Goal: Task Accomplishment & Management: Use online tool/utility

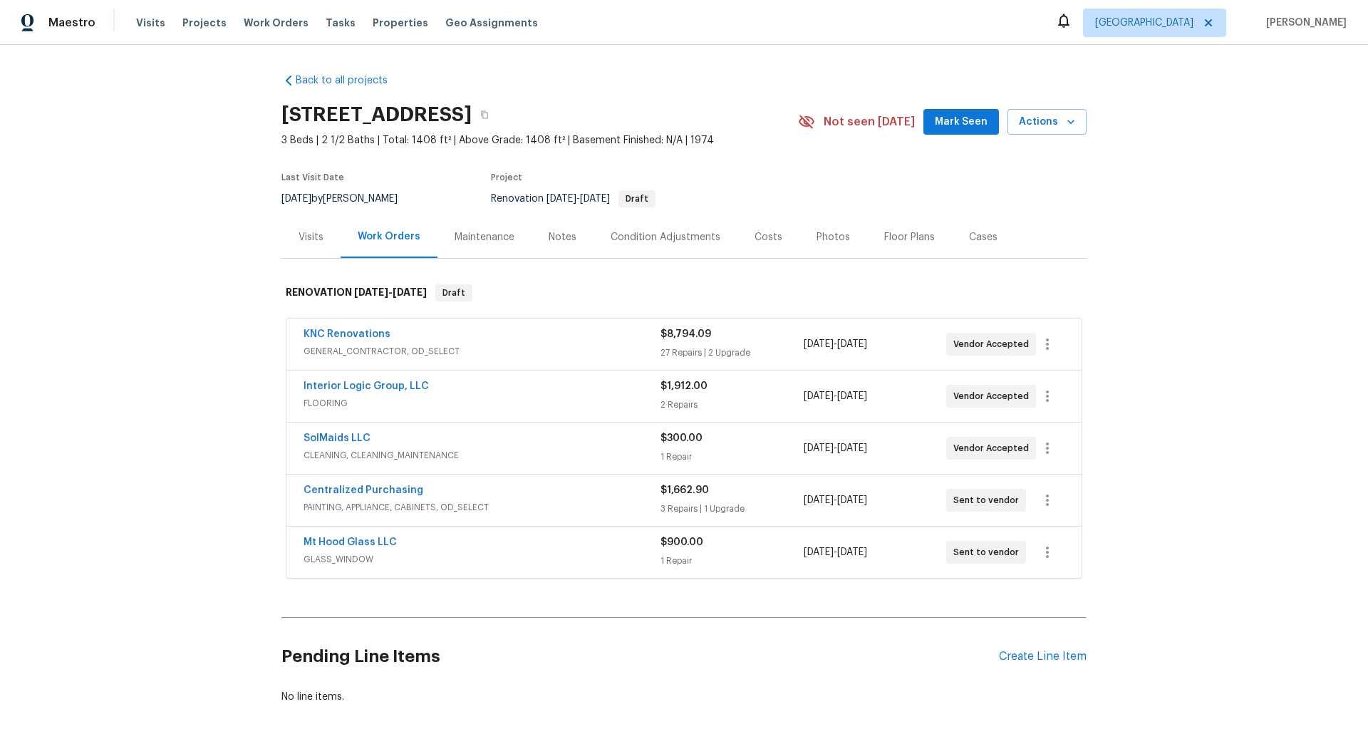
click at [527, 394] on div "Interior Logic Group, LLC" at bounding box center [482, 387] width 357 height 17
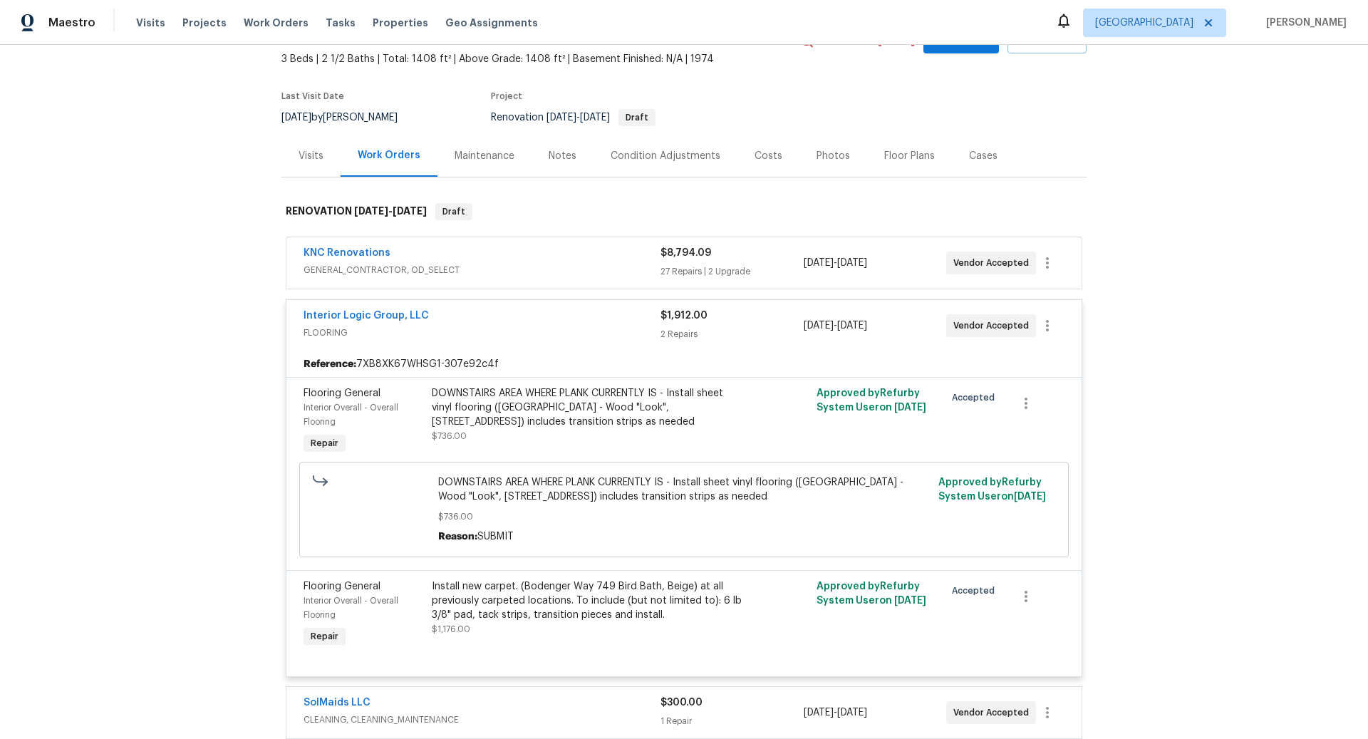
scroll to position [78, 0]
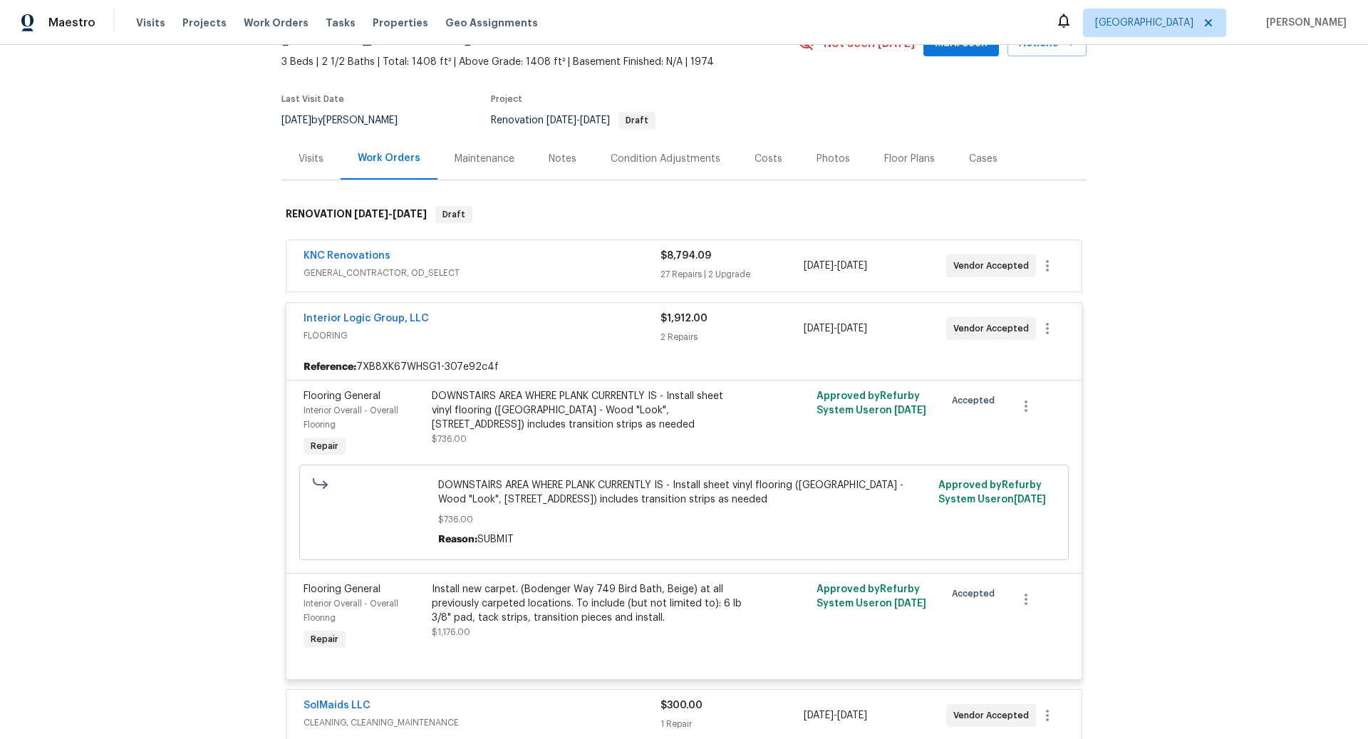
click at [530, 406] on div "DOWNSTAIRS AREA WHERE PLANK CURRENTLY IS - Install sheet vinyl flooring (Sugar …" at bounding box center [588, 410] width 312 height 43
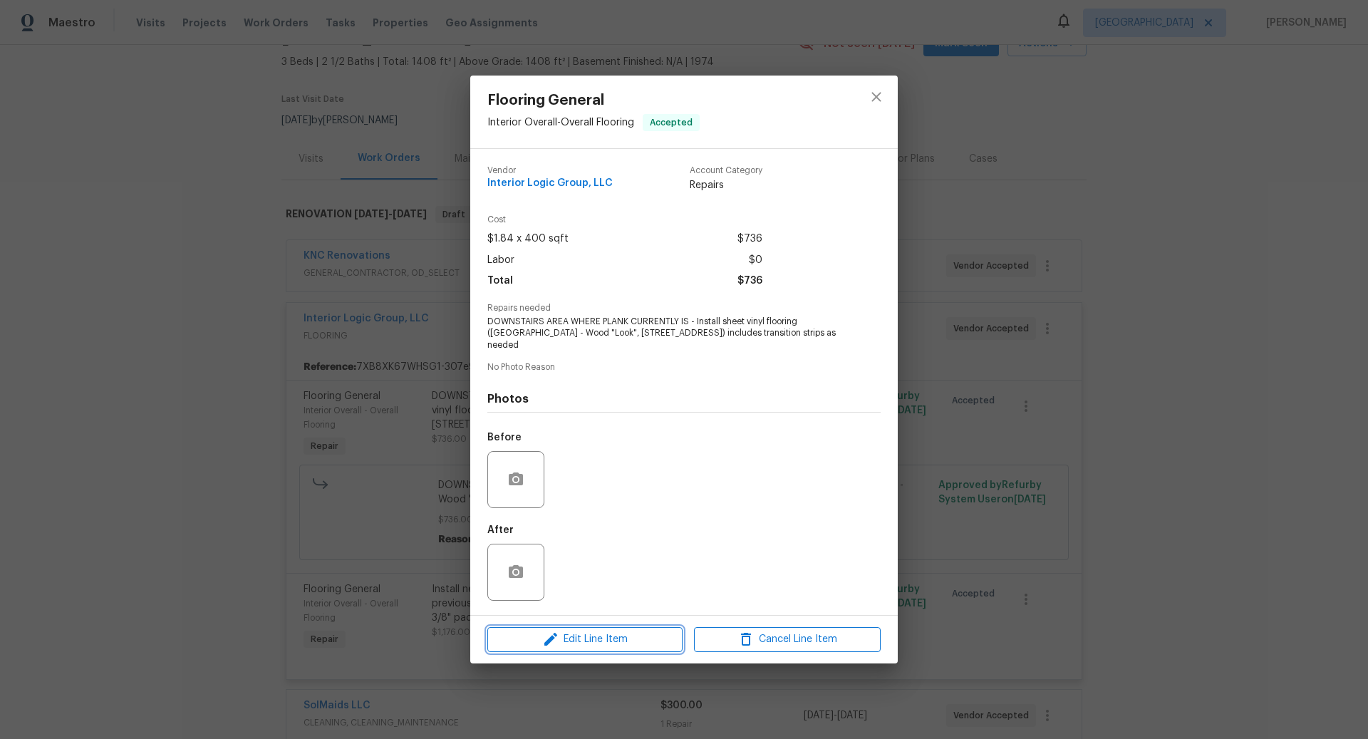
click at [594, 631] on span "Edit Line Item" at bounding box center [585, 640] width 187 height 18
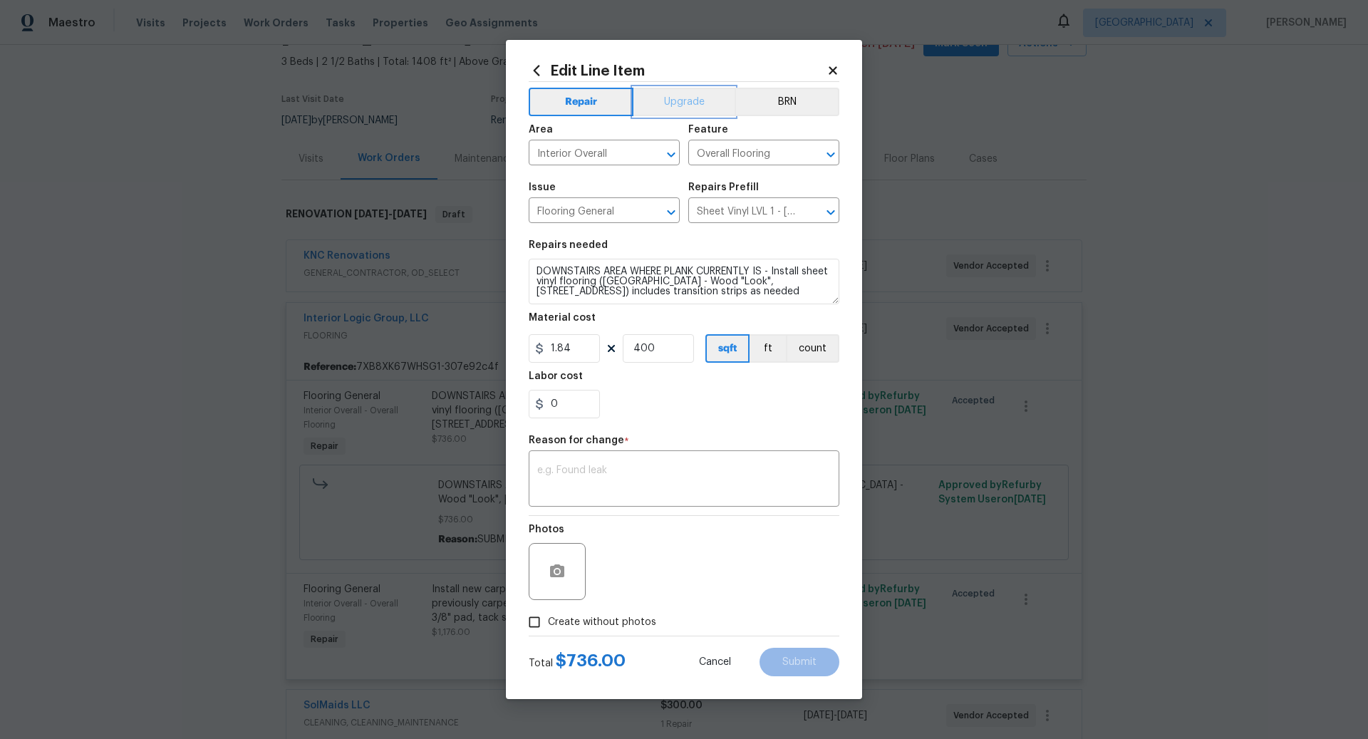
click at [685, 99] on button "Upgrade" at bounding box center [685, 102] width 102 height 29
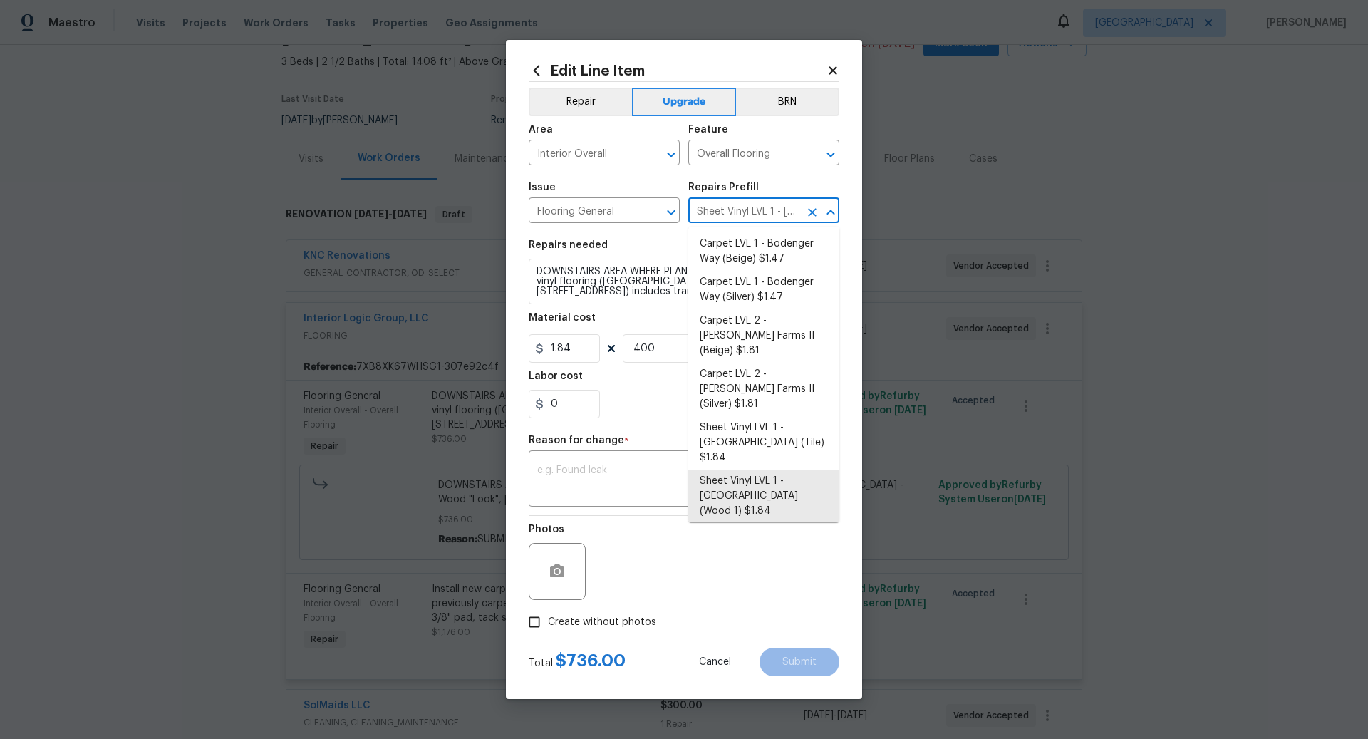
click at [748, 217] on input "Sheet Vinyl LVL 1 - Sugar Valley (Wood 1) $1.84" at bounding box center [743, 212] width 111 height 22
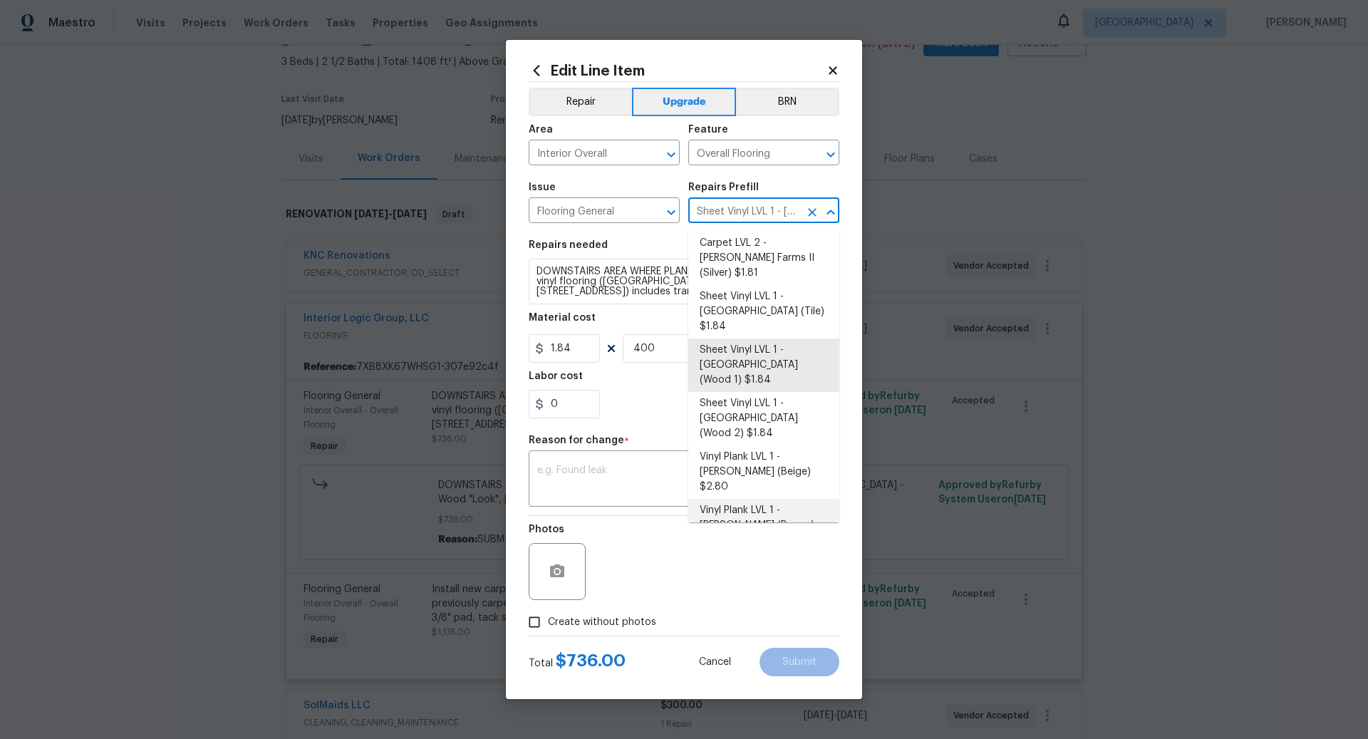
scroll to position [134, 0]
click at [749, 443] on li "Vinyl Plank LVL 1 - Knighton (Beige) $2.80" at bounding box center [763, 469] width 151 height 53
type input "Vinyl Plank LVL 1 - Knighton (Beige) $2.80"
type textarea "Install LVP (Knighton AP835 Prairie Dust) Includes transitions, glue and associ…"
type input "2.8"
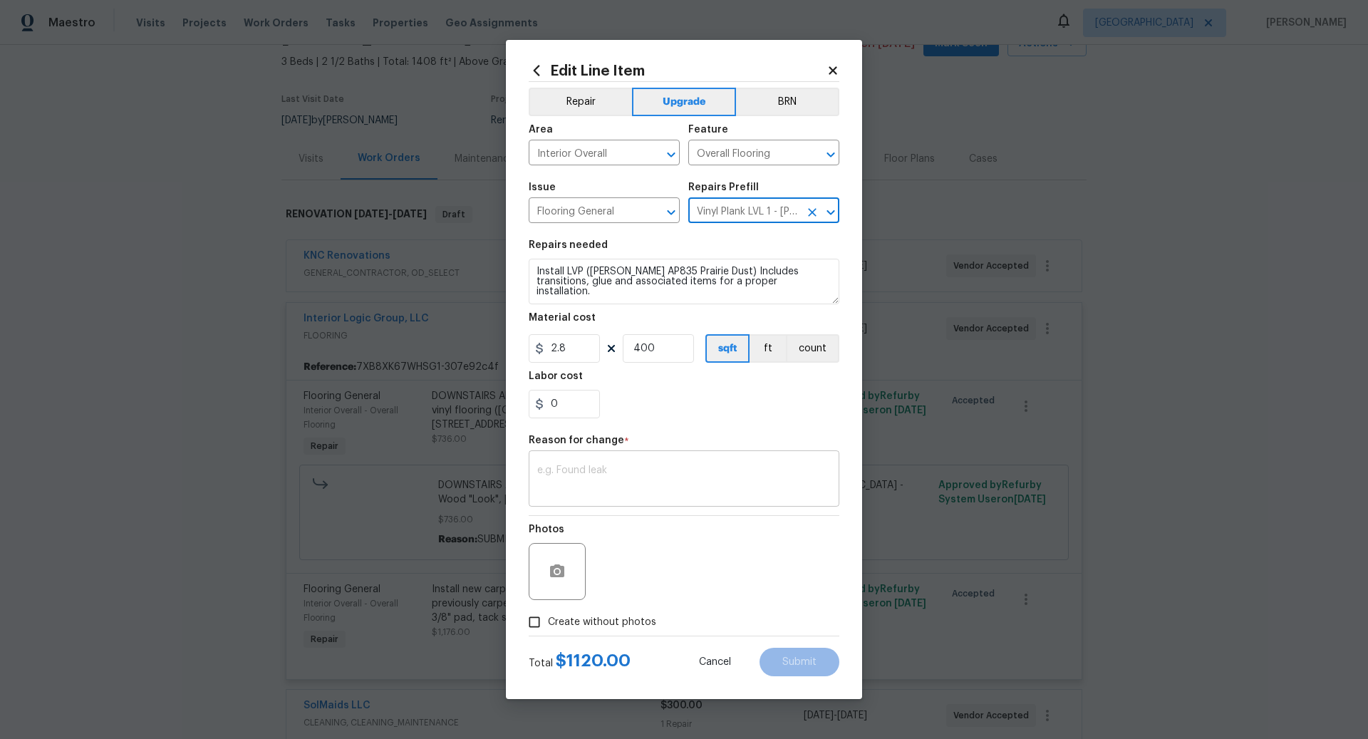
click at [585, 468] on textarea at bounding box center [684, 480] width 294 height 30
click at [532, 273] on textarea "Install LVP (Knighton AP835 Prairie Dust) Includes transitions, glue and associ…" at bounding box center [684, 282] width 311 height 46
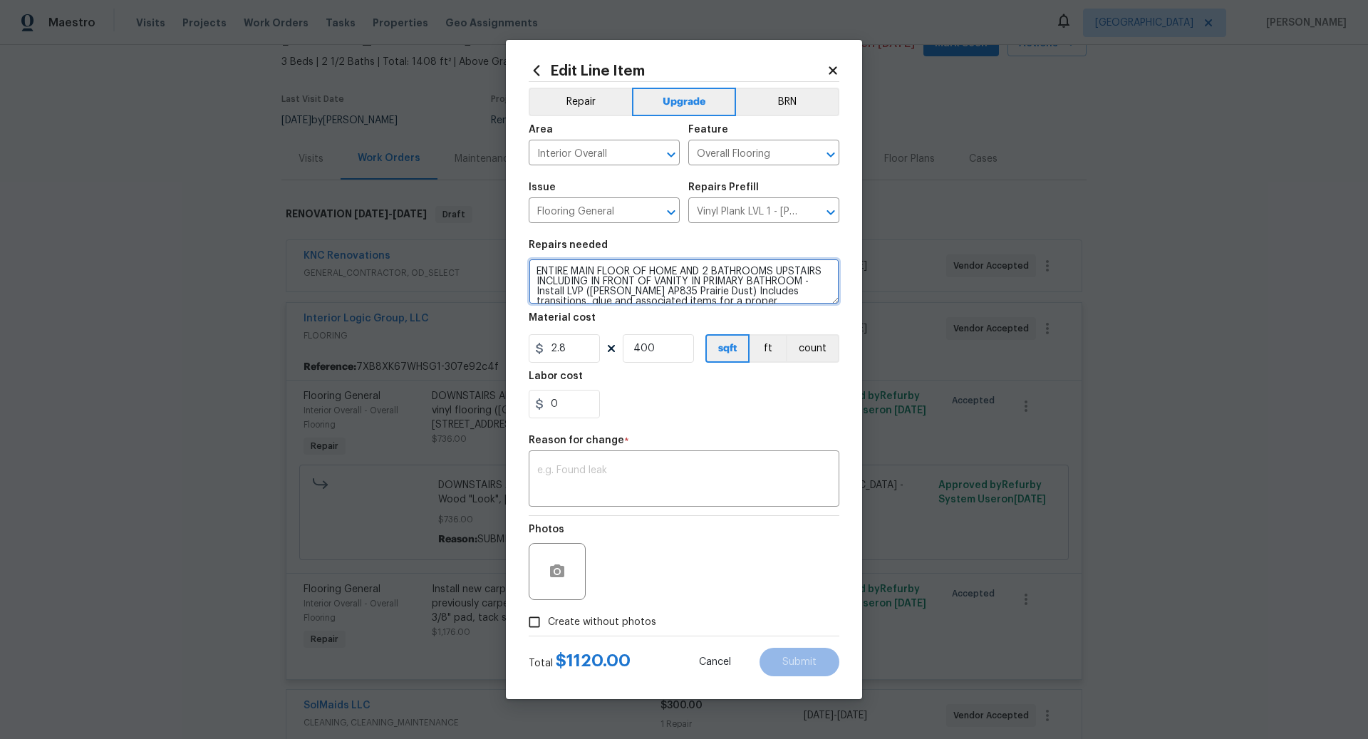
type textarea "ENTIRE MAIN FLOOR OF HOME AND 2 BATHROOMS UPSTAIRS INCLUDING IN FRONT OF VANITY…"
click at [657, 348] on input "400" at bounding box center [658, 348] width 71 height 29
type input "607"
click at [629, 463] on div "x ​" at bounding box center [684, 480] width 311 height 53
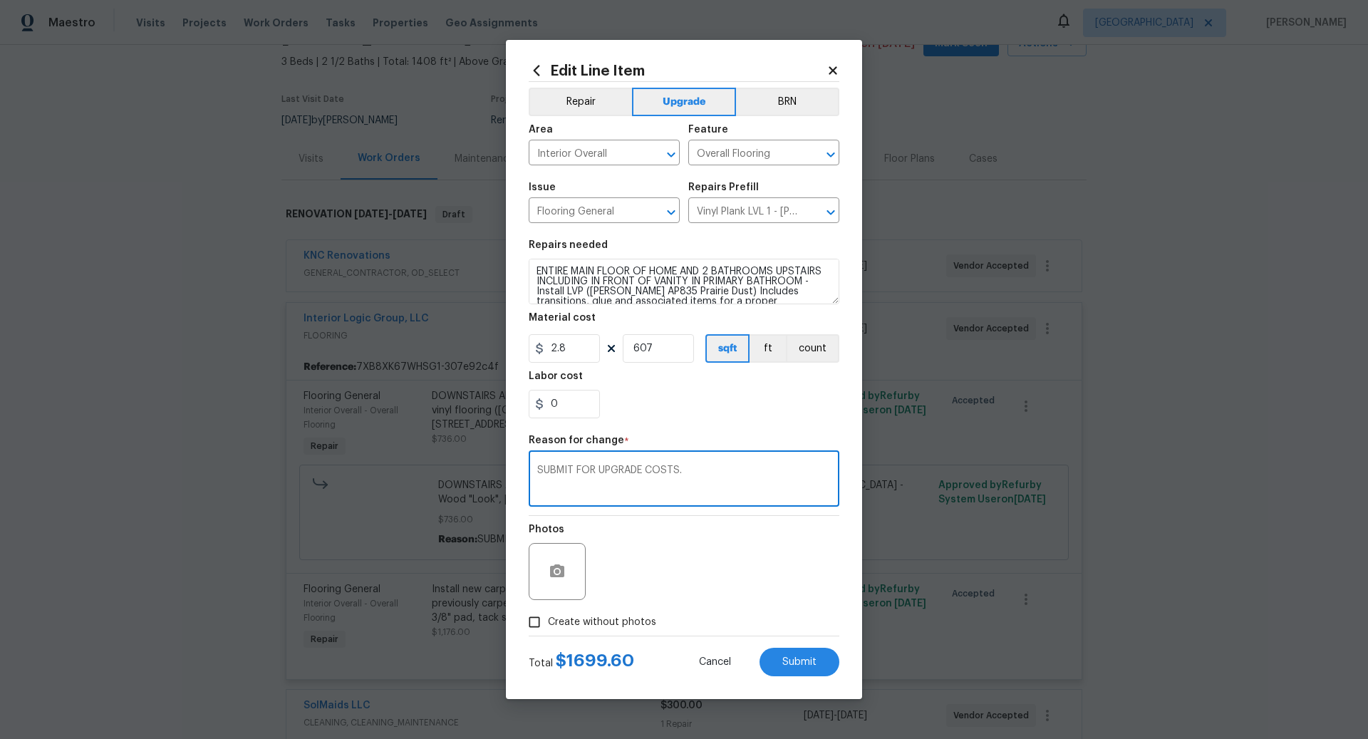
type textarea "SUBMIT FOR UPGRADE COSTS."
click at [537, 624] on input "Create without photos" at bounding box center [534, 622] width 27 height 27
checkbox input "true"
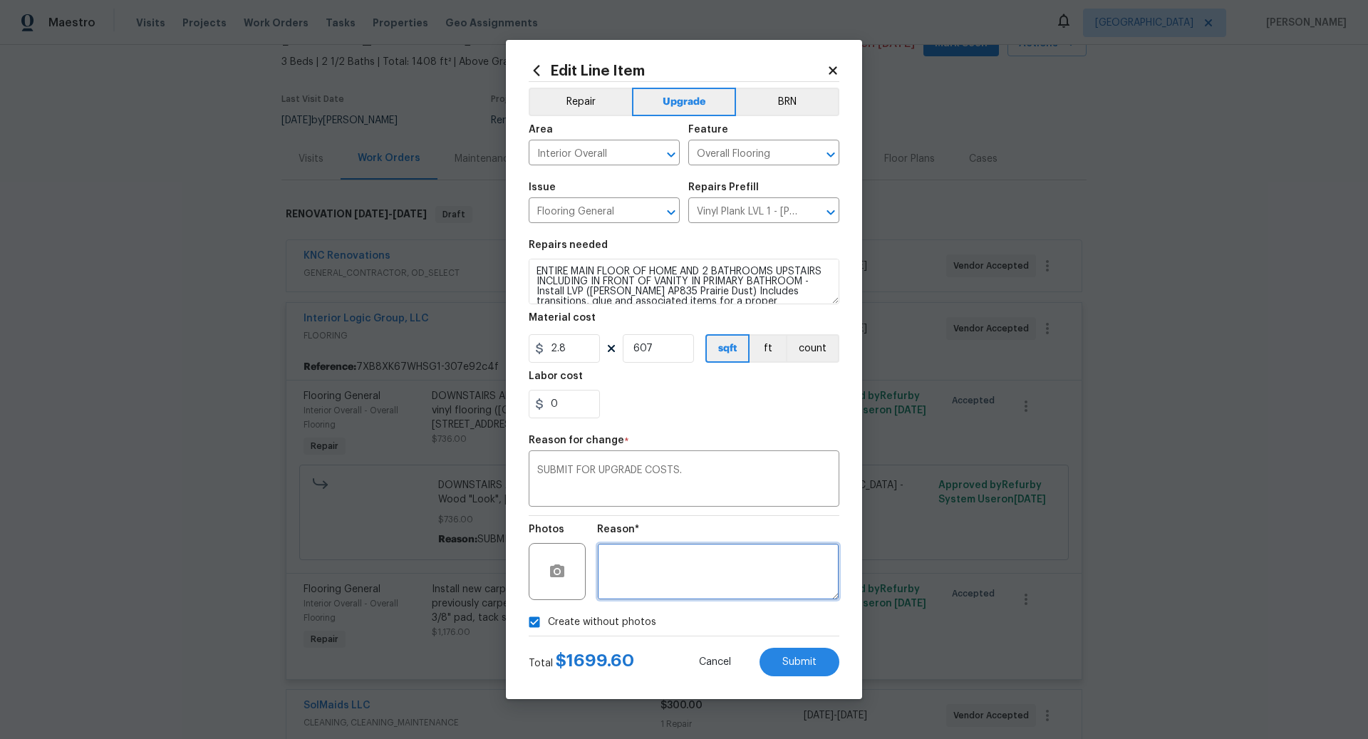
click at [656, 572] on textarea at bounding box center [718, 571] width 242 height 57
click at [802, 658] on span "Submit" at bounding box center [800, 662] width 34 height 11
type textarea "DOWNSTAIRS AREA WHERE PLANK CURRENTLY IS - Install sheet vinyl flooring (Sugar …"
type input "400"
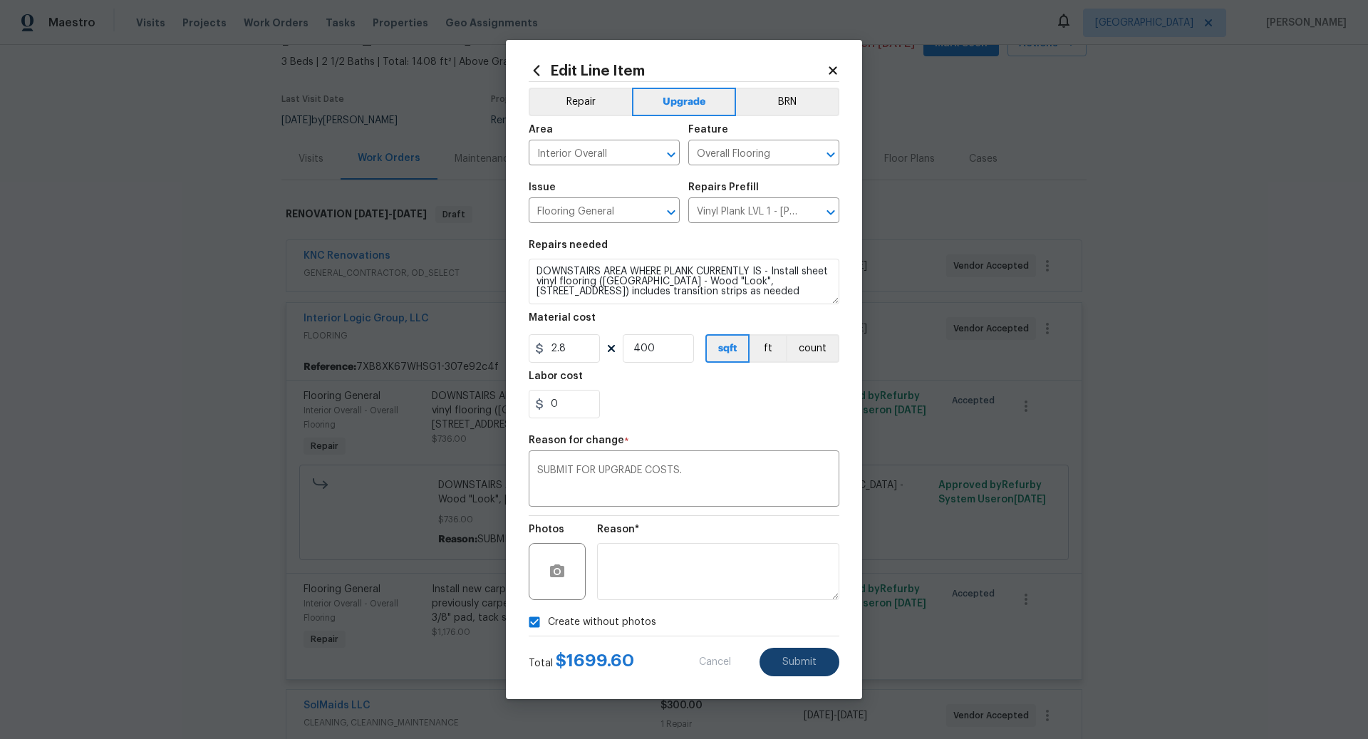
type input "Sheet Vinyl LVL 1 - Sugar Valley (Wood 1) $1.84"
type input "1.84"
type input "Vinyl Plank LVL 1 - Knighton (Beige) $2.80"
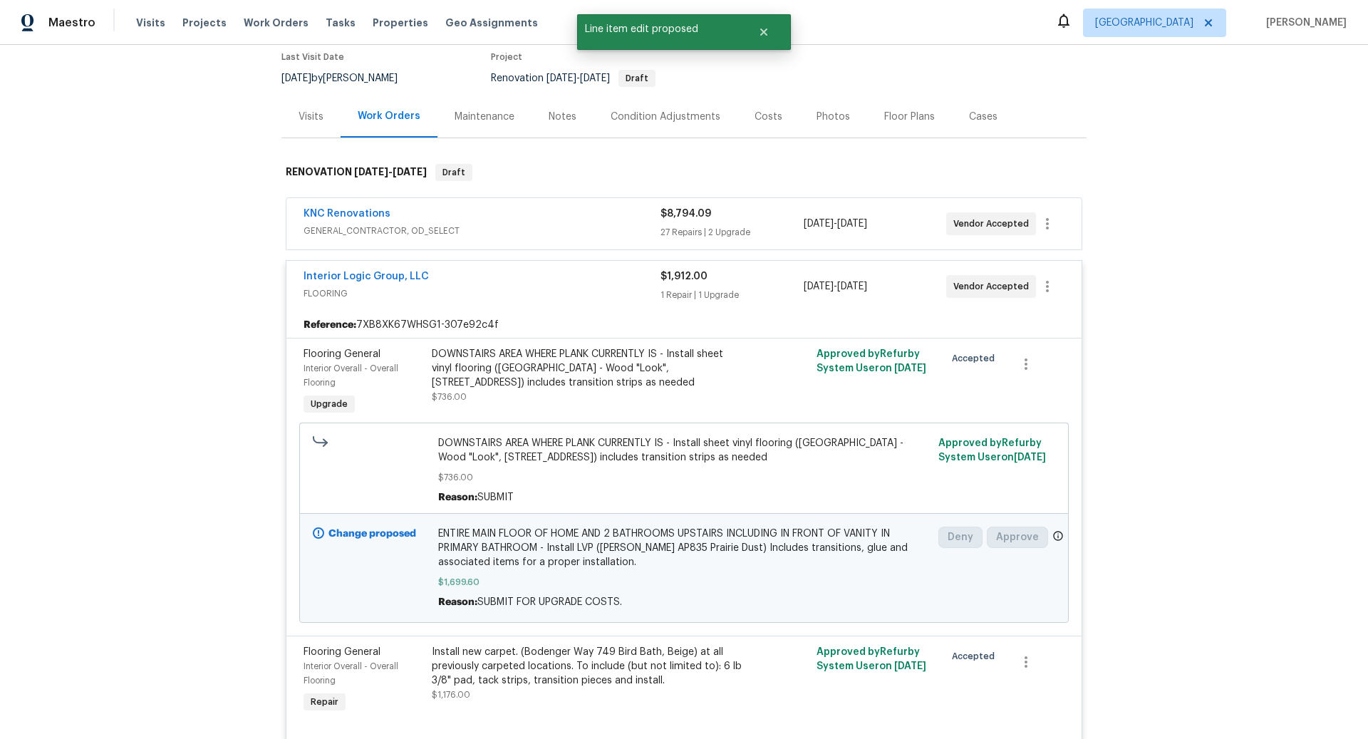
scroll to position [103, 0]
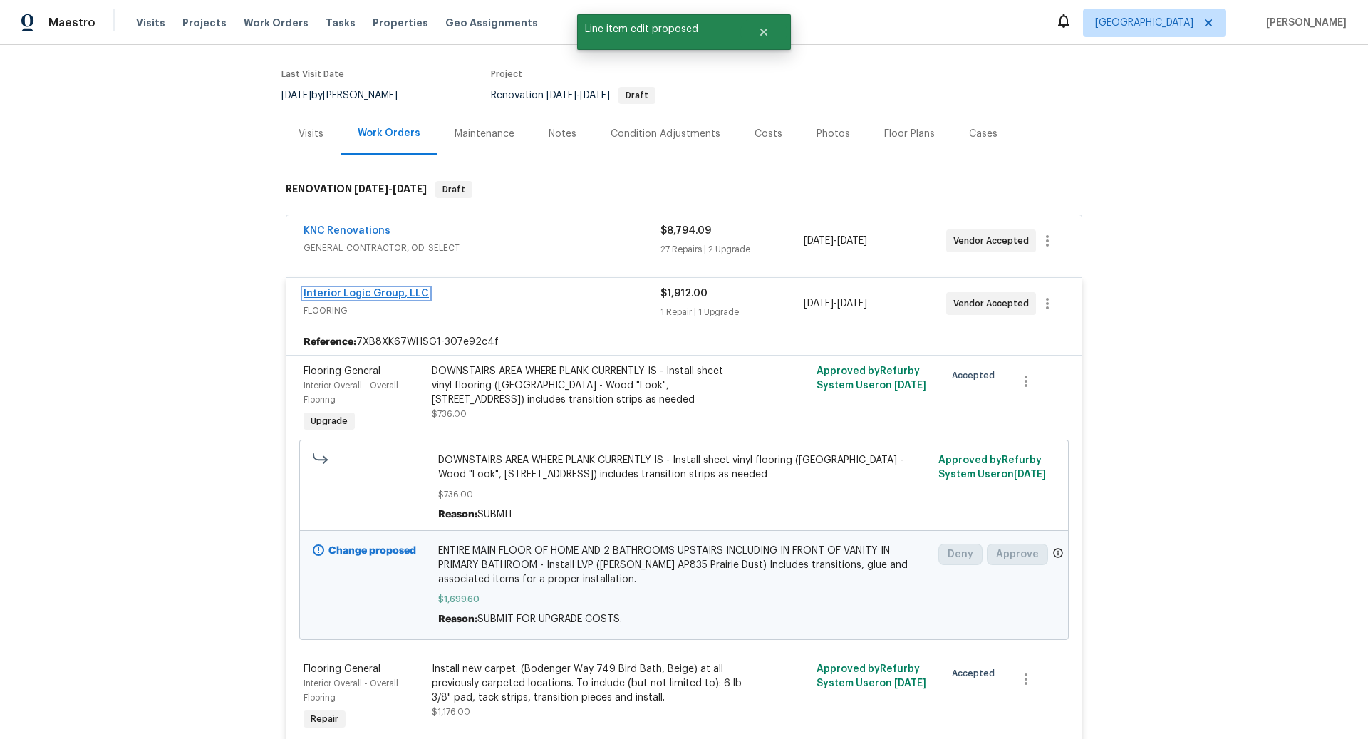
click at [399, 291] on link "Interior Logic Group, LLC" at bounding box center [366, 294] width 125 height 10
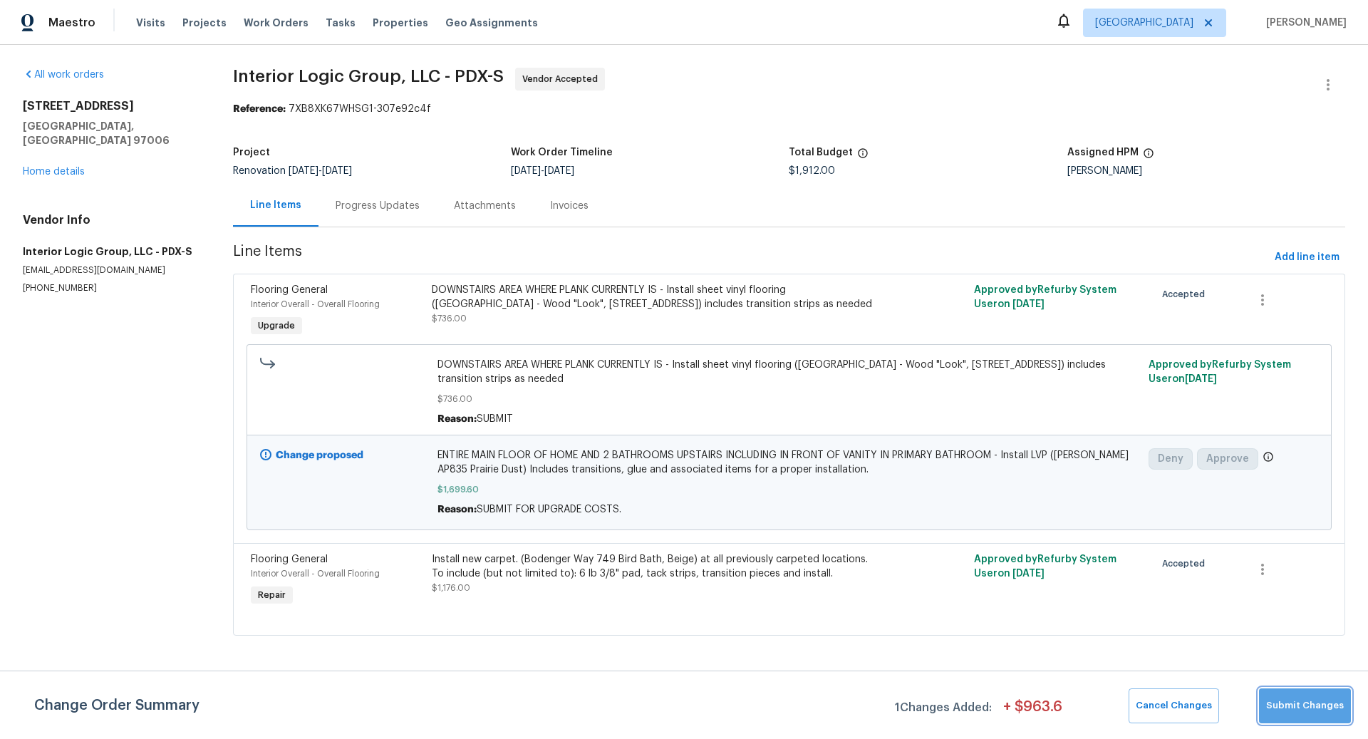
click at [1319, 705] on span "Submit Changes" at bounding box center [1305, 706] width 78 height 16
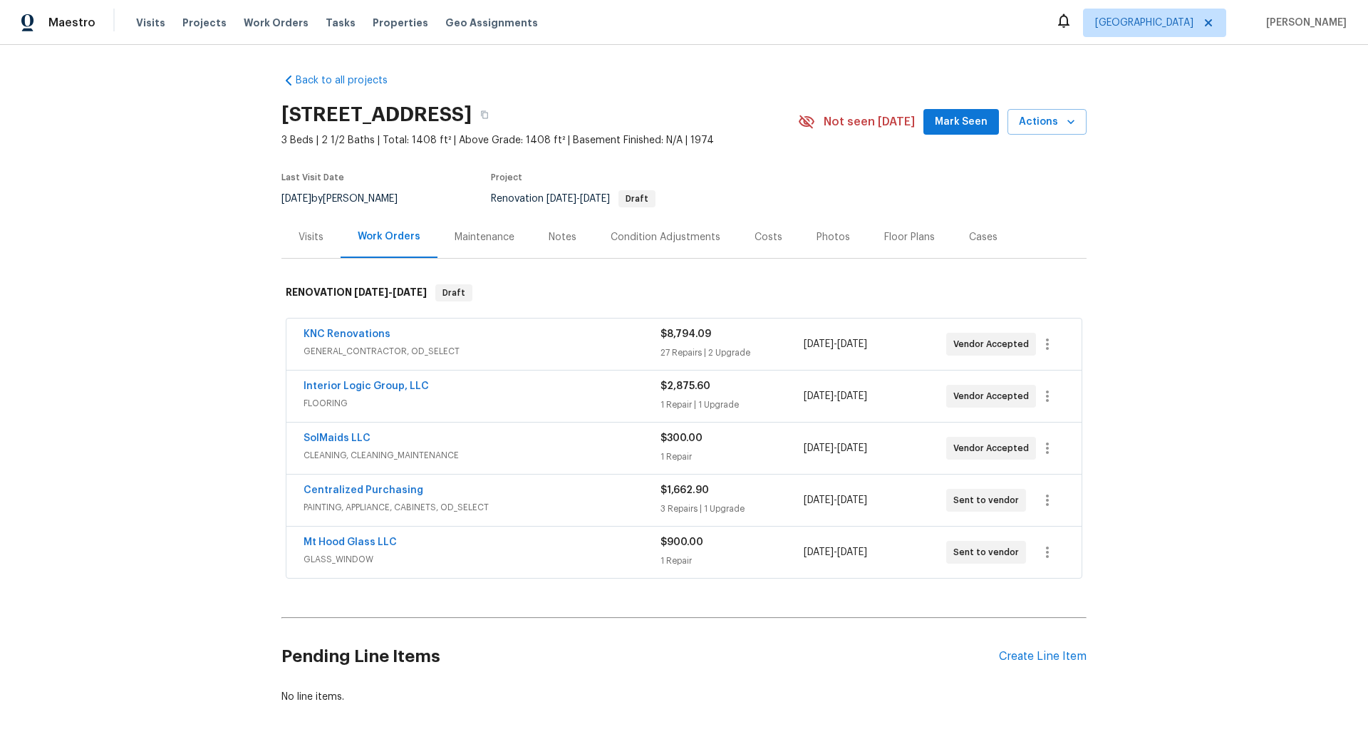
click at [520, 552] on span "GLASS_WINDOW" at bounding box center [482, 559] width 357 height 14
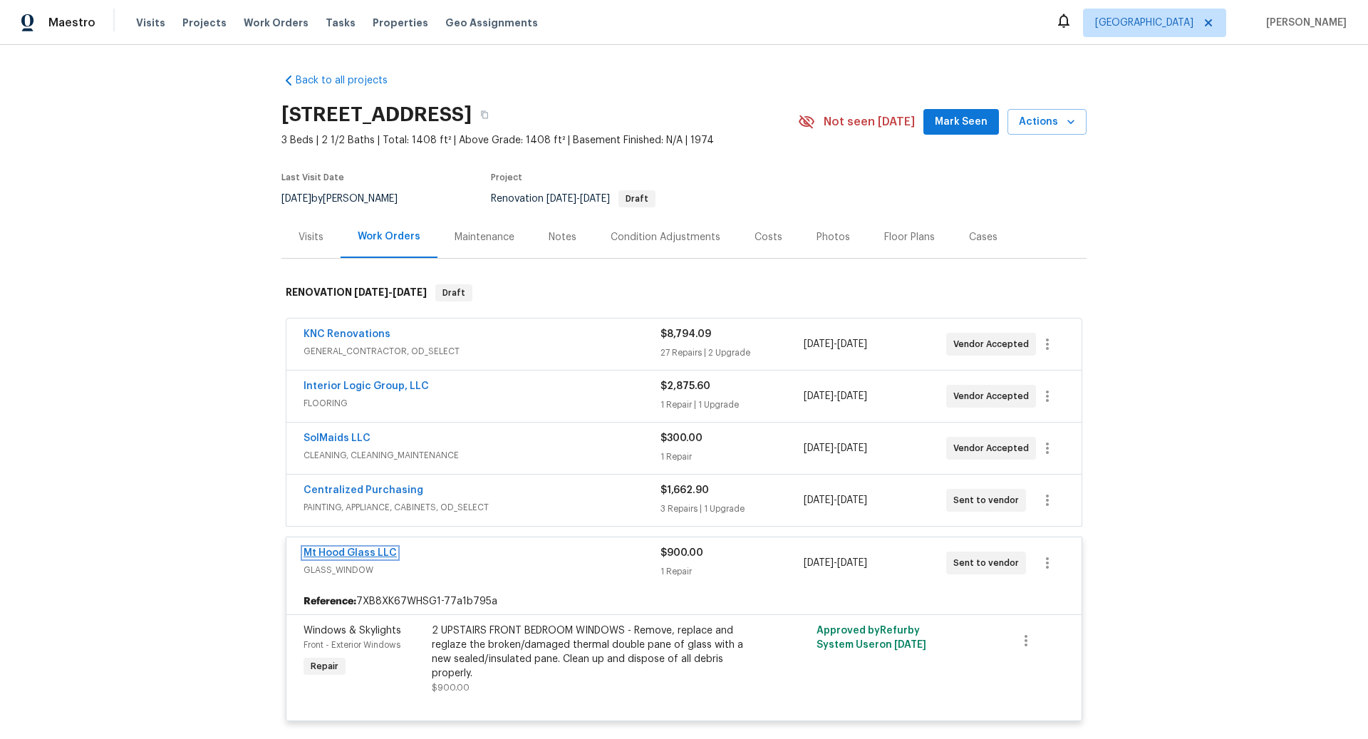
click at [366, 548] on link "Mt Hood Glass LLC" at bounding box center [350, 553] width 93 height 10
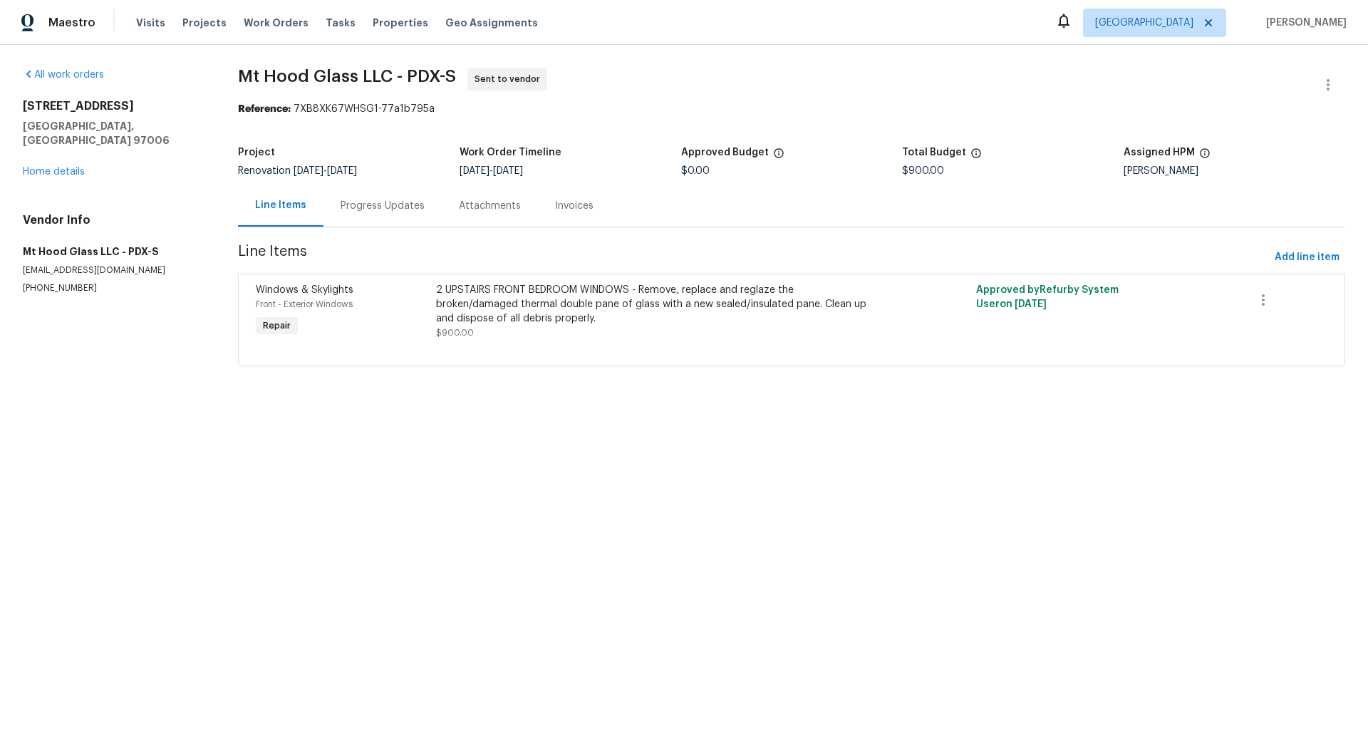
click at [523, 321] on div "2 UPSTAIRS FRONT BEDROOM WINDOWS - Remove, replace and reglaze the broken/damag…" at bounding box center [657, 304] width 442 height 43
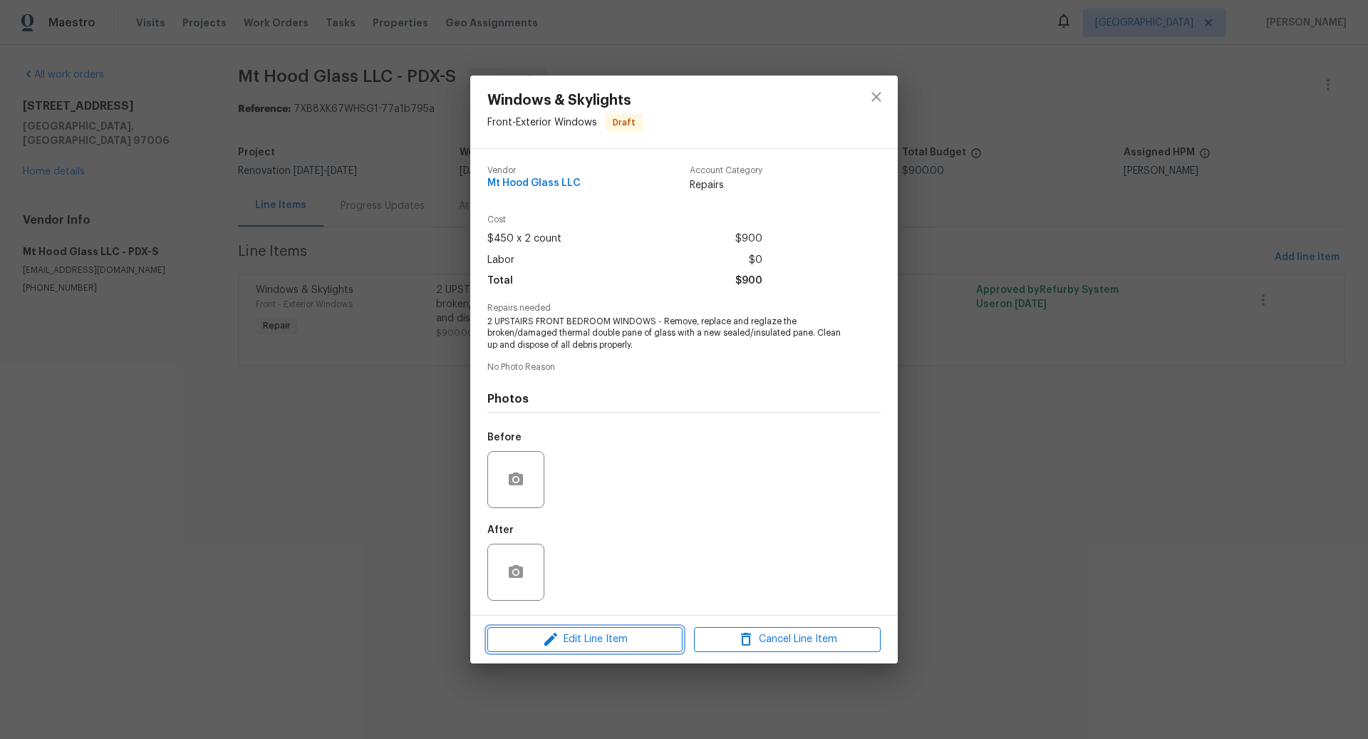
click at [582, 628] on button "Edit Line Item" at bounding box center [584, 639] width 195 height 25
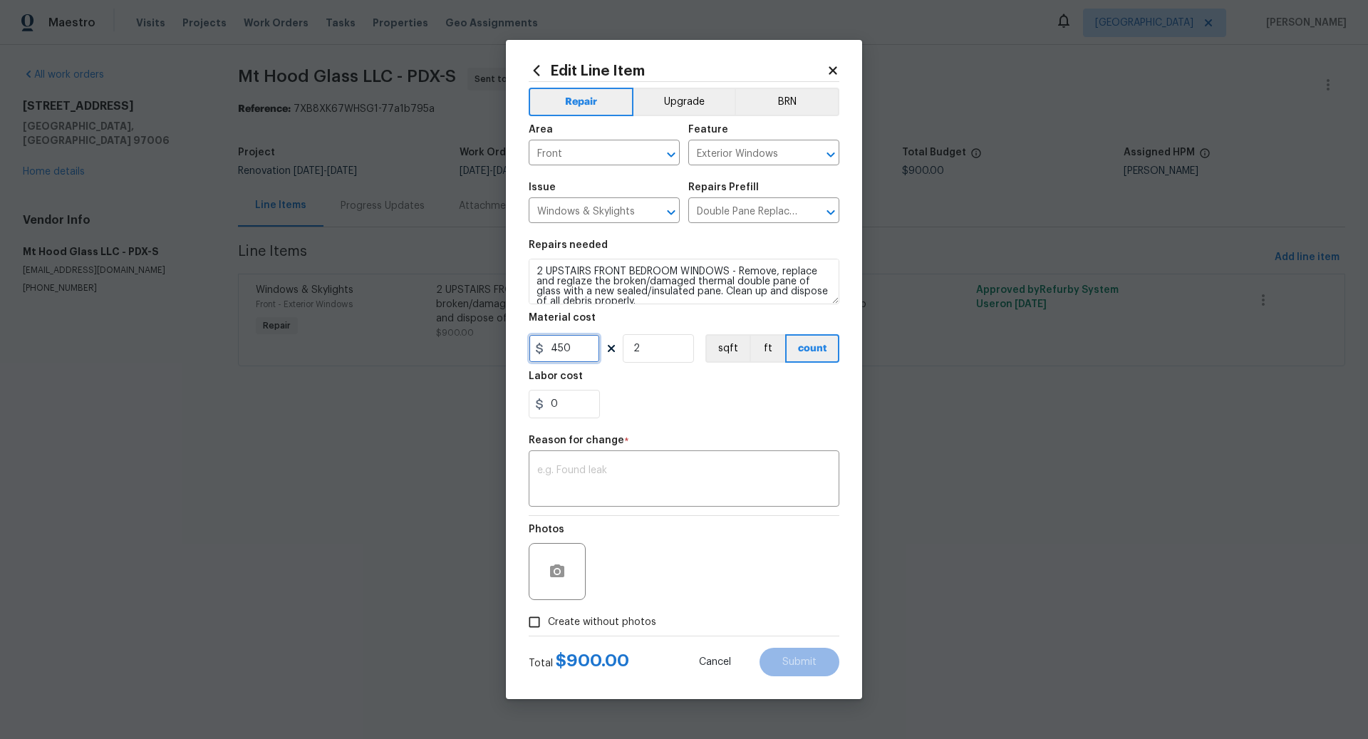
click at [580, 346] on input "450" at bounding box center [564, 348] width 71 height 29
type input "595"
click at [568, 473] on textarea at bounding box center [684, 480] width 294 height 30
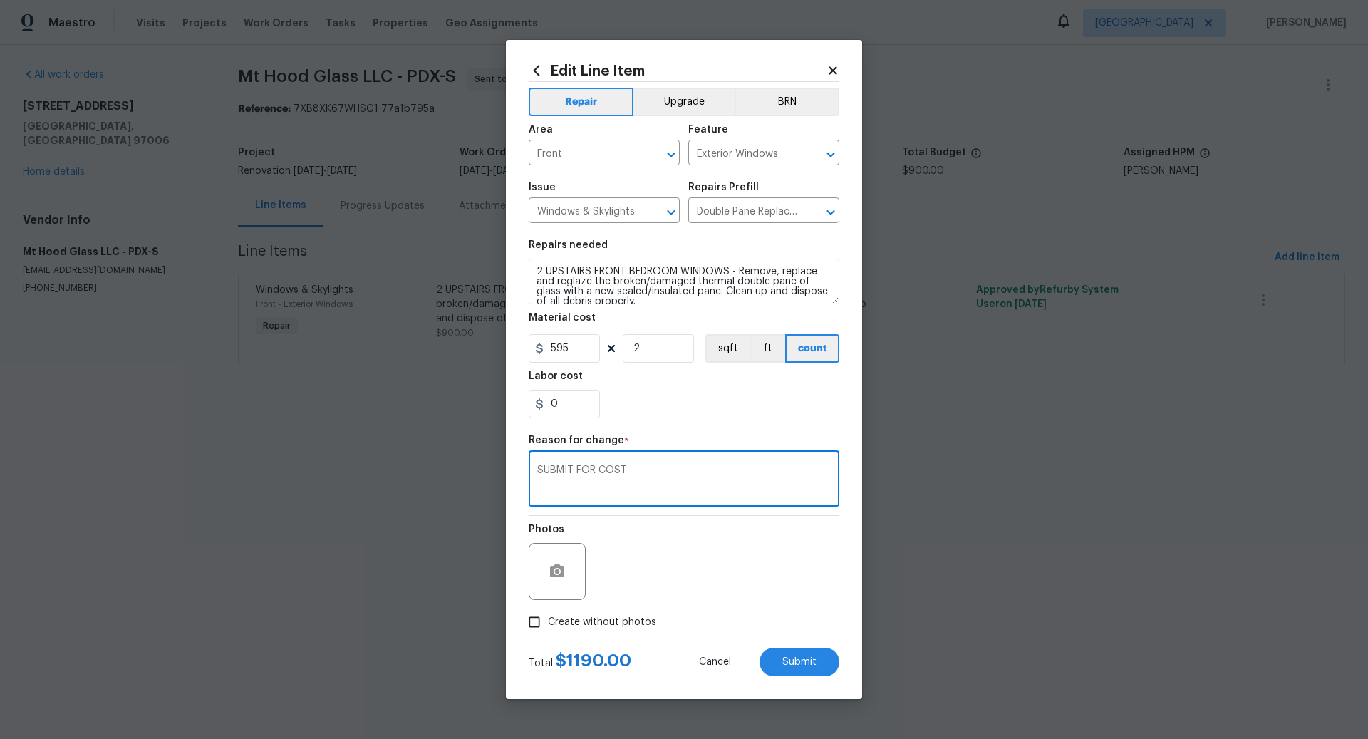
type textarea "SUBMIT FOR COST"
click at [535, 620] on input "Create without photos" at bounding box center [534, 622] width 27 height 27
checkbox input "true"
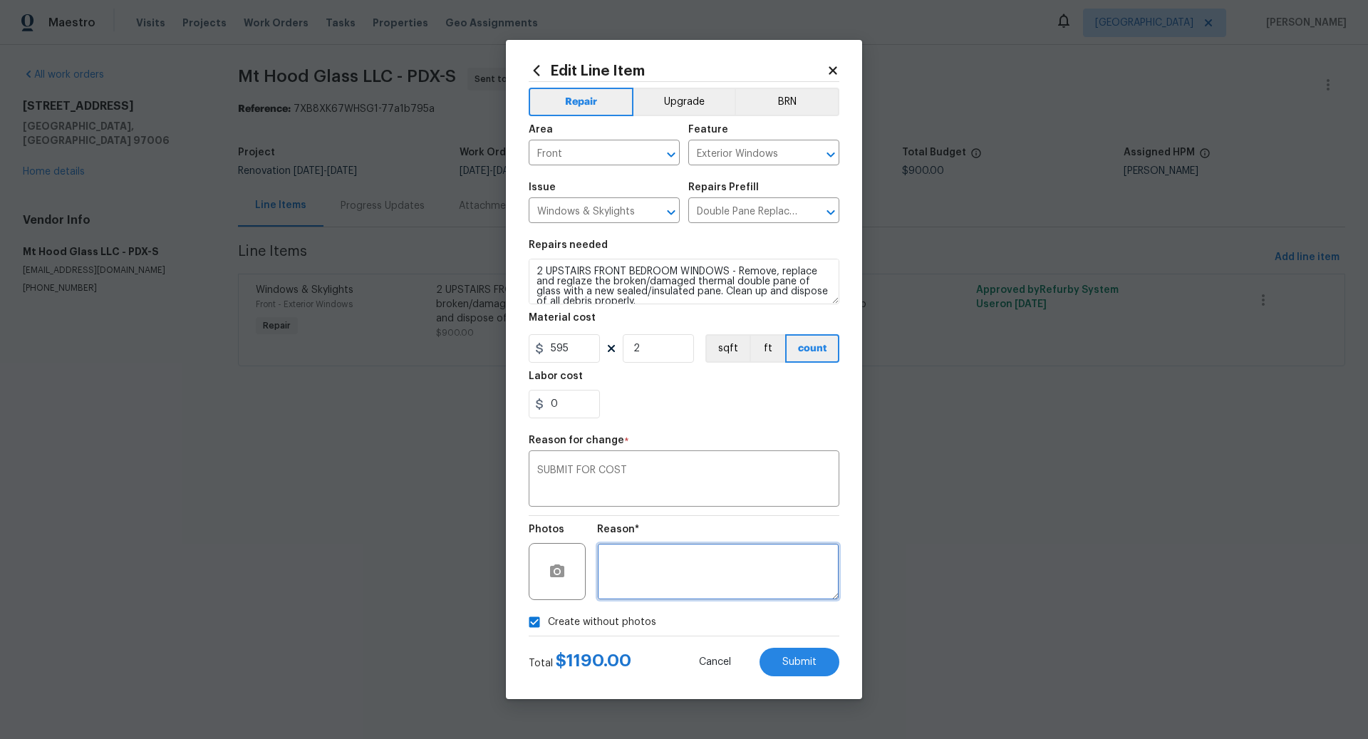
click at [675, 567] on textarea at bounding box center [718, 571] width 242 height 57
click at [806, 661] on span "Submit" at bounding box center [800, 662] width 34 height 11
type input "450"
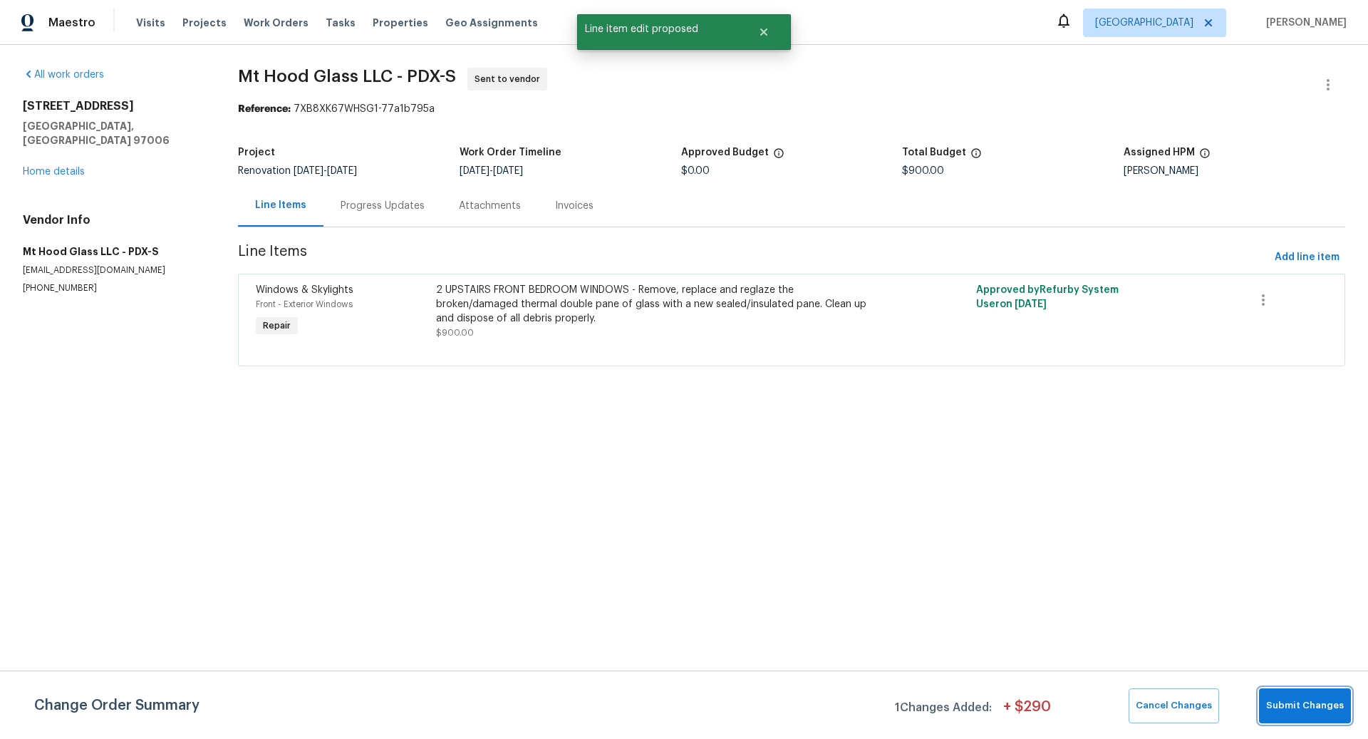
click at [1311, 696] on button "Submit Changes" at bounding box center [1305, 705] width 92 height 35
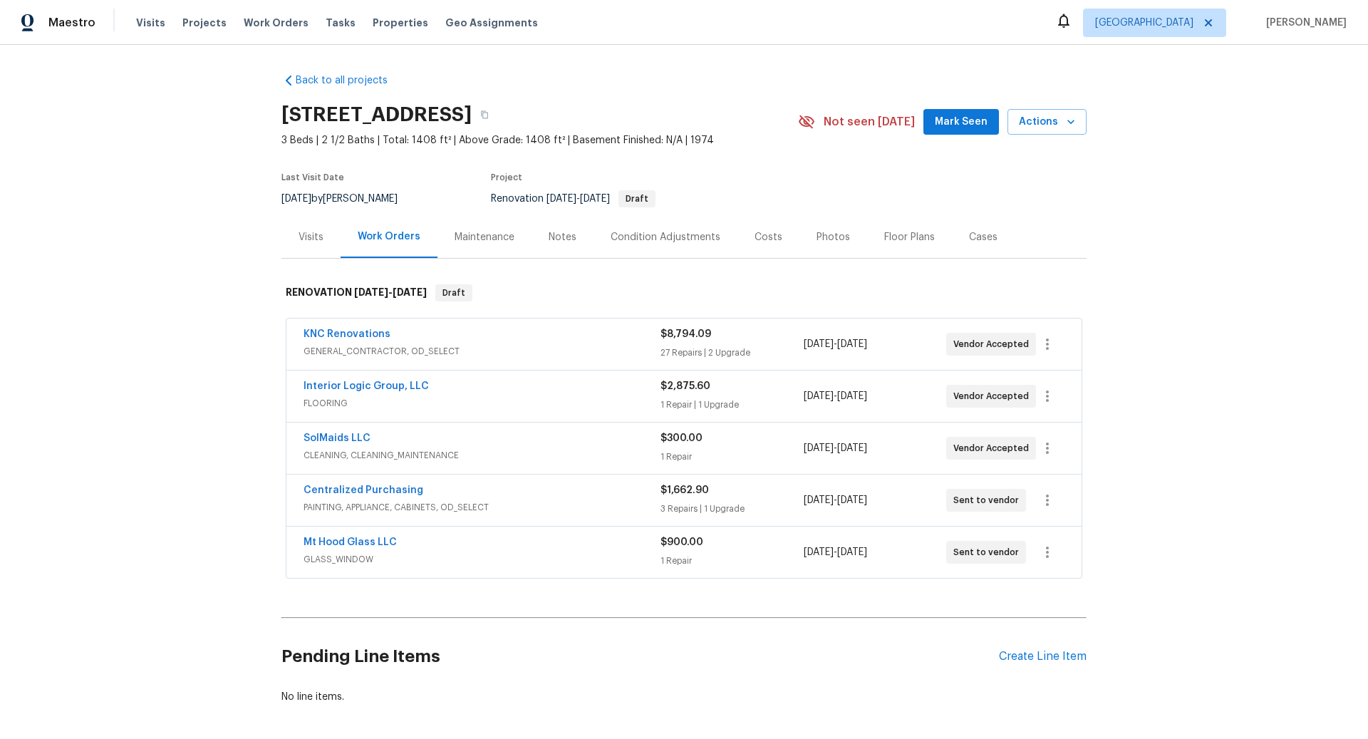
click at [526, 348] on span "GENERAL_CONTRACTOR, OD_SELECT" at bounding box center [482, 351] width 357 height 14
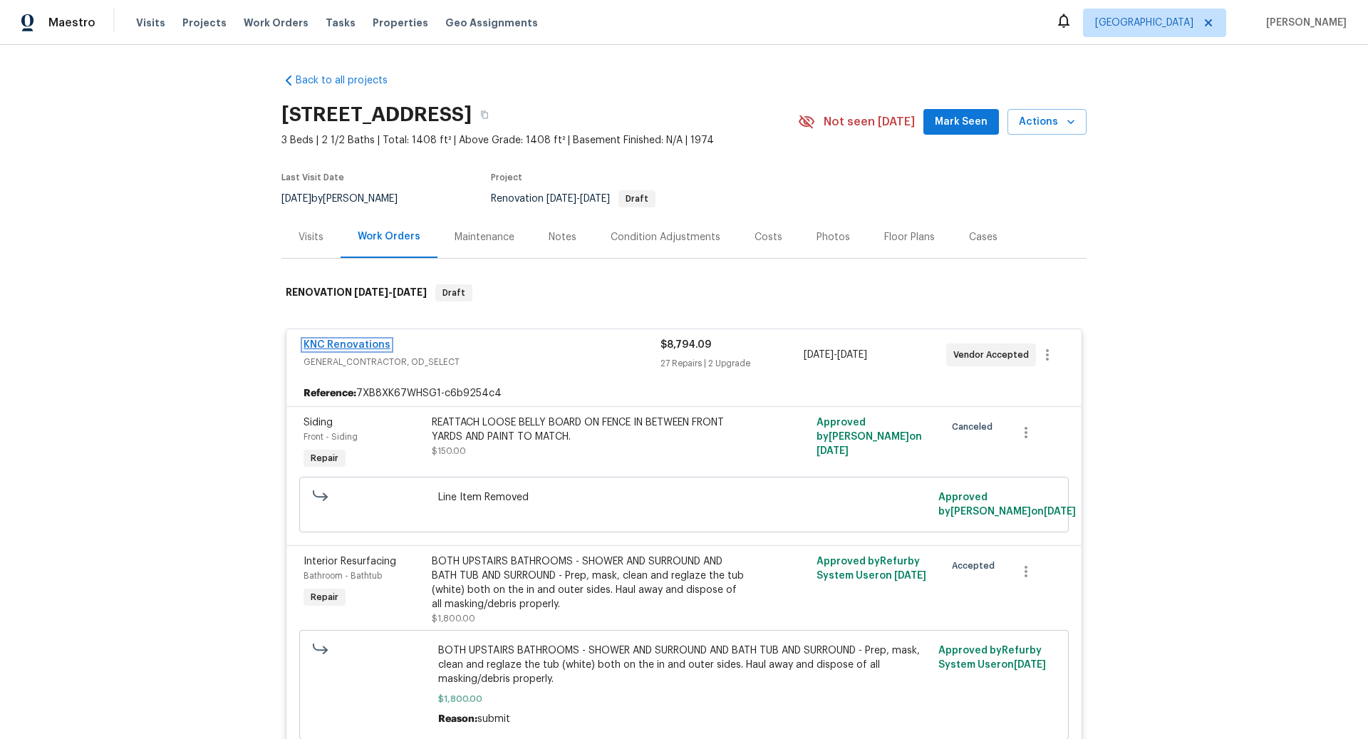
click at [358, 346] on link "KNC Renovations" at bounding box center [347, 345] width 87 height 10
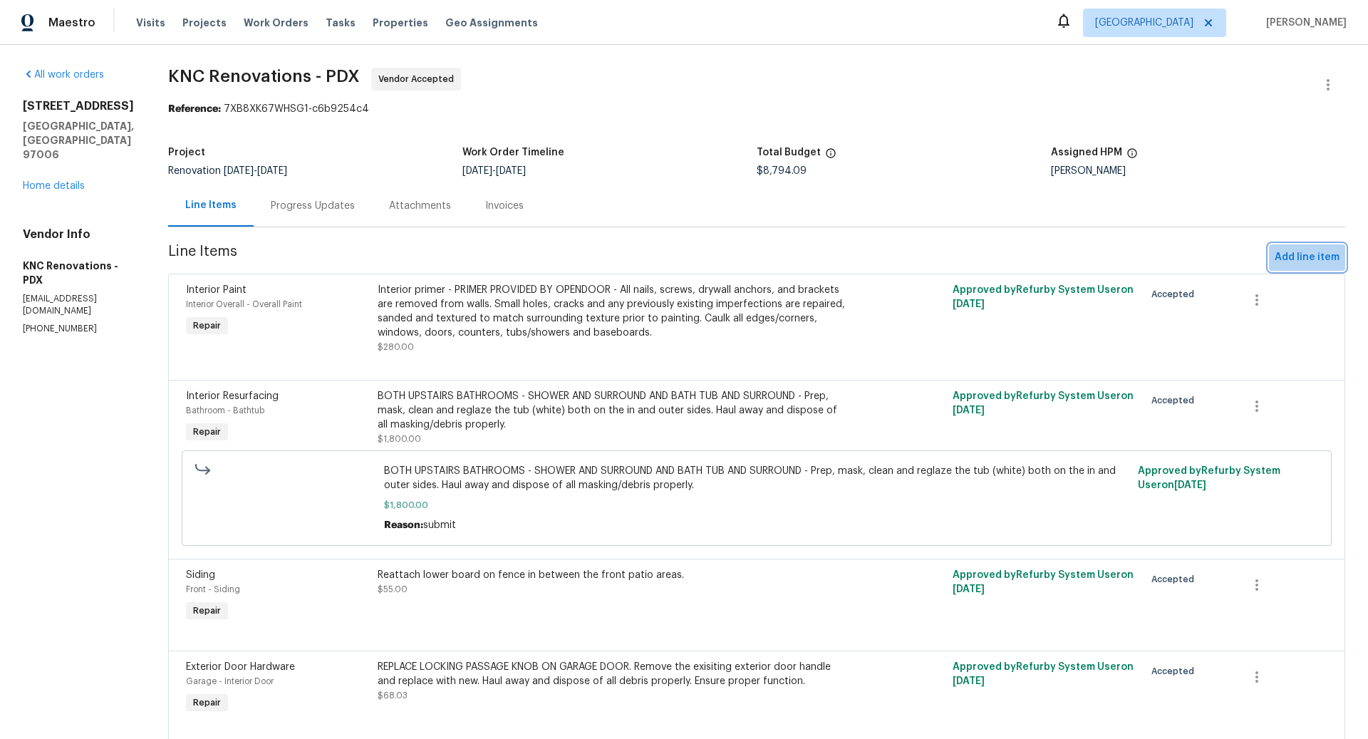
click at [1320, 257] on span "Add line item" at bounding box center [1307, 258] width 65 height 18
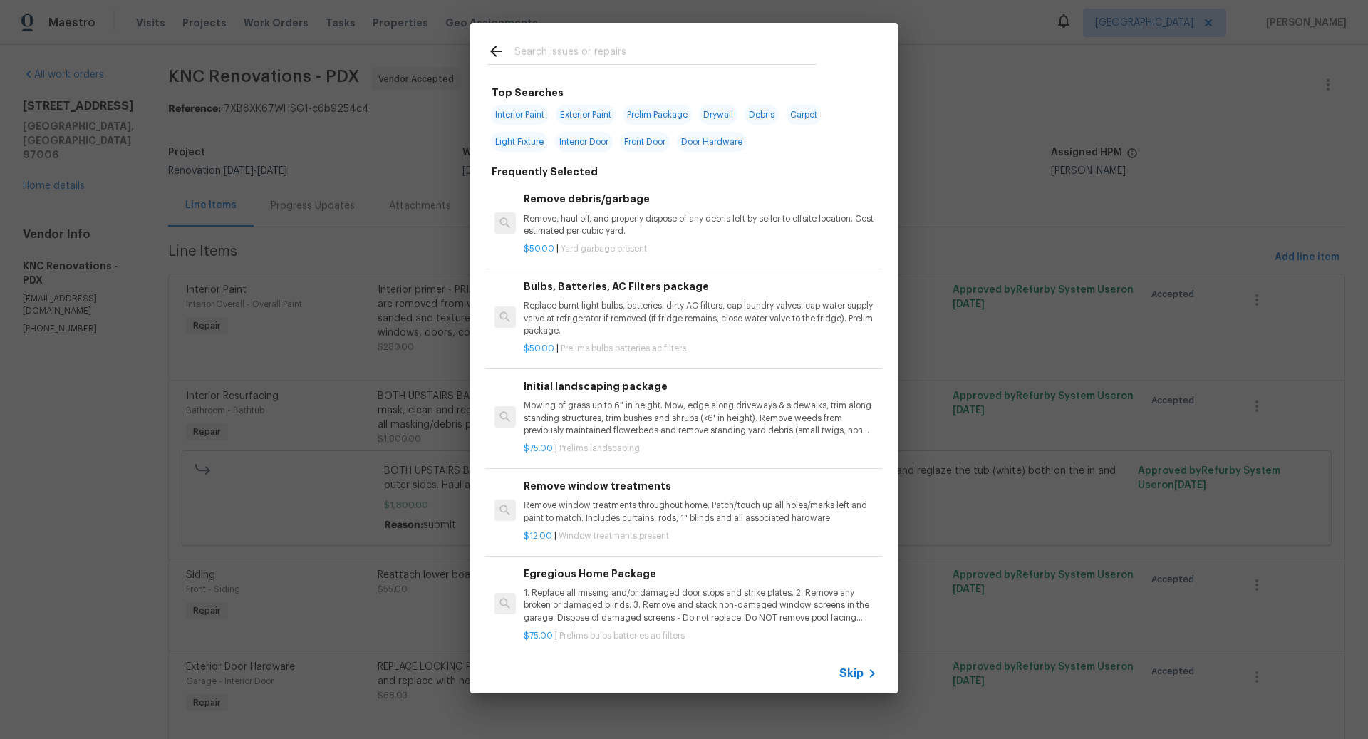
click at [859, 673] on span "Skip" at bounding box center [852, 673] width 24 height 14
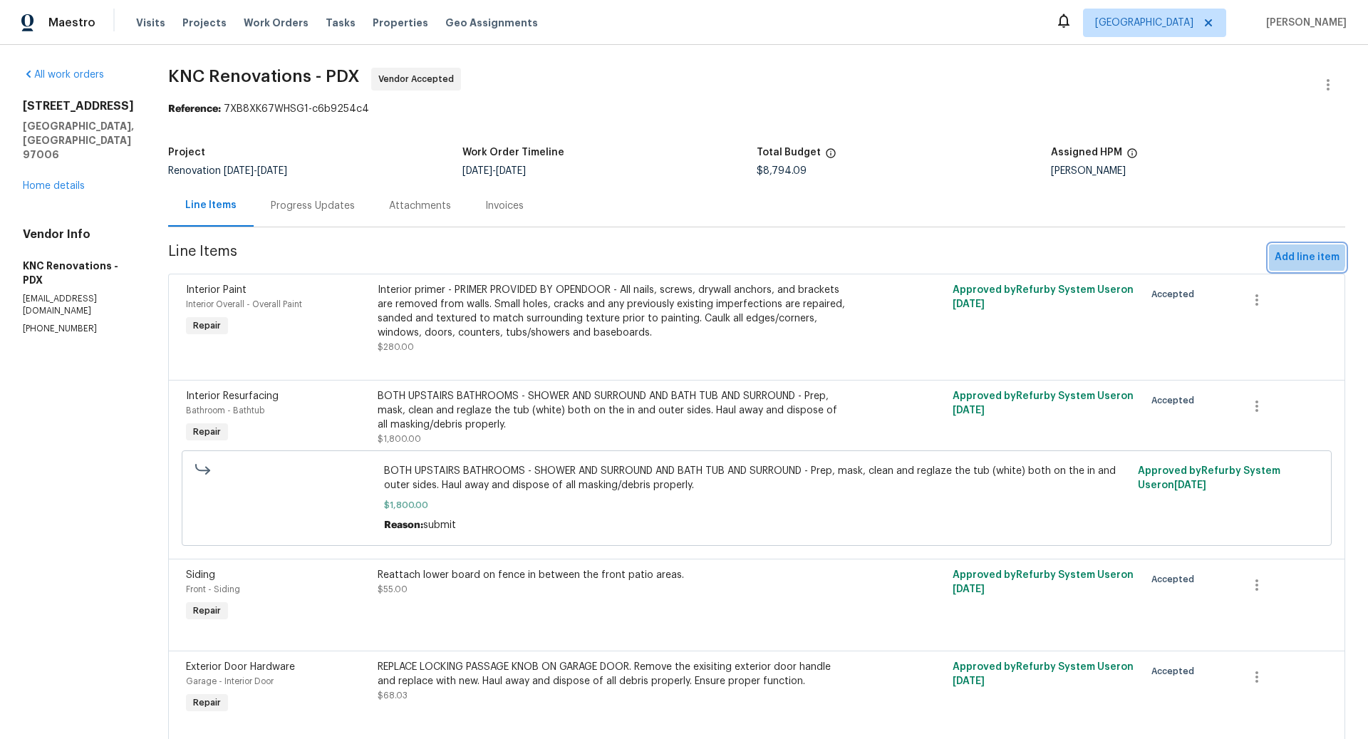
click at [1296, 254] on span "Add line item" at bounding box center [1307, 258] width 65 height 18
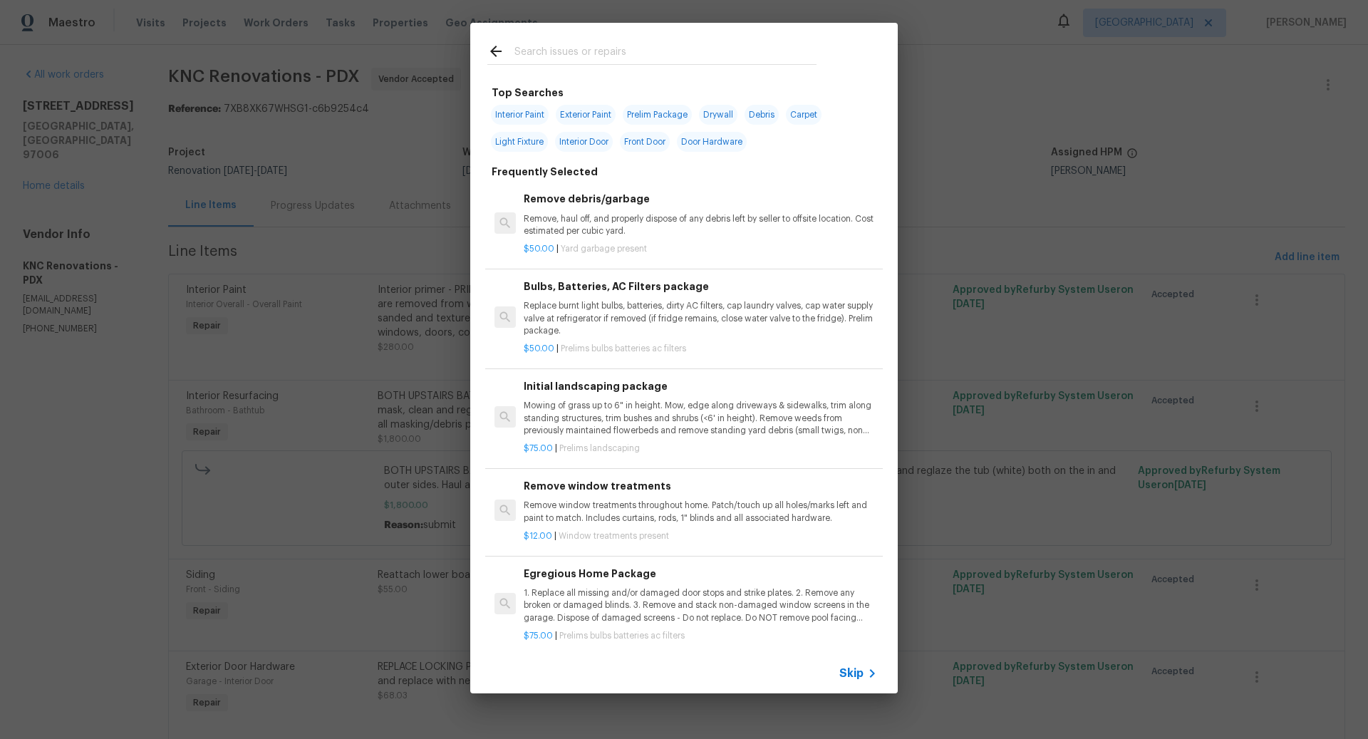
click at [856, 672] on span "Skip" at bounding box center [852, 673] width 24 height 14
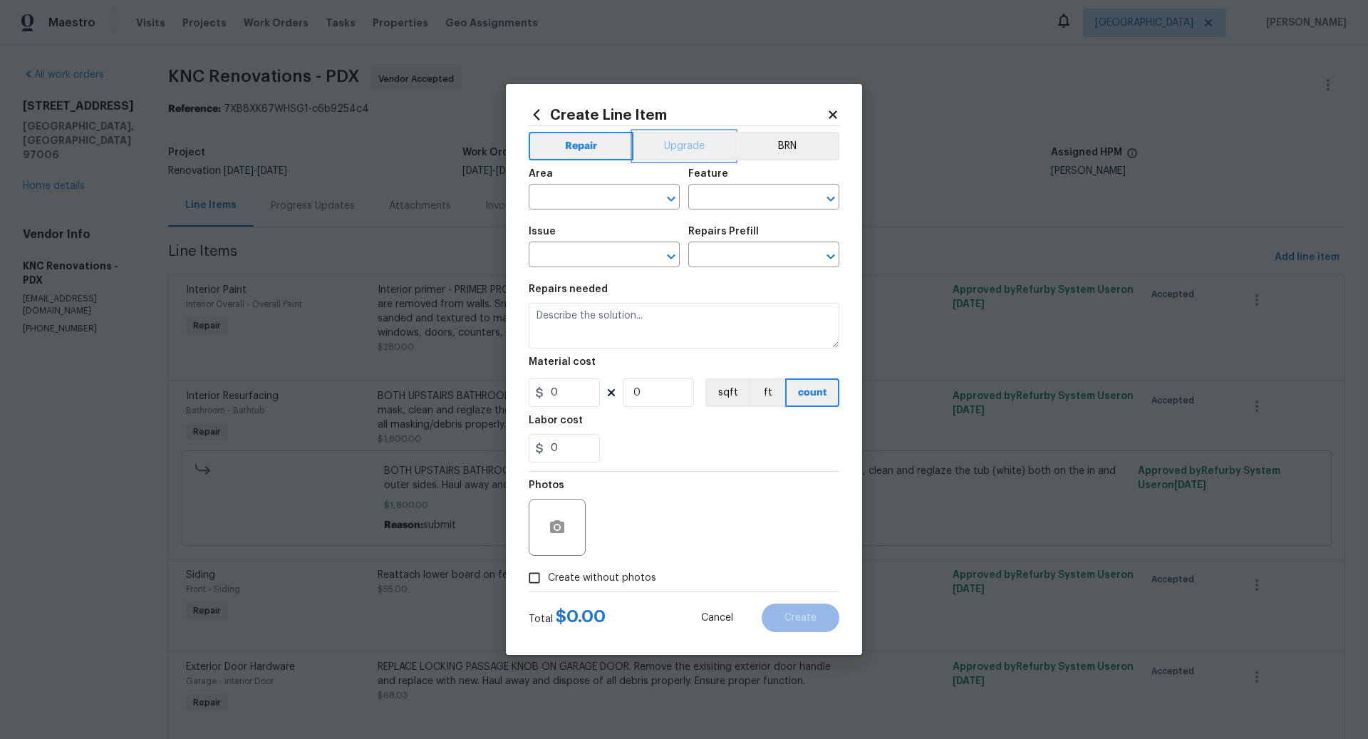
click at [686, 148] on button "Upgrade" at bounding box center [685, 146] width 102 height 29
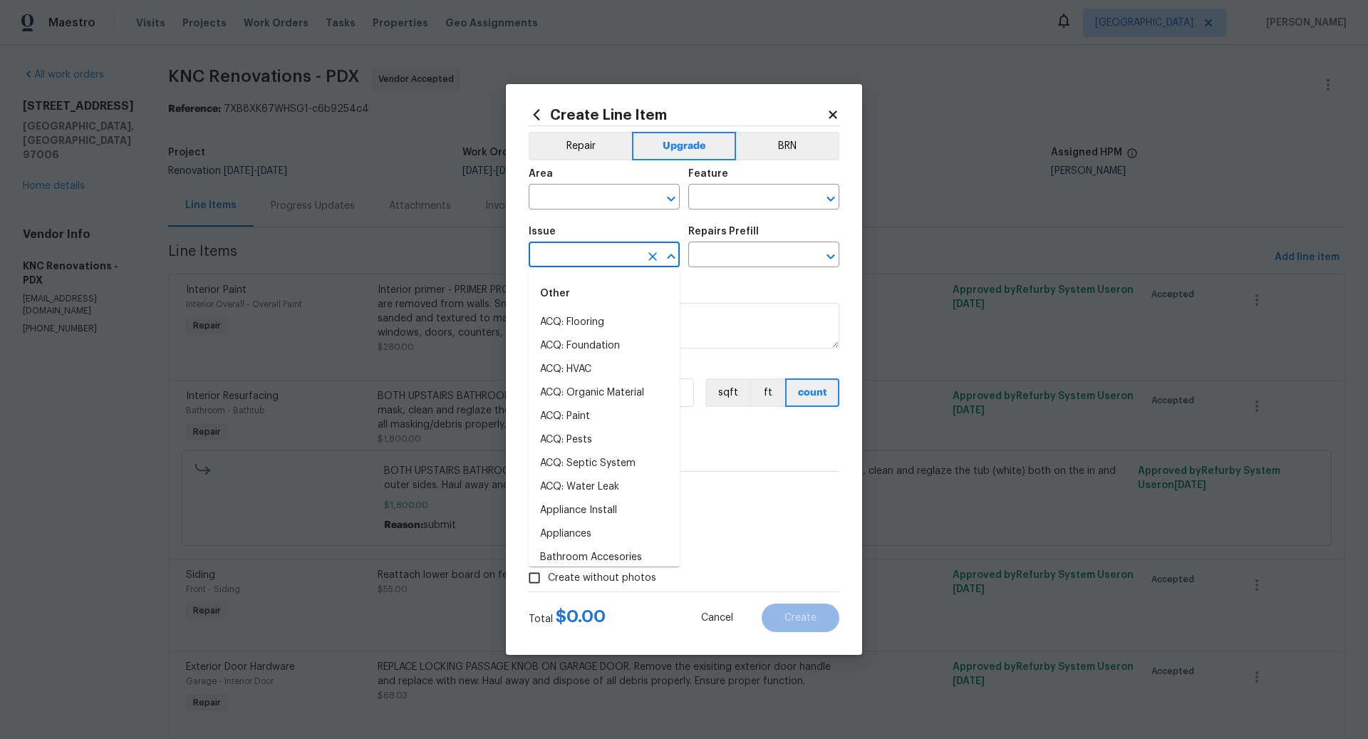
click at [593, 247] on input "text" at bounding box center [584, 256] width 111 height 22
click at [605, 344] on li "Electrical Lighting" at bounding box center [604, 346] width 151 height 24
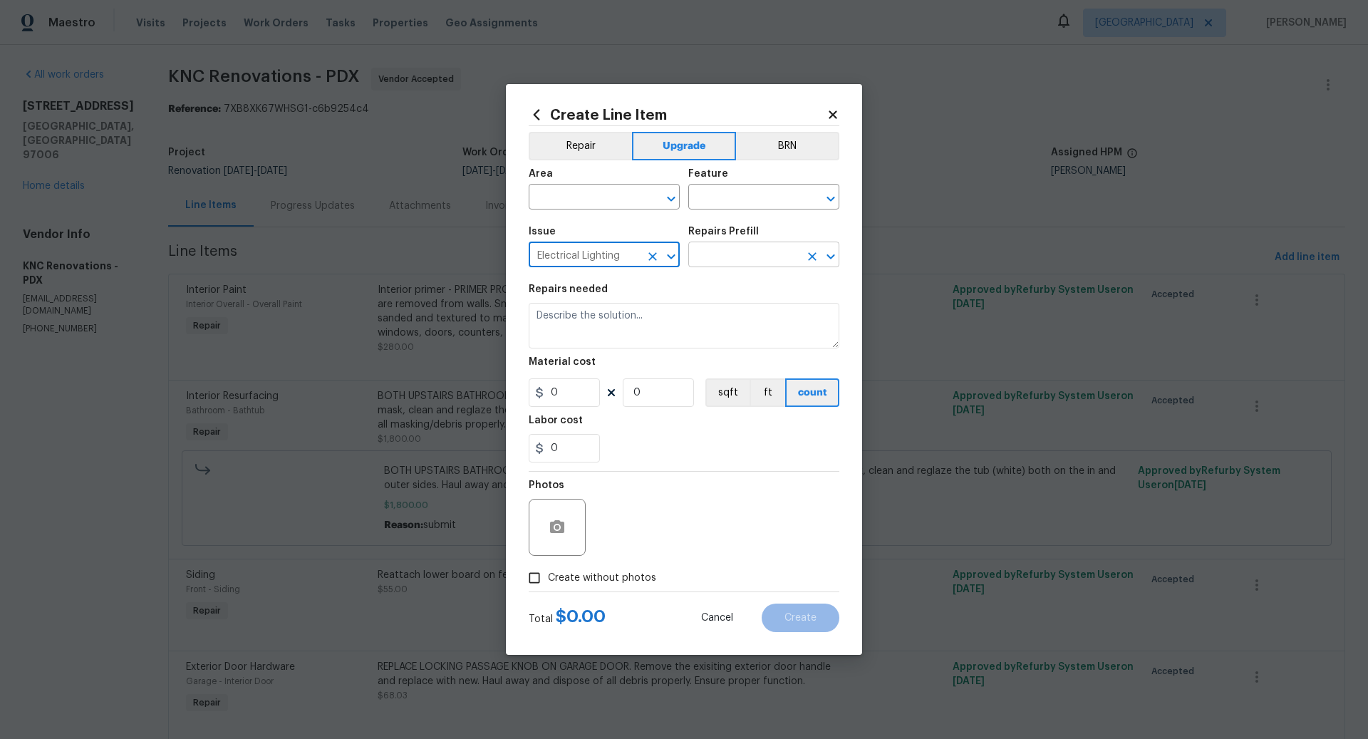
type input "Electrical Lighting"
click at [725, 253] on input "text" at bounding box center [743, 256] width 111 height 22
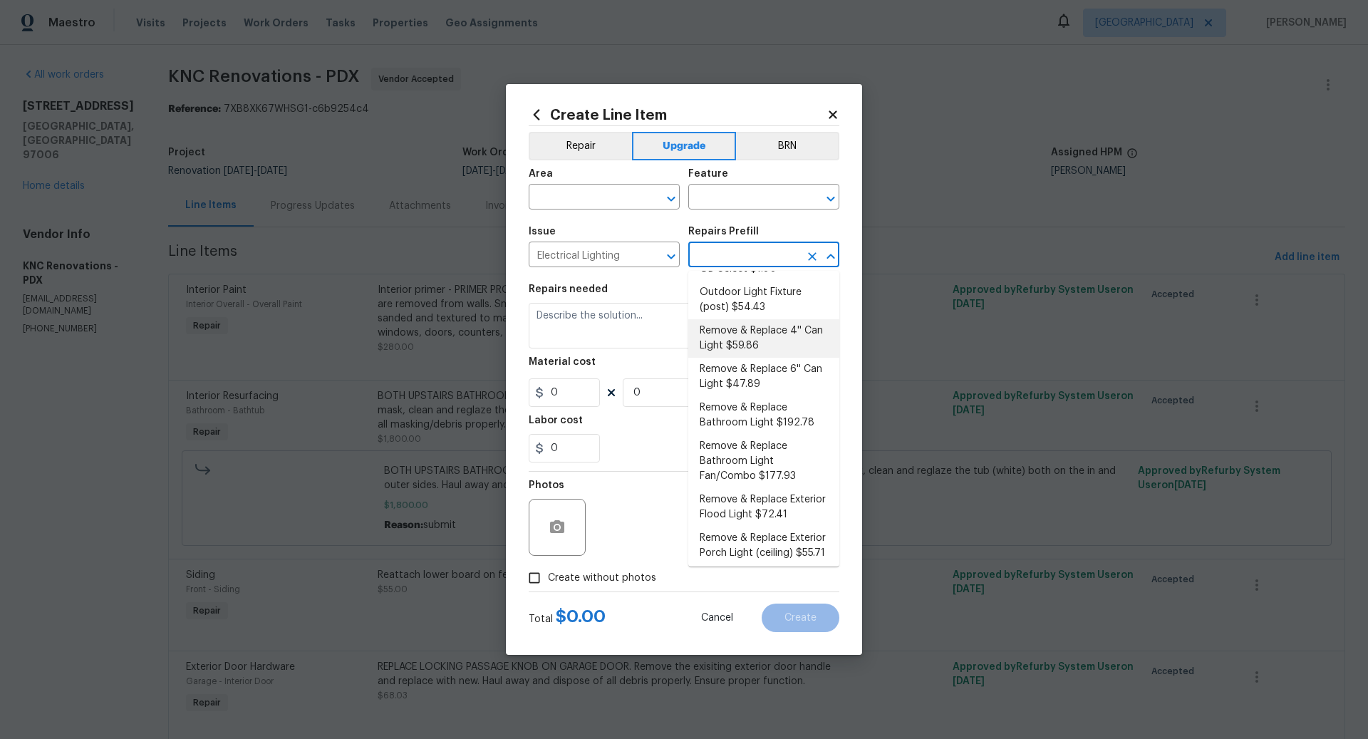
scroll to position [346, 0]
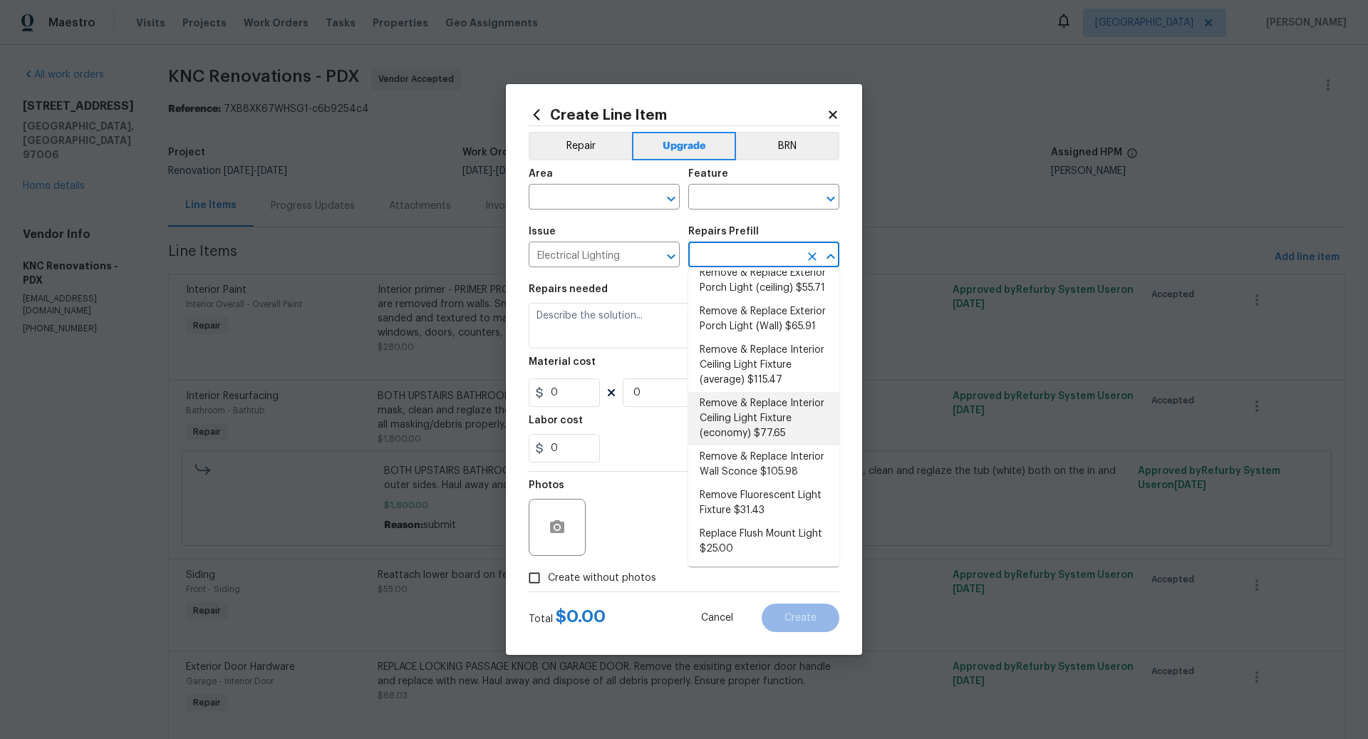
click at [752, 415] on li "Remove & Replace Interior Ceiling Light Fixture (economy) $77.65" at bounding box center [763, 418] width 151 height 53
type input "Remove & Replace Interior Ceiling Light Fixture (economy) $77.65"
type textarea "Remove the existing interior ceiling light fixture and replace it with new ECON…"
type input "1"
type input "77.65"
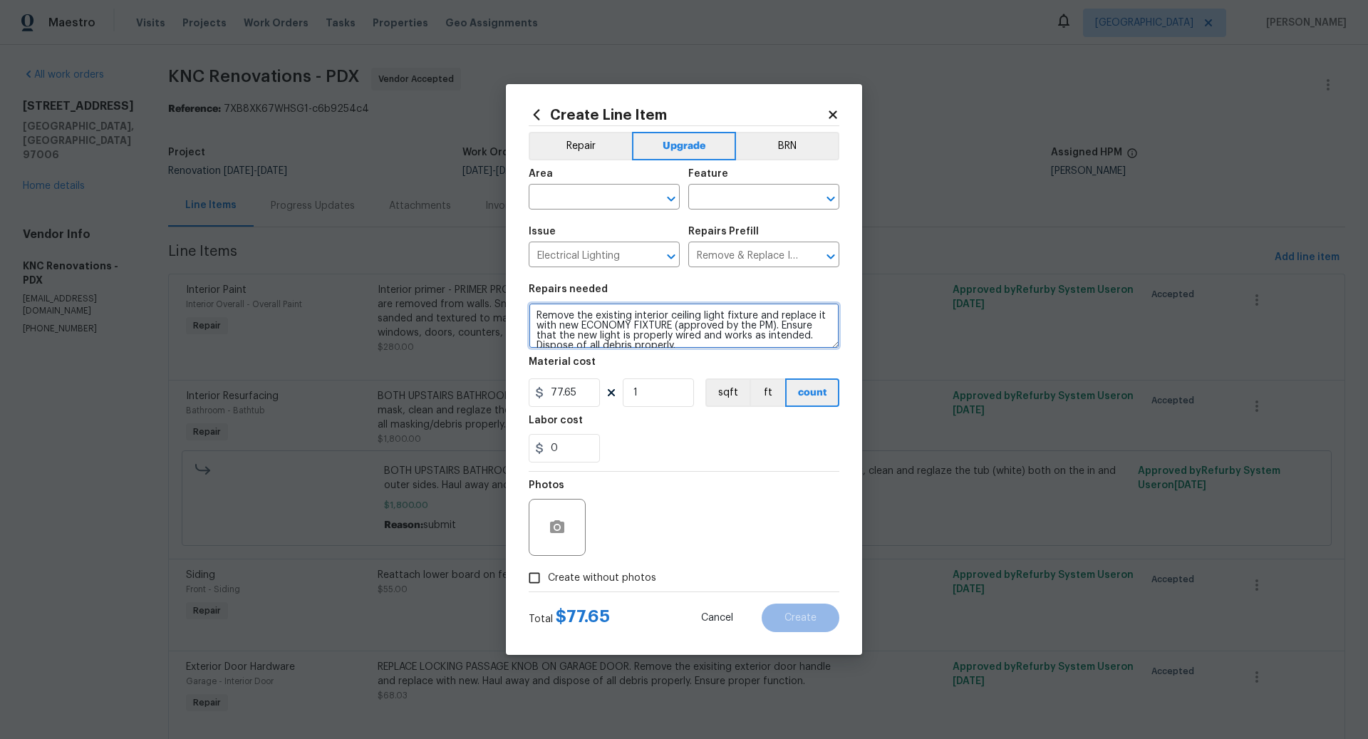
click at [532, 317] on textarea "Remove the existing interior ceiling light fixture and replace it with new ECON…" at bounding box center [684, 326] width 311 height 46
click at [706, 316] on textarea "REPLACE BOTH CEILING FANS WITH FLUSH MOUNT Remove the existing interior ceiling…" at bounding box center [684, 326] width 311 height 46
click at [808, 311] on textarea "REPLACE BOTH CEILING FANS WITH BN FLUSH MOUNT Remove the existing interior ceil…" at bounding box center [684, 326] width 311 height 46
type textarea "REPLACE BOTH CEILING FANS WITH BN FLUSH MOUNTS - Remove the existing interior c…"
click at [653, 396] on input "1" at bounding box center [658, 392] width 71 height 29
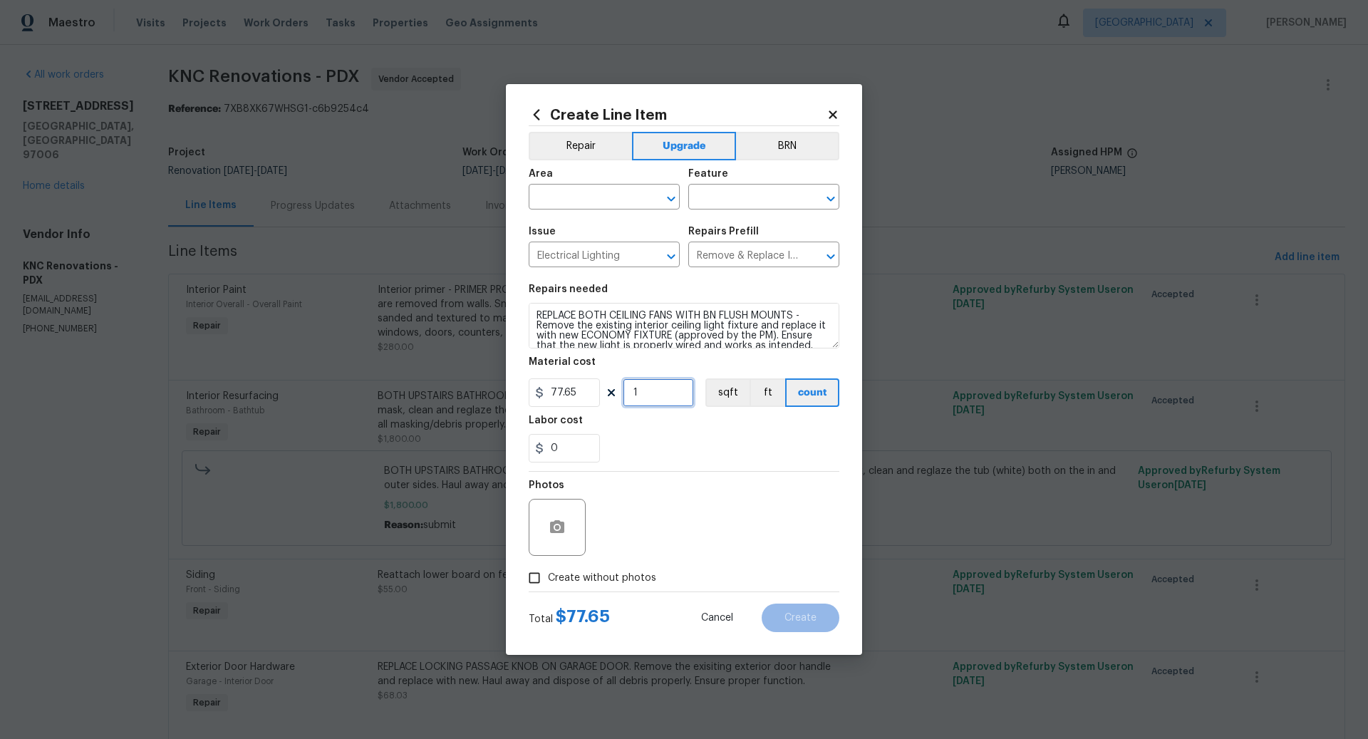
click at [653, 396] on input "1" at bounding box center [658, 392] width 71 height 29
type input "2"
click at [588, 388] on input "77.65" at bounding box center [564, 392] width 71 height 29
type input "55"
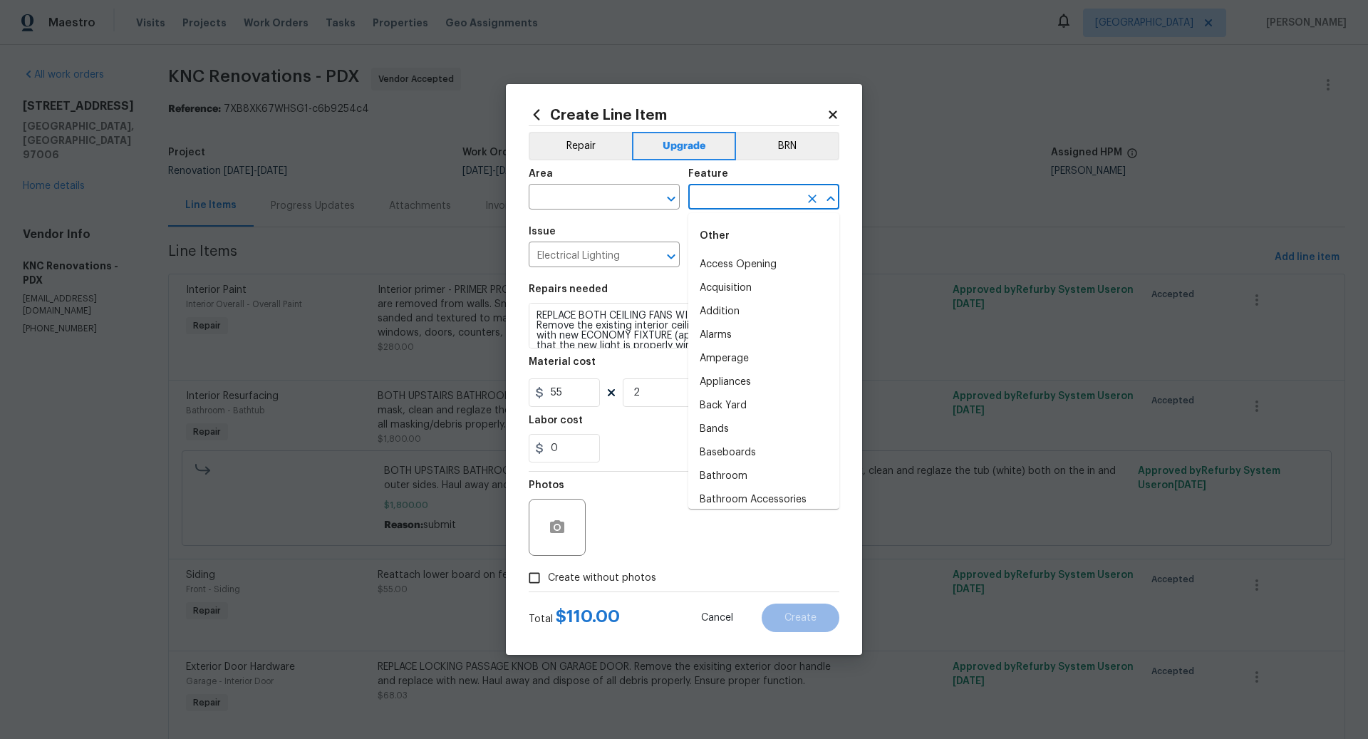
click at [735, 195] on input "text" at bounding box center [743, 198] width 111 height 22
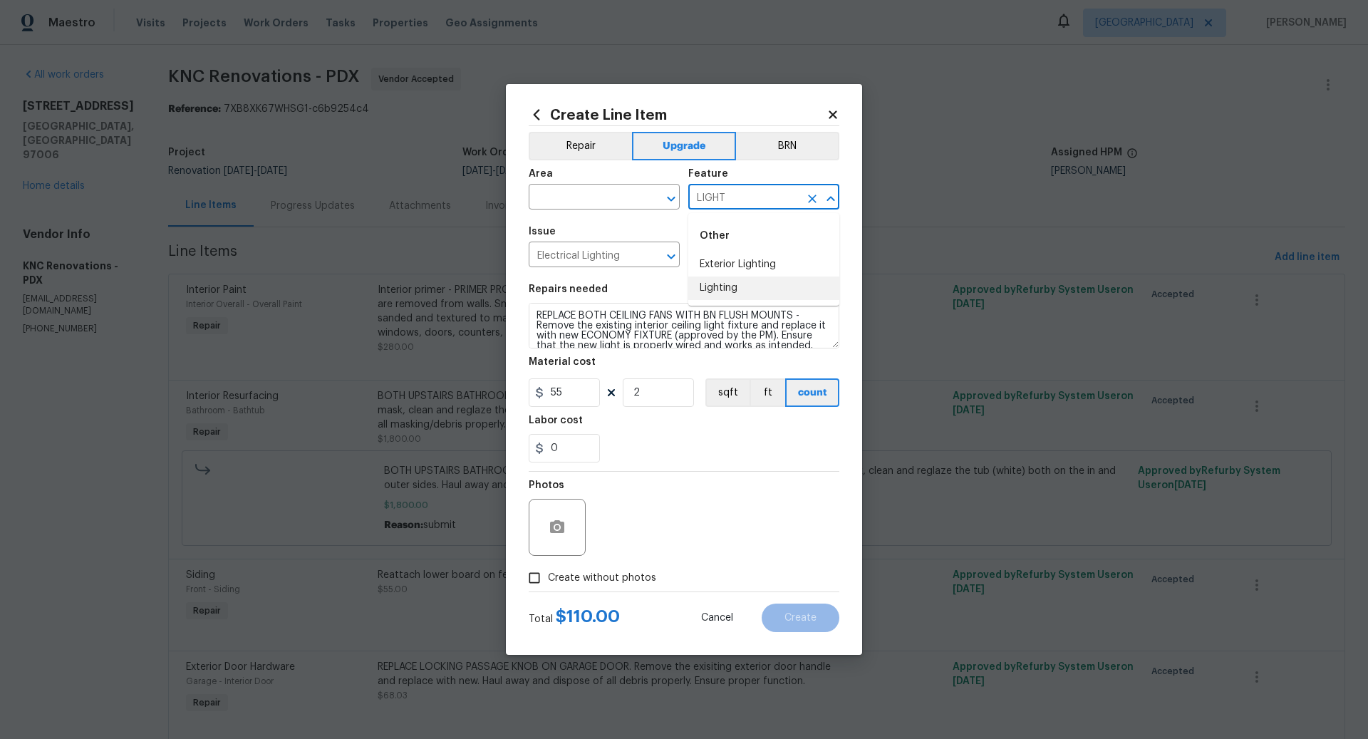
click at [728, 284] on li "Lighting" at bounding box center [763, 289] width 151 height 24
type input "Lighting"
click at [590, 202] on input "text" at bounding box center [584, 198] width 111 height 22
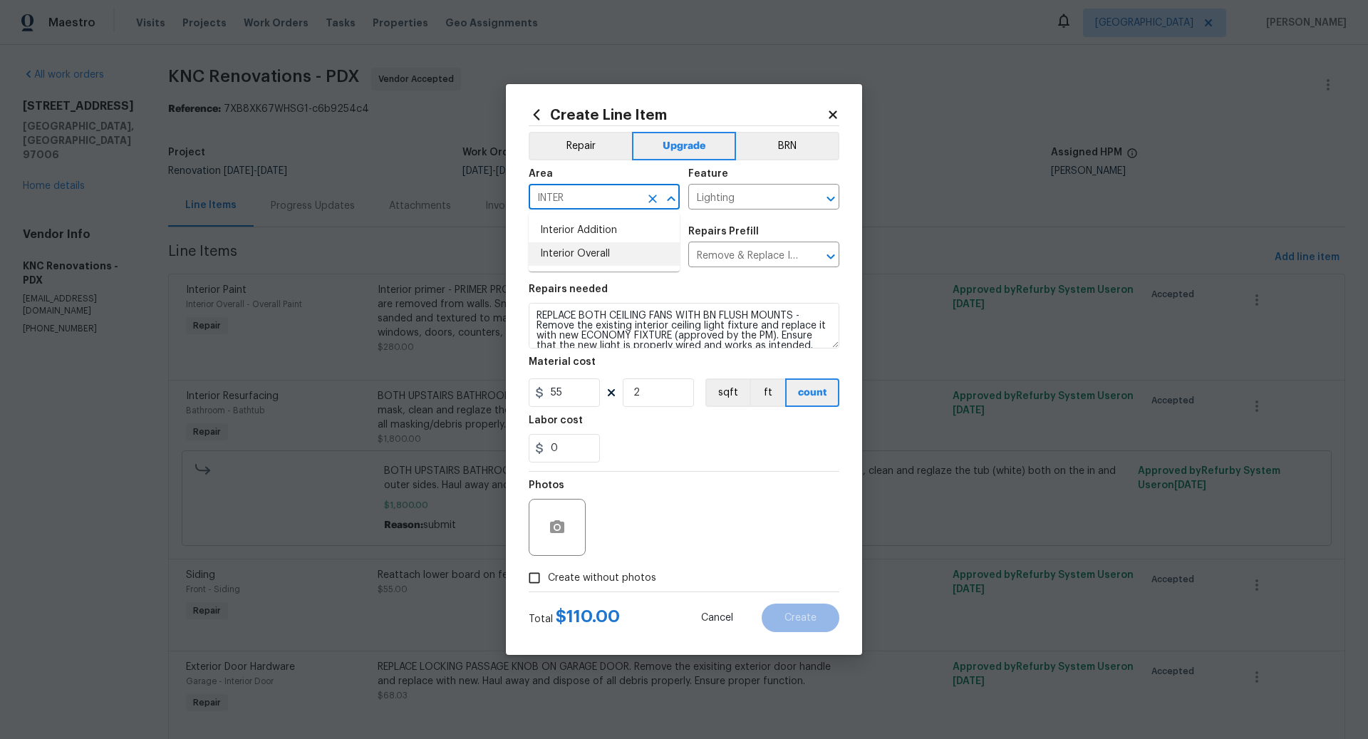
click at [587, 253] on li "Interior Overall" at bounding box center [604, 254] width 151 height 24
type input "Interior Overall"
click at [537, 578] on input "Create without photos" at bounding box center [534, 577] width 27 height 27
checkbox input "true"
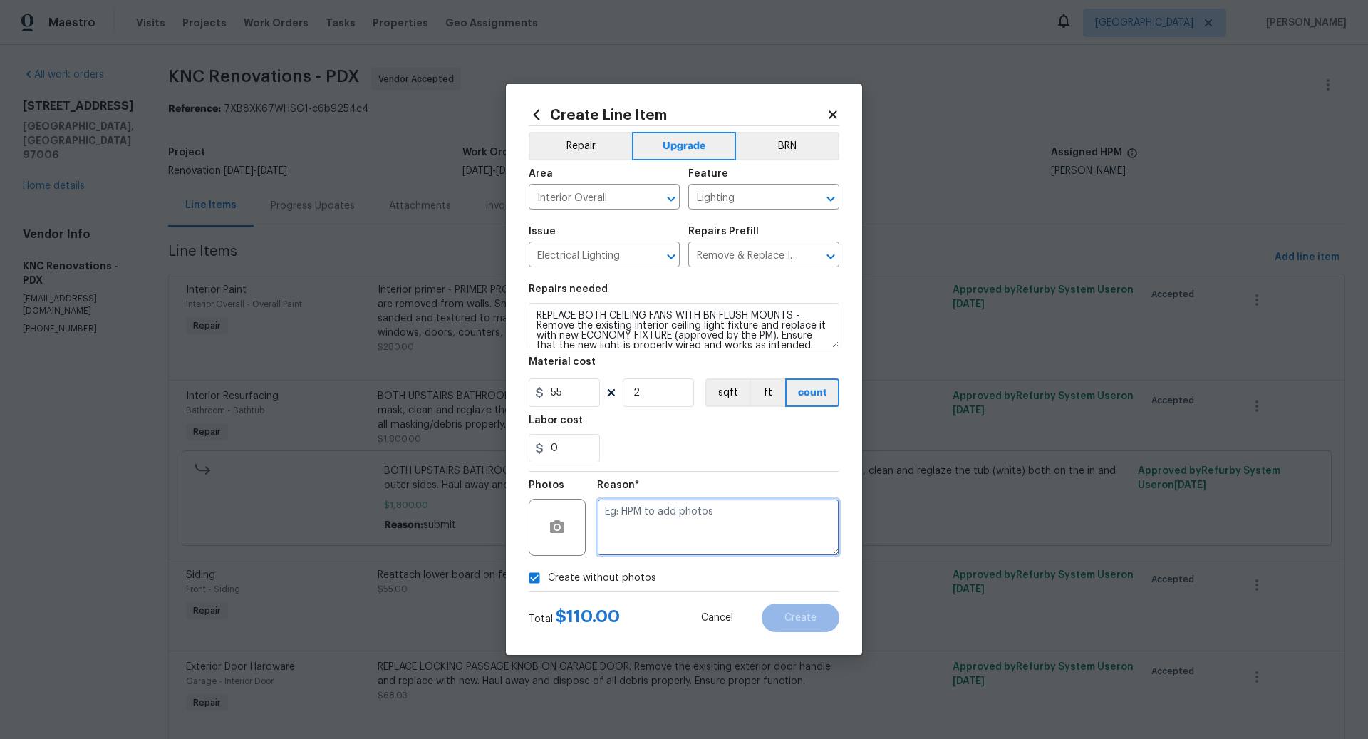
click at [663, 520] on textarea at bounding box center [718, 527] width 242 height 57
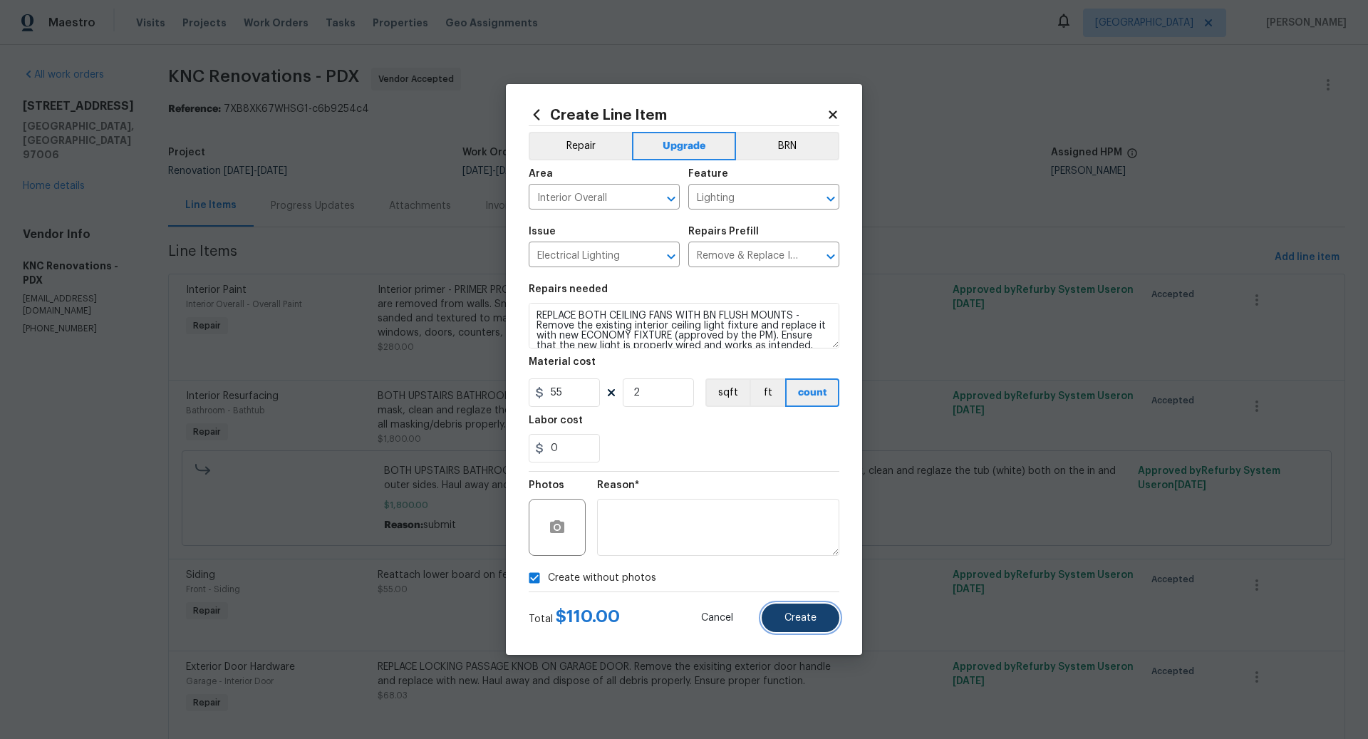
click at [800, 616] on span "Create" at bounding box center [801, 618] width 32 height 11
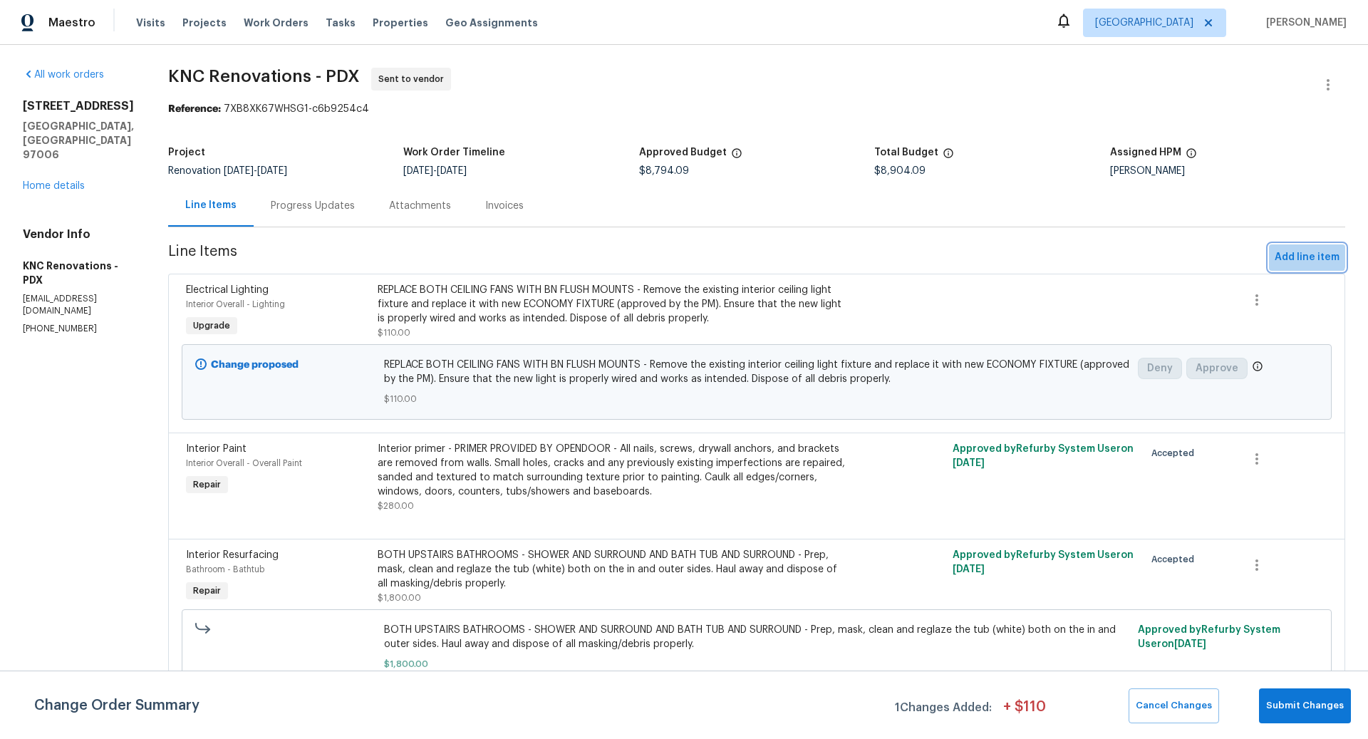
click at [1293, 254] on span "Add line item" at bounding box center [1307, 258] width 65 height 18
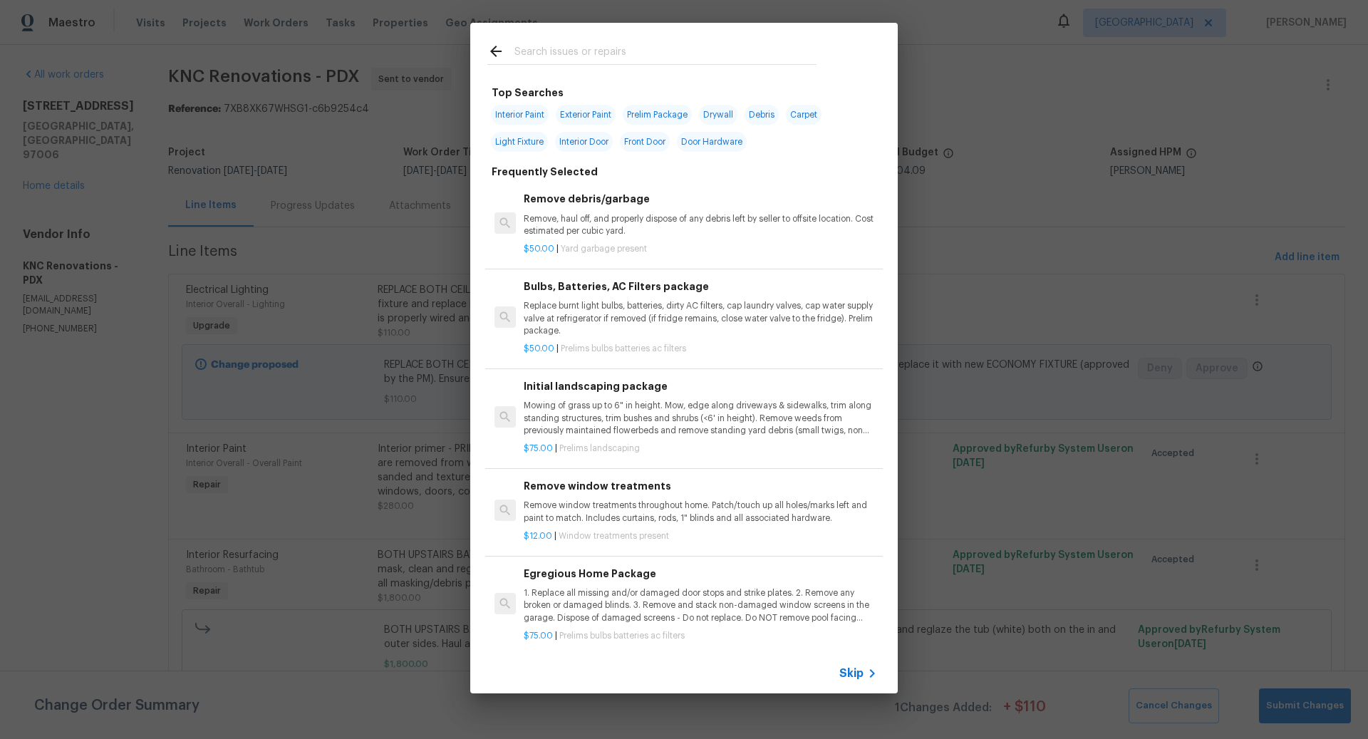
click at [854, 675] on span "Skip" at bounding box center [852, 673] width 24 height 14
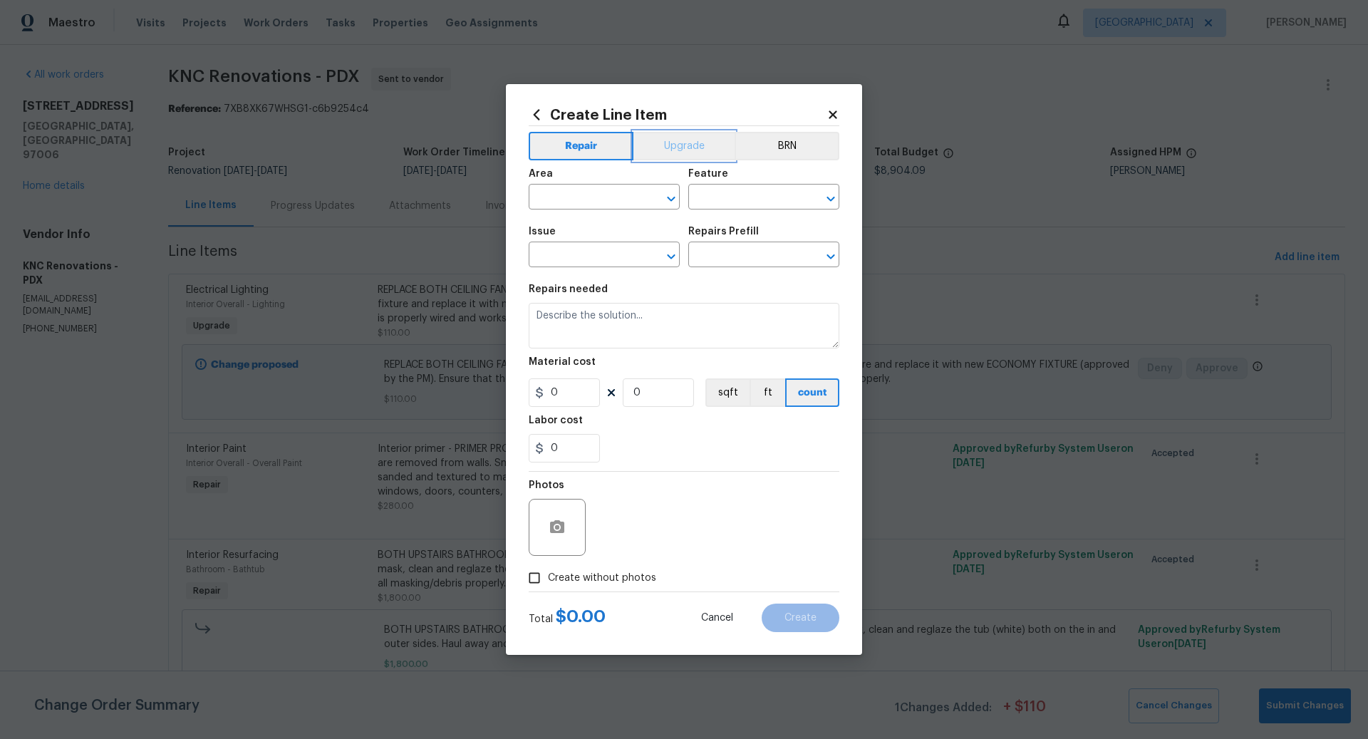
click at [683, 144] on button "Upgrade" at bounding box center [685, 146] width 102 height 29
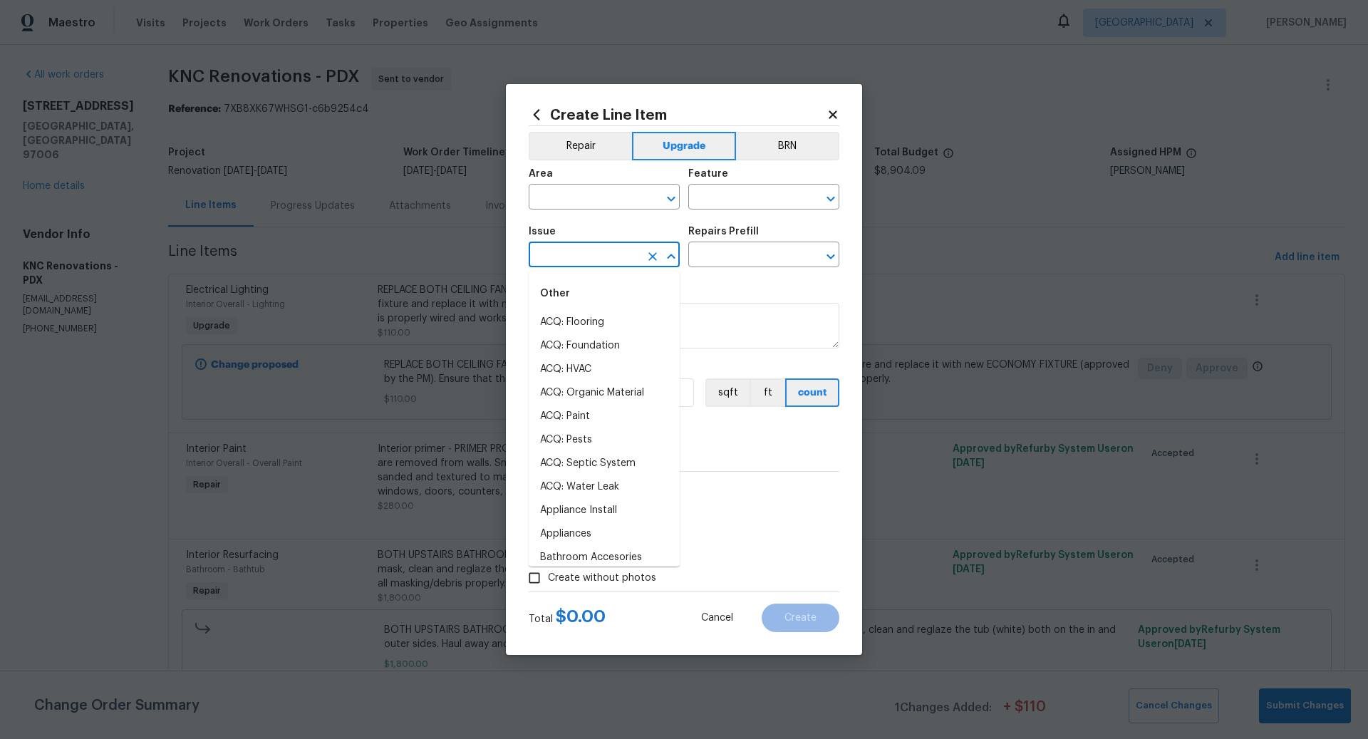
click at [595, 252] on input "text" at bounding box center [584, 256] width 111 height 22
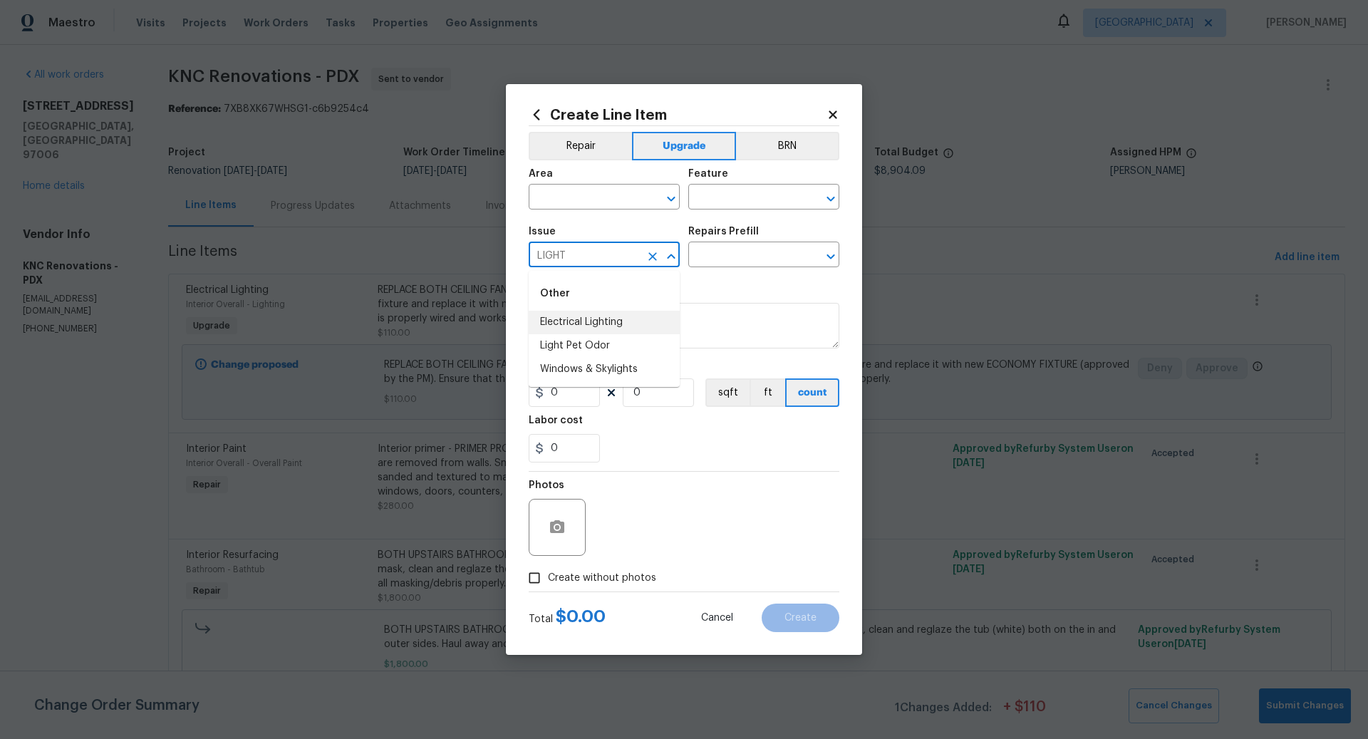
click at [593, 321] on li "Electrical Lighting" at bounding box center [604, 323] width 151 height 24
type input "Electrical Lighting"
click at [734, 254] on input "text" at bounding box center [743, 256] width 111 height 22
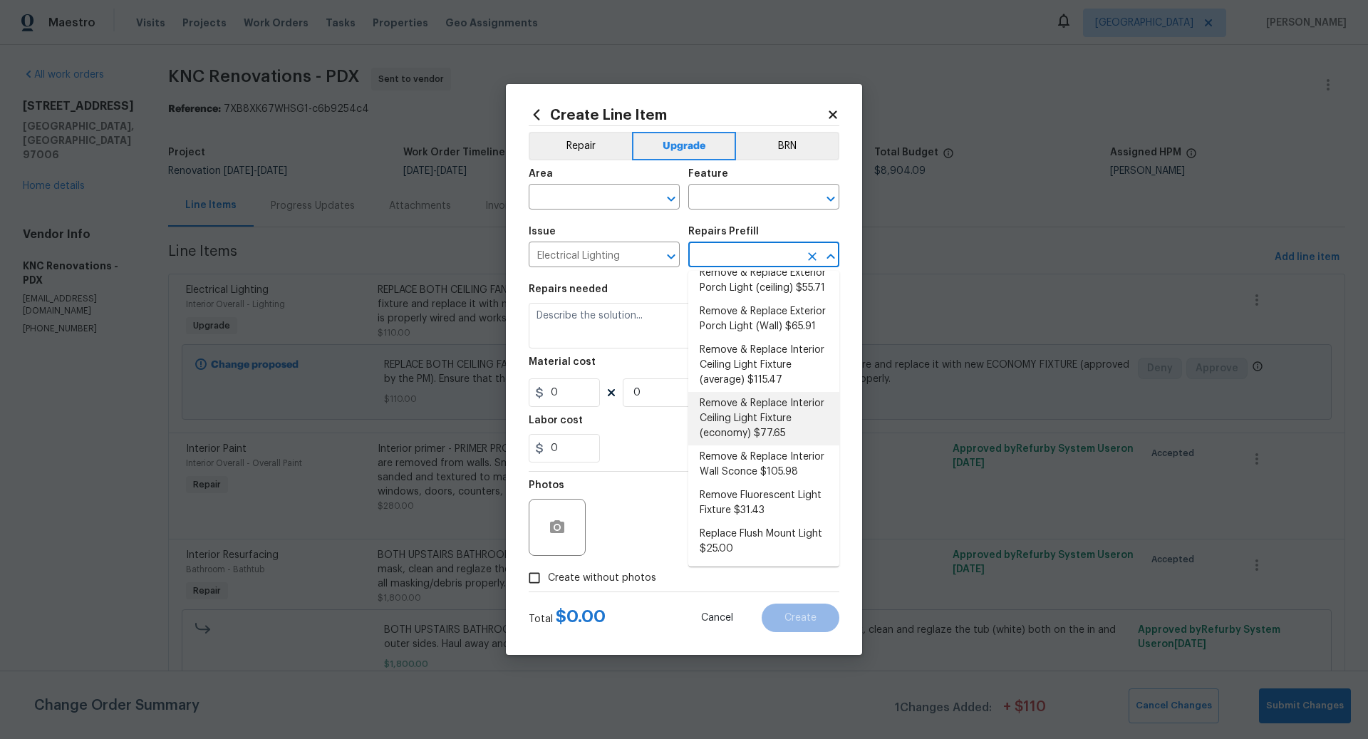
click at [758, 413] on li "Remove & Replace Interior Ceiling Light Fixture (economy) $77.65" at bounding box center [763, 418] width 151 height 53
type input "Remove & Replace Interior Ceiling Light Fixture (economy) $77.65"
type textarea "Remove the existing interior ceiling light fixture and replace it with new ECON…"
type input "77.65"
type input "1"
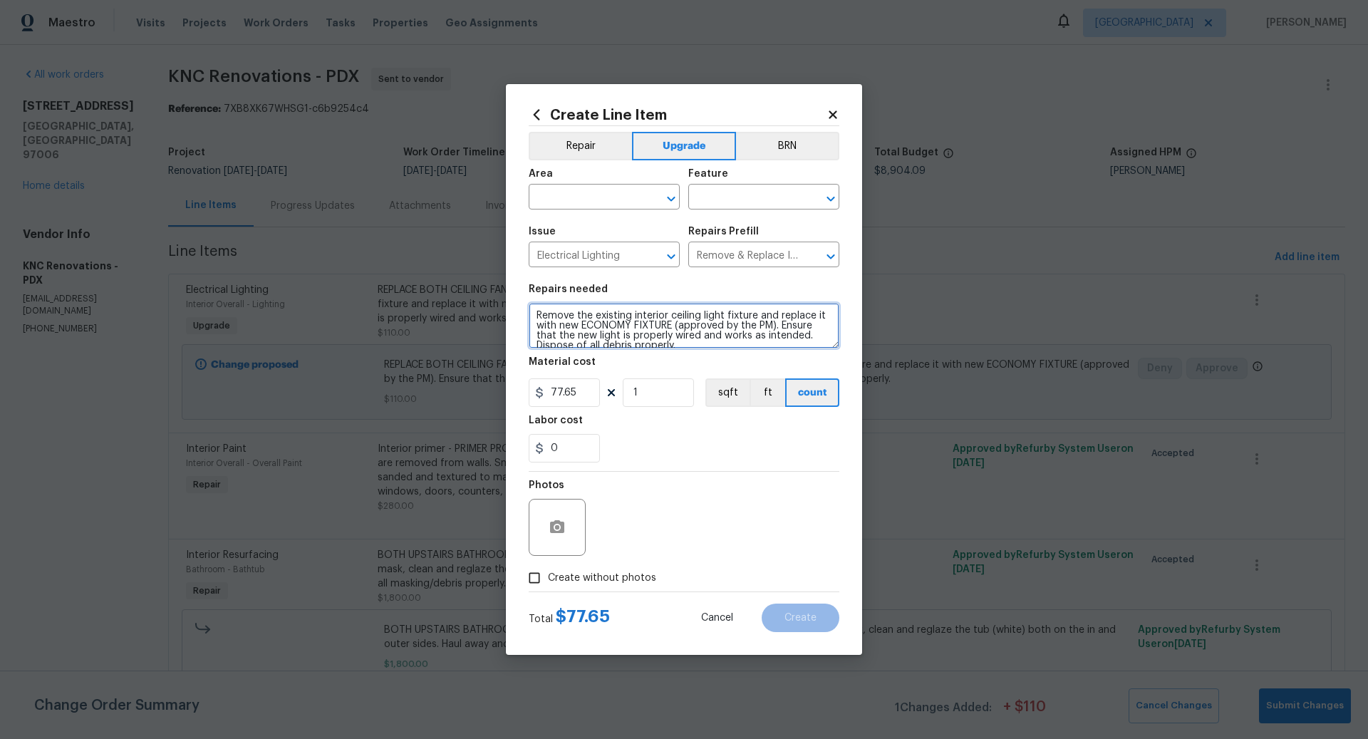
click at [532, 316] on textarea "Remove the existing interior ceiling light fixture and replace it with new ECON…" at bounding box center [684, 326] width 311 height 46
type textarea "DINING ROOM LIGHT - Remove the existing interior ceiling light fixture and repl…"
click at [713, 190] on input "text" at bounding box center [743, 198] width 111 height 22
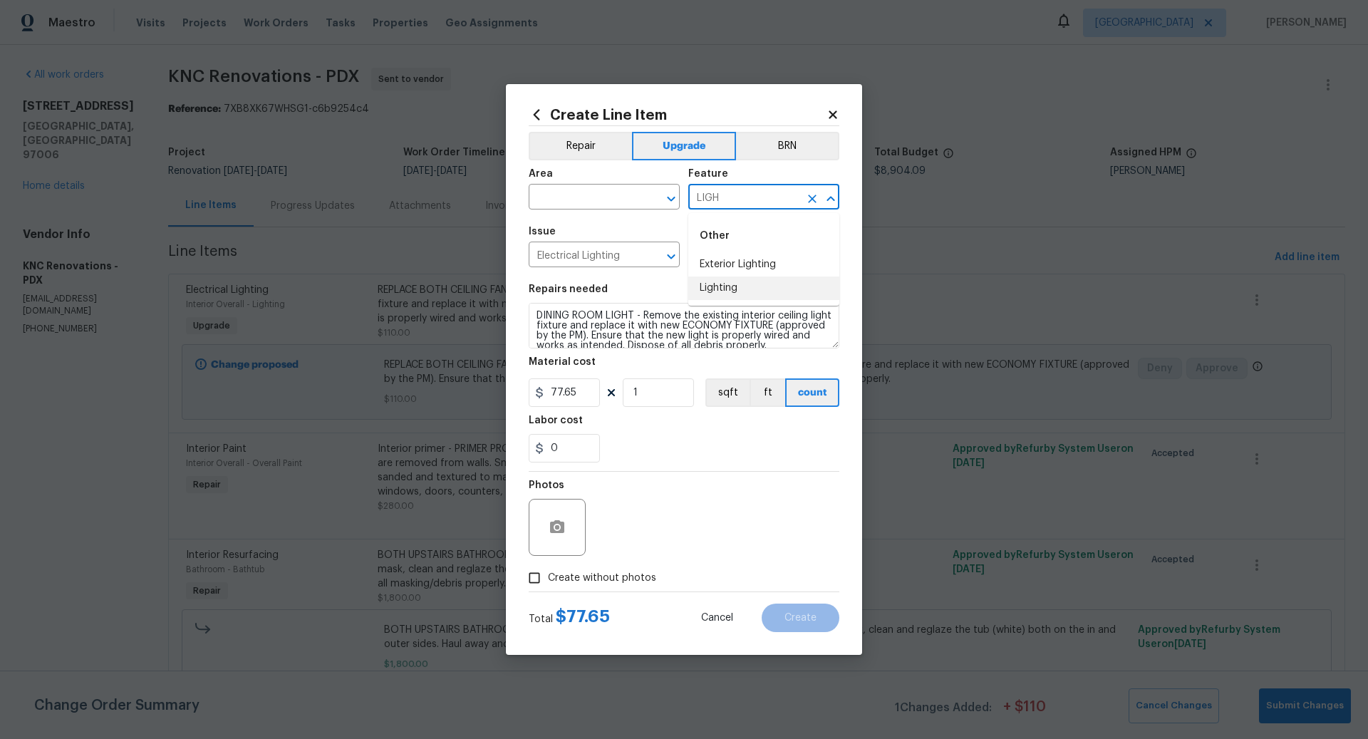
click at [716, 283] on li "Lighting" at bounding box center [763, 289] width 151 height 24
type input "Lighting"
click at [597, 192] on input "text" at bounding box center [584, 198] width 111 height 22
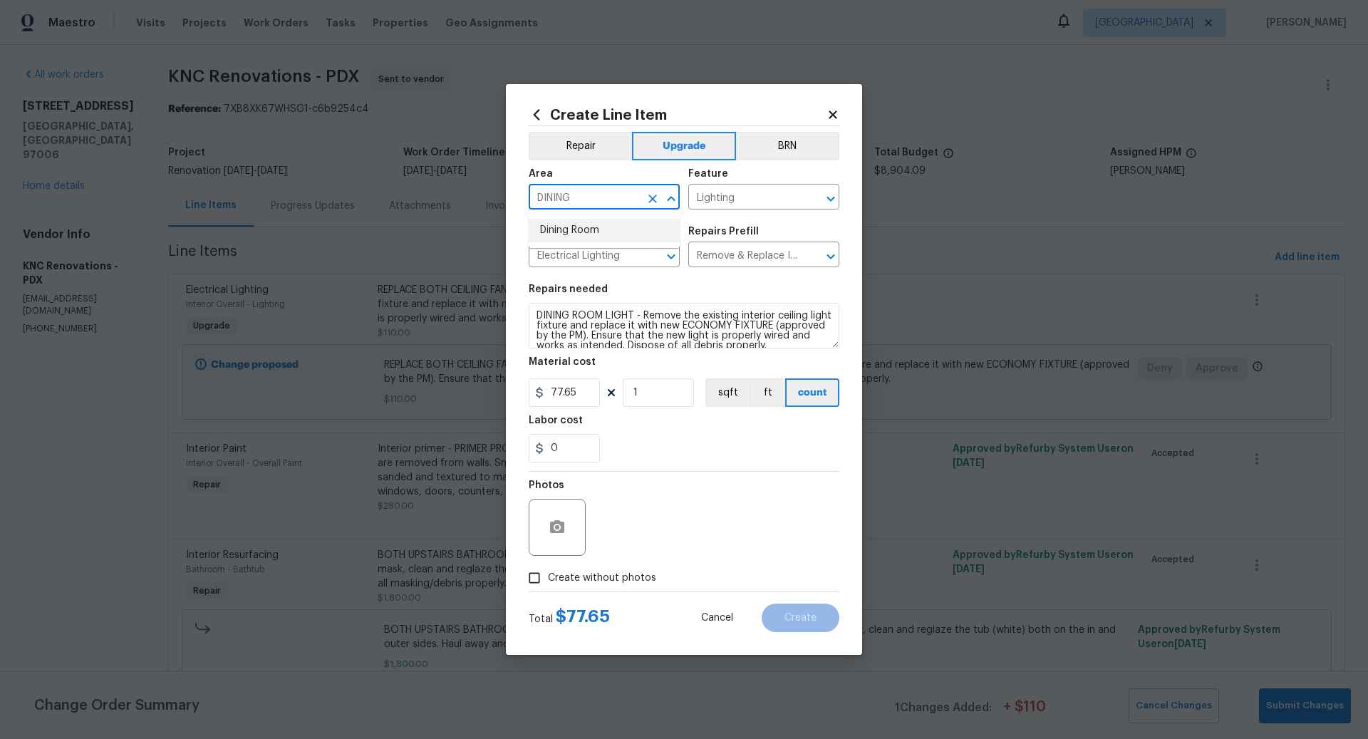
click at [596, 236] on li "Dining Room" at bounding box center [604, 231] width 151 height 24
type input "Dining Room"
click at [537, 576] on input "Create without photos" at bounding box center [534, 577] width 27 height 27
checkbox input "true"
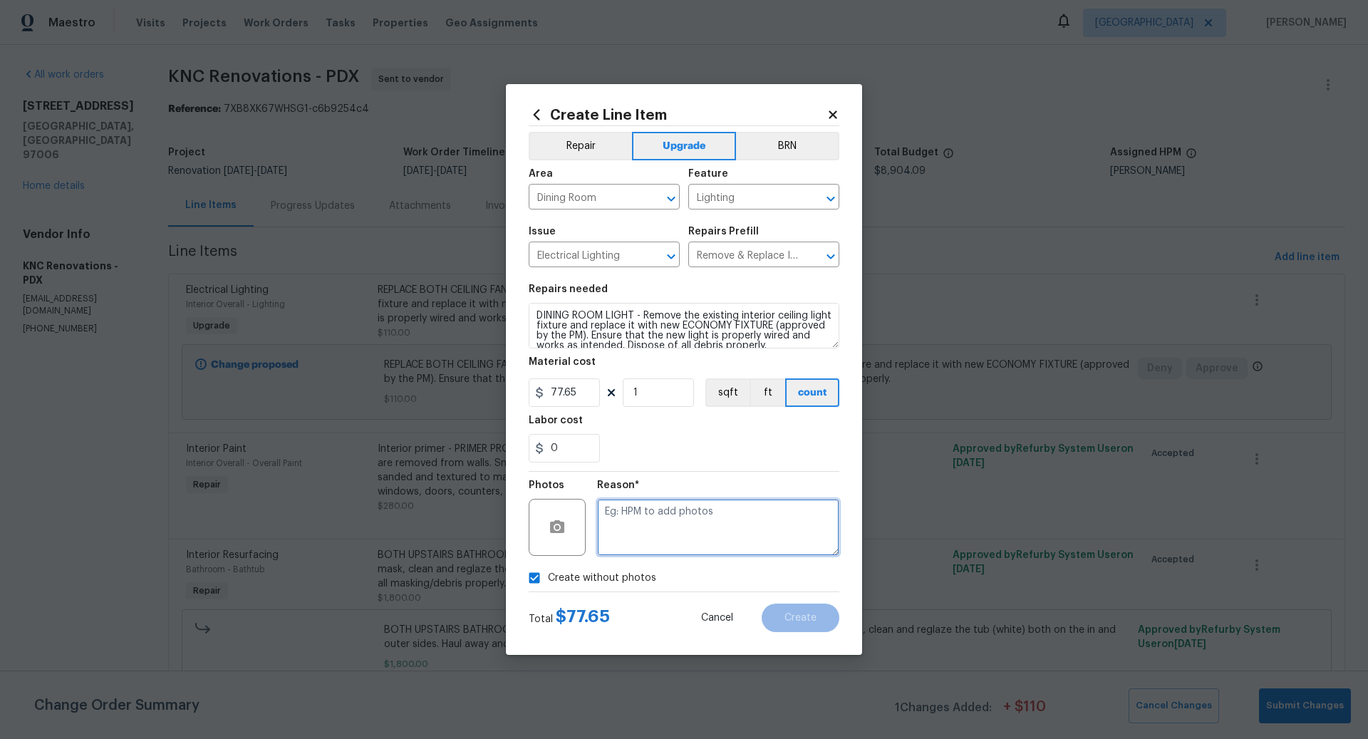
click at [667, 516] on textarea at bounding box center [718, 527] width 242 height 57
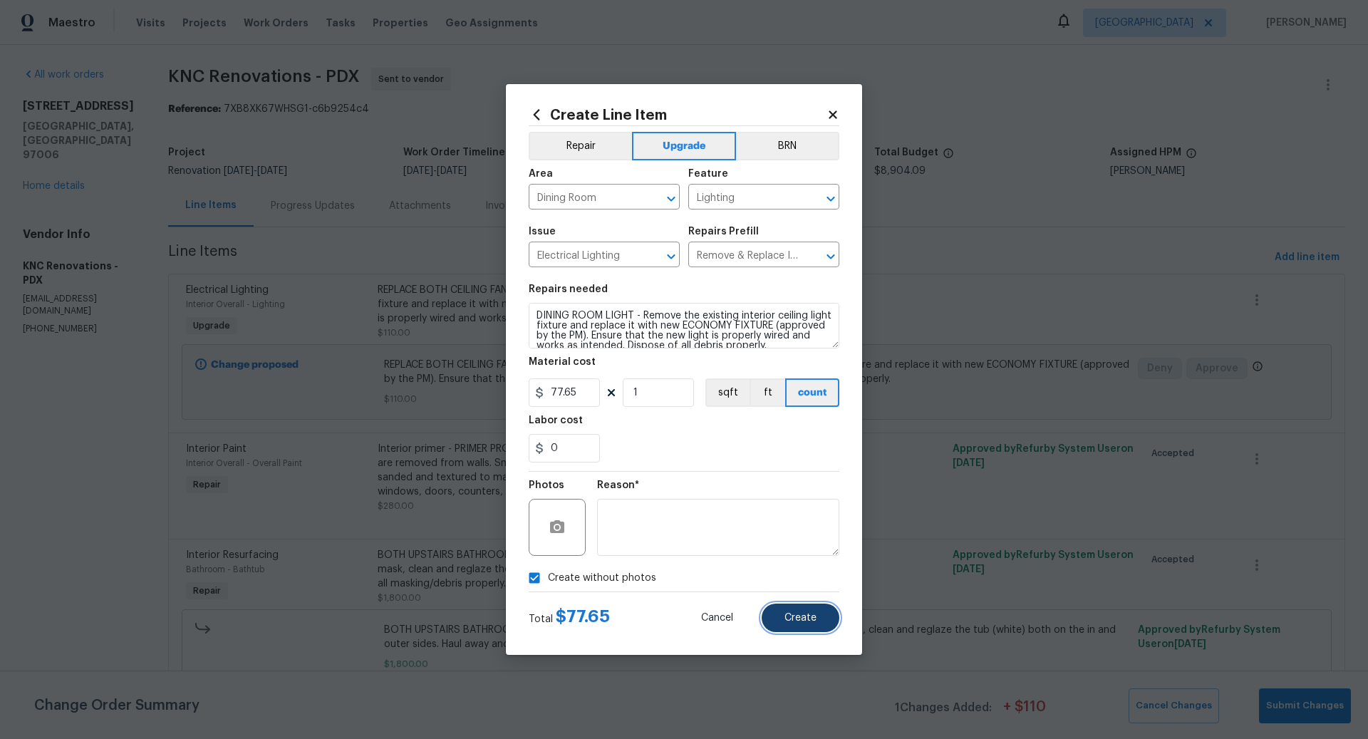
click at [808, 616] on span "Create" at bounding box center [801, 618] width 32 height 11
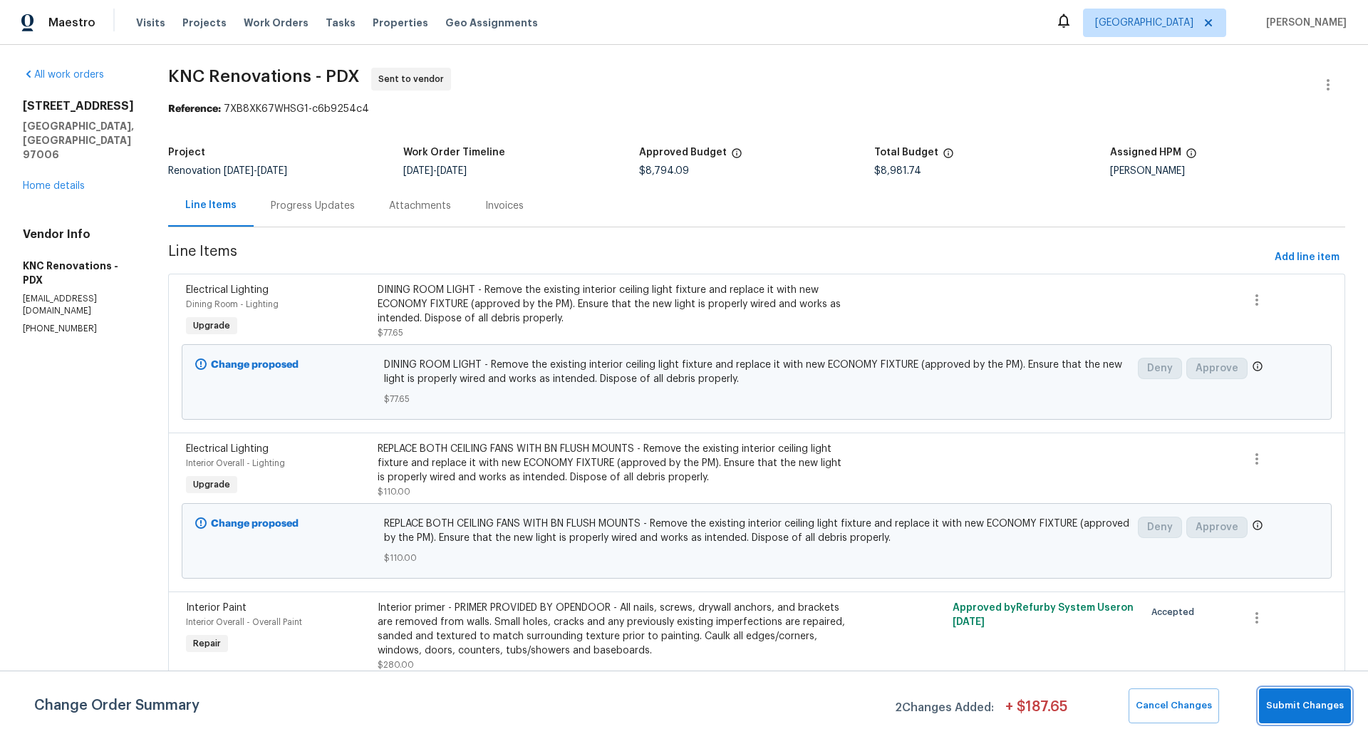
click at [1301, 705] on span "Submit Changes" at bounding box center [1305, 706] width 78 height 16
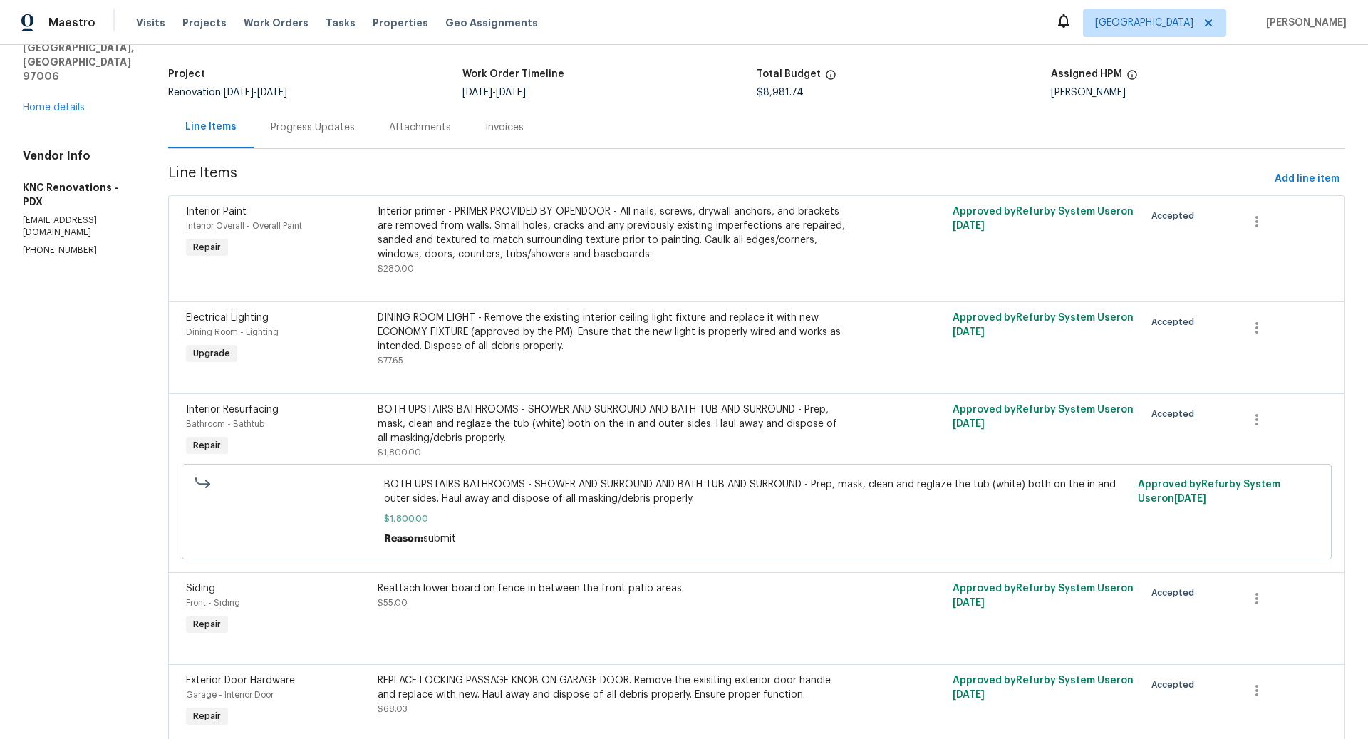
scroll to position [71, 0]
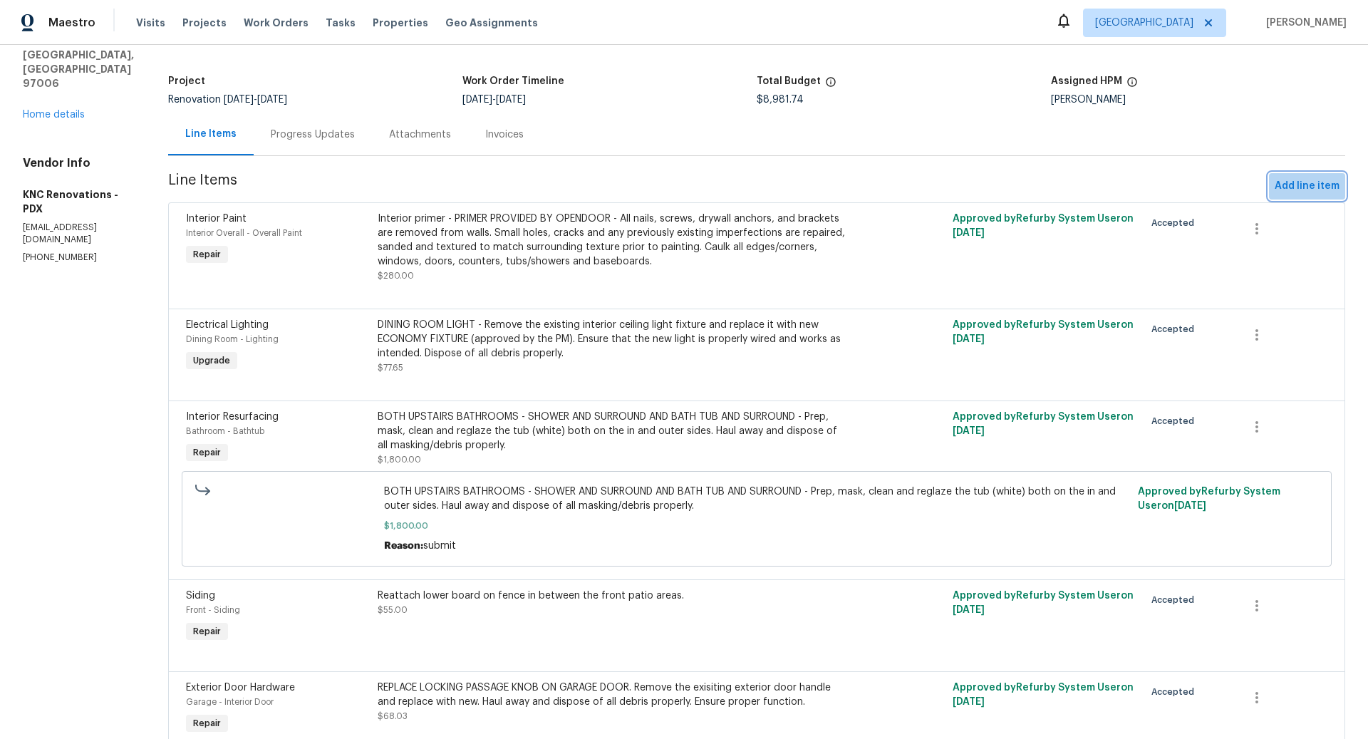
click at [1323, 187] on span "Add line item" at bounding box center [1307, 186] width 65 height 18
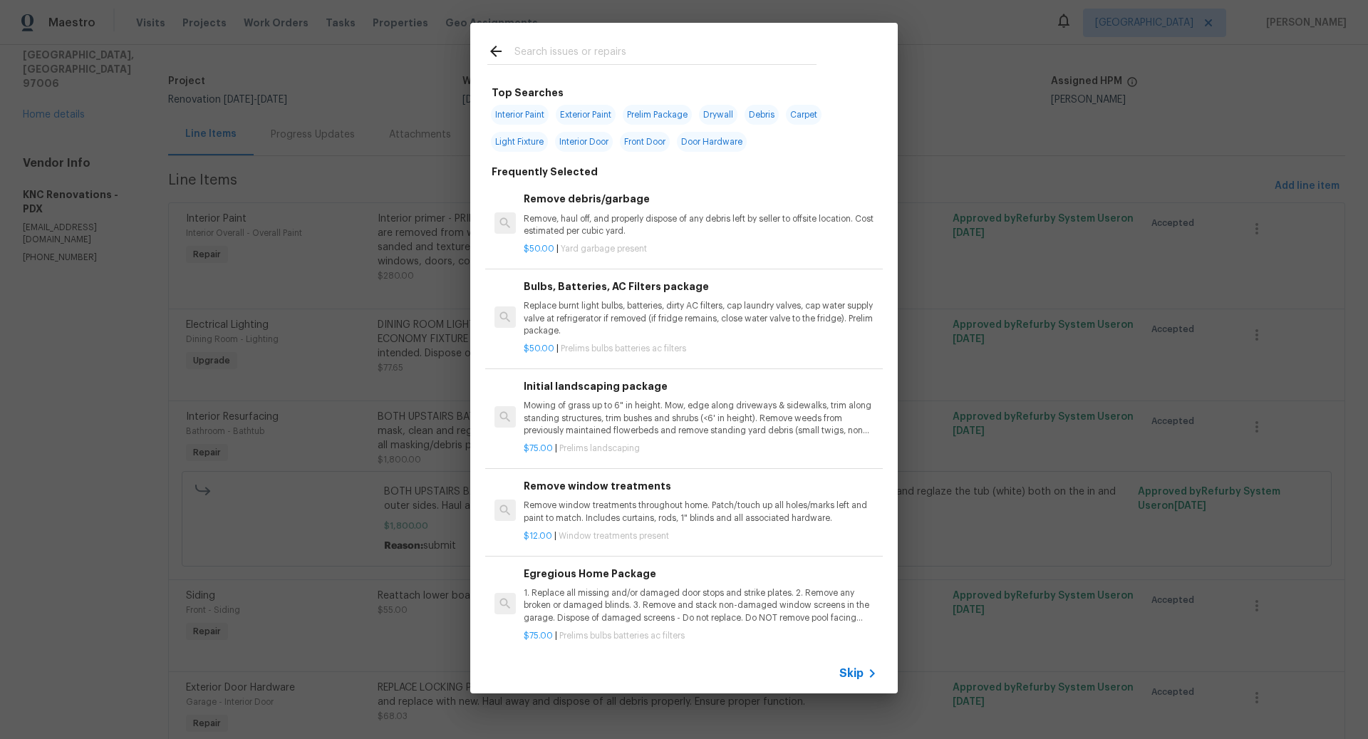
click at [850, 677] on span "Skip" at bounding box center [852, 673] width 24 height 14
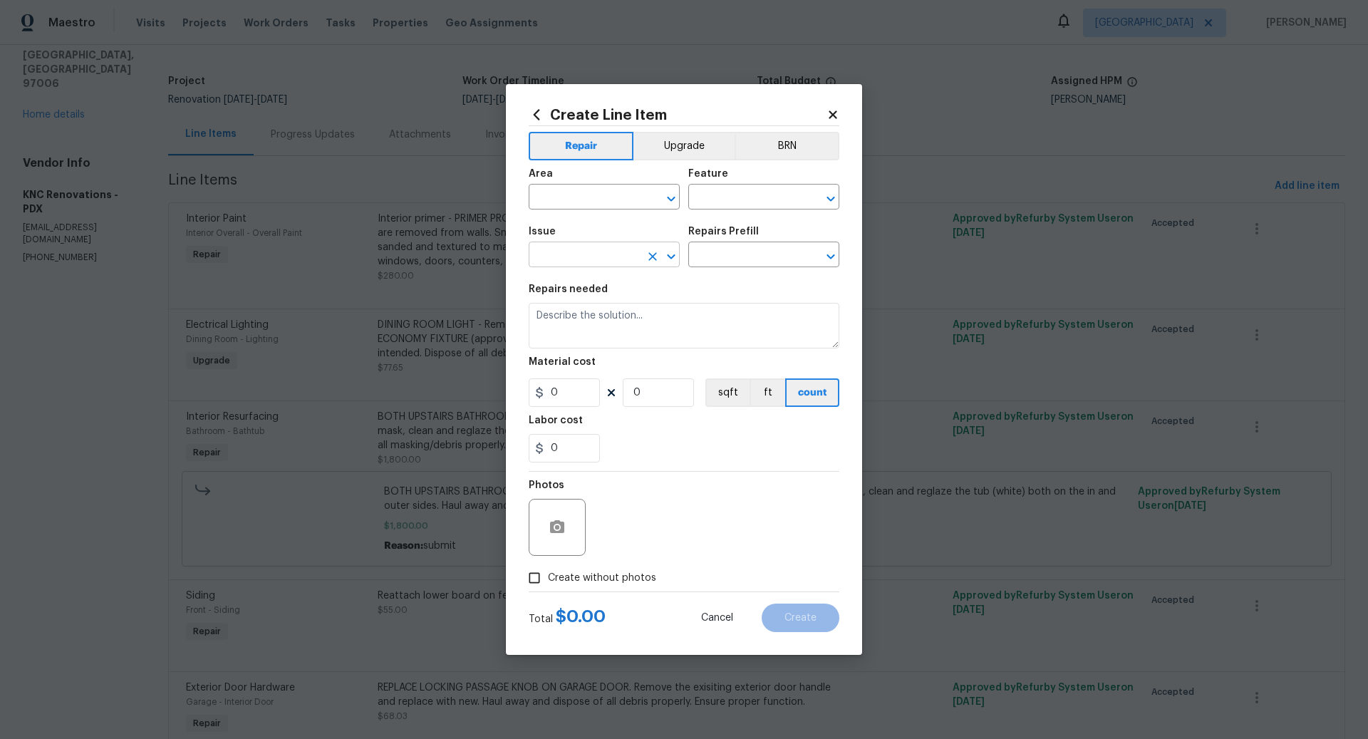
click at [580, 254] on input "text" at bounding box center [584, 256] width 111 height 22
click at [589, 371] on li "Kitchen Cabinets" at bounding box center [604, 370] width 151 height 24
type input "Kitchen Cabinets"
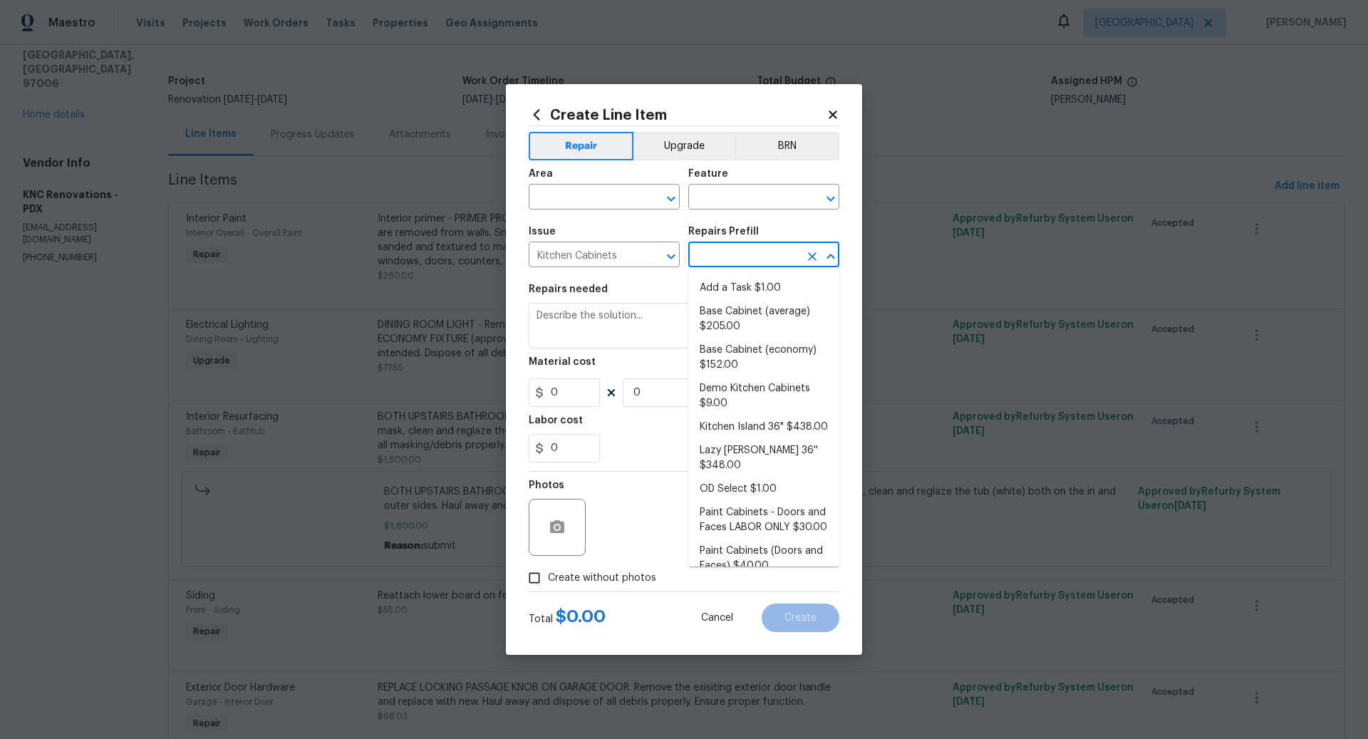
click at [722, 257] on input "text" at bounding box center [743, 256] width 111 height 22
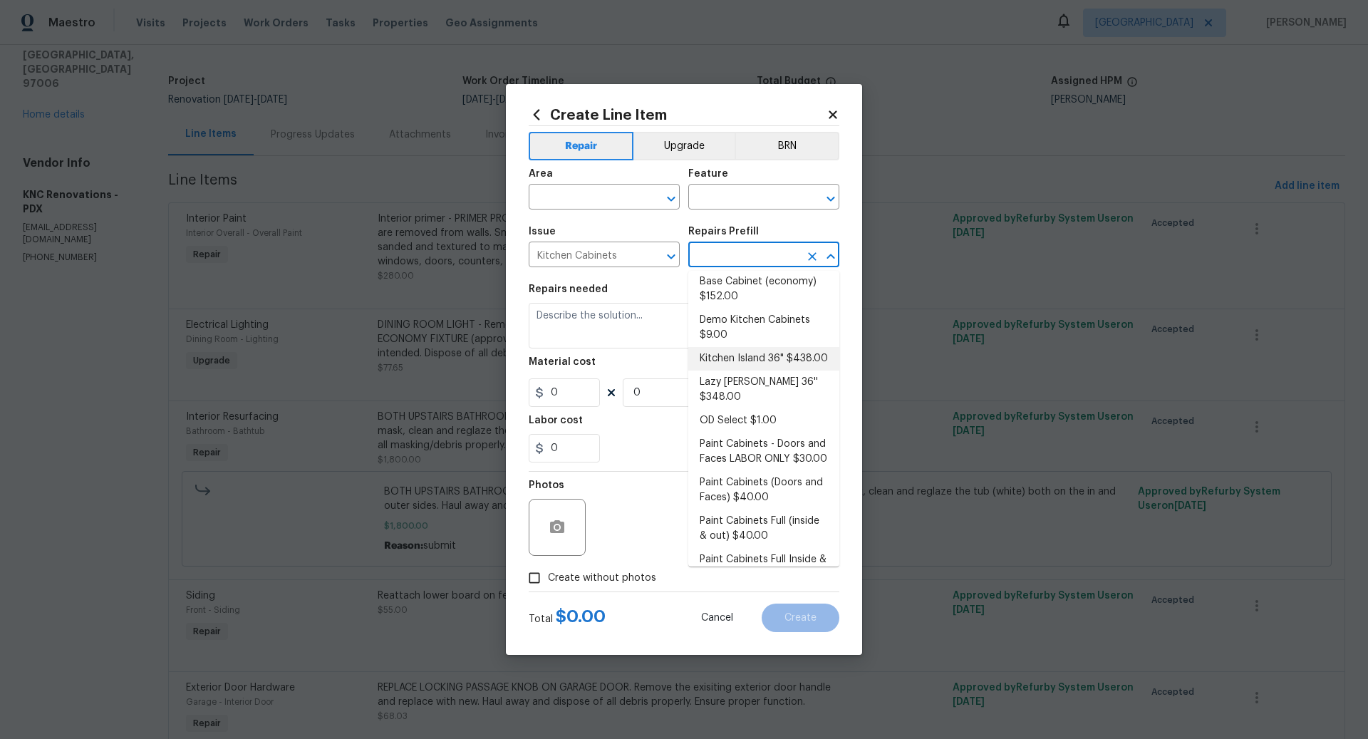
scroll to position [76, 0]
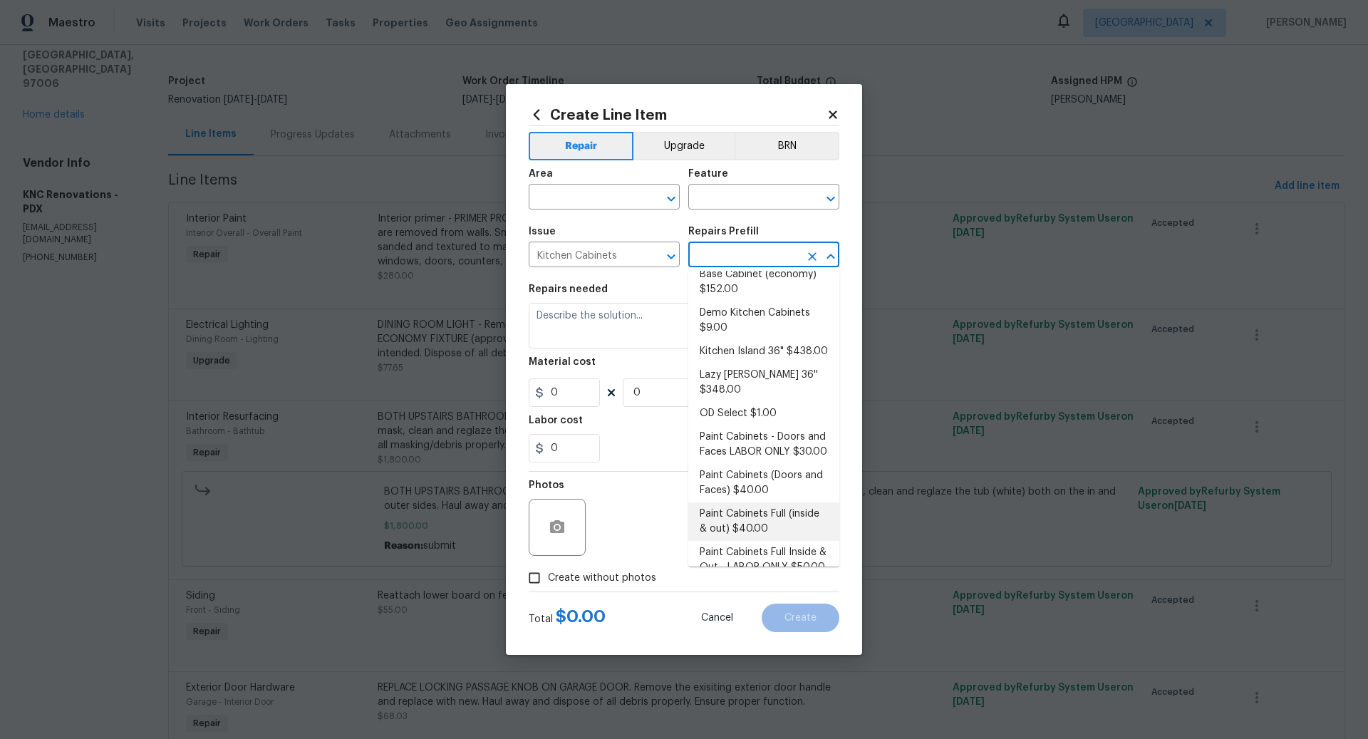
click at [746, 507] on li "Paint Cabinets Full (inside & out) $40.00" at bounding box center [763, 521] width 151 height 38
type input "Cabinets"
type textarea "Prep, sand, mask and apply 2 coats of paint to the kitchen cabinet doors, inter…"
type input "1"
type input "Paint Cabinets Full (inside & out) $40.00"
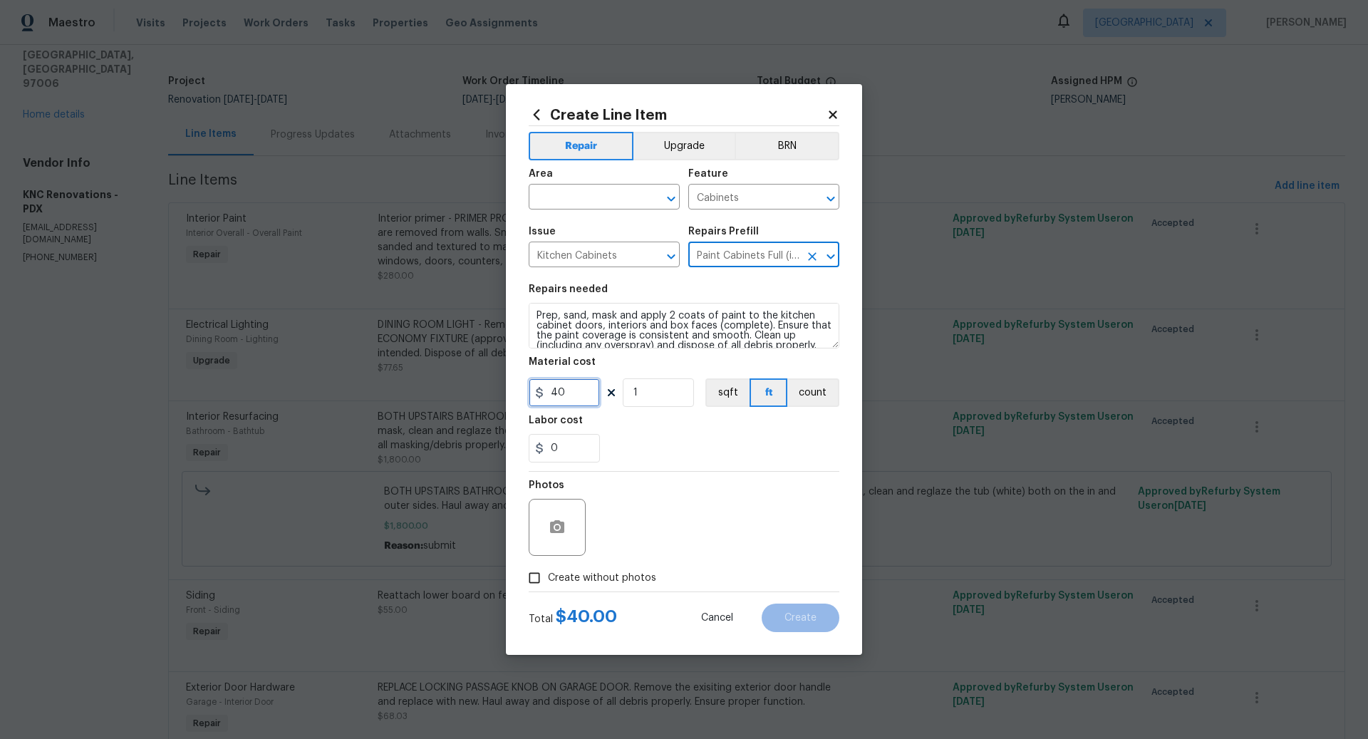
click at [573, 392] on input "40" at bounding box center [564, 392] width 71 height 29
type input "60"
click at [594, 192] on input "text" at bounding box center [584, 198] width 111 height 22
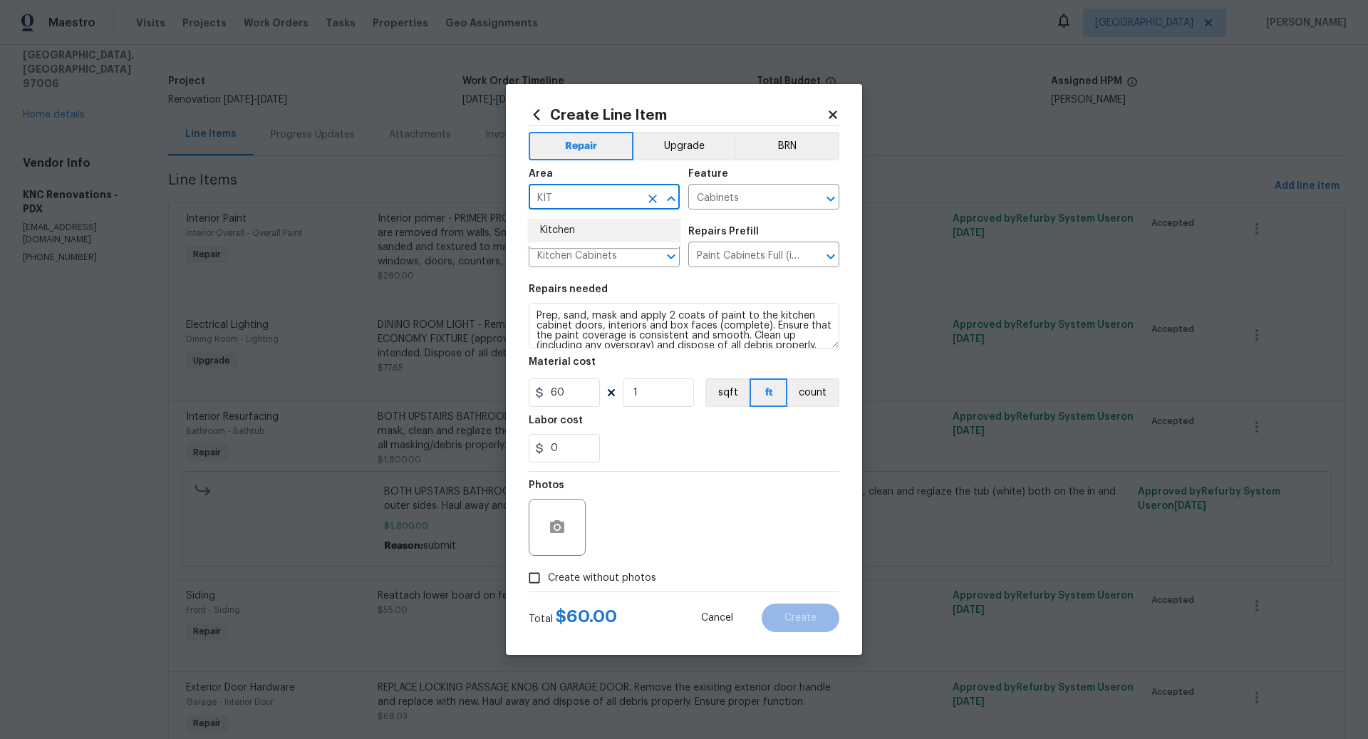
click at [582, 232] on li "Kitchen" at bounding box center [604, 231] width 151 height 24
type input "Kitchen"
click at [651, 391] on input "1" at bounding box center [658, 392] width 71 height 29
type input "20"
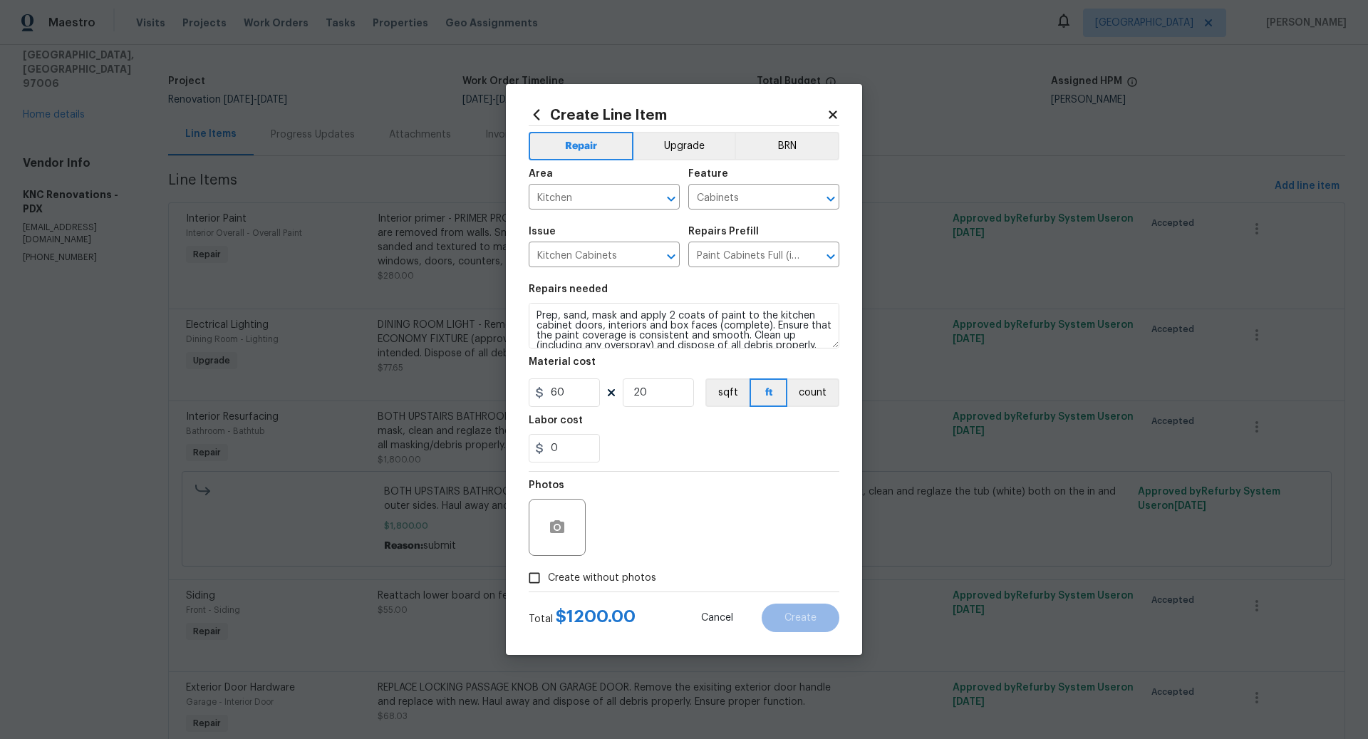
click at [535, 579] on input "Create without photos" at bounding box center [534, 577] width 27 height 27
checkbox input "true"
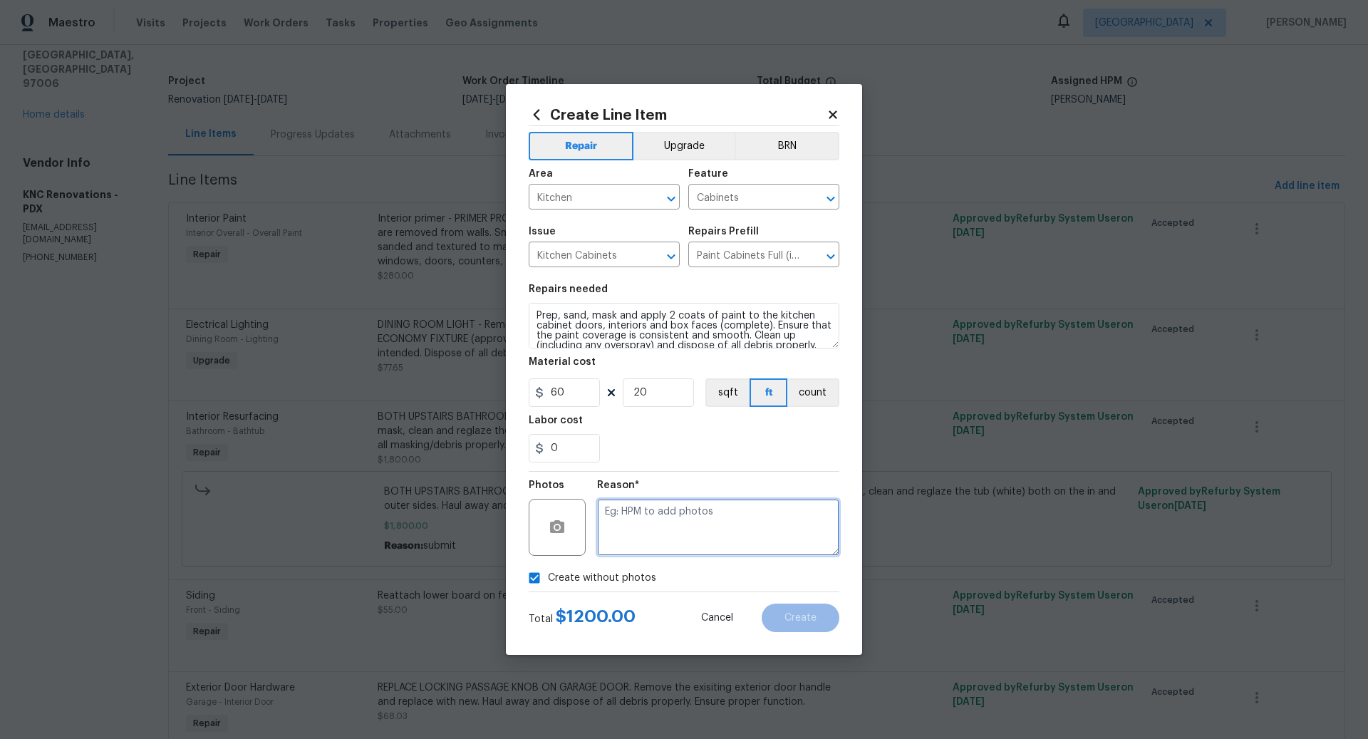
click at [685, 507] on textarea at bounding box center [718, 527] width 242 height 57
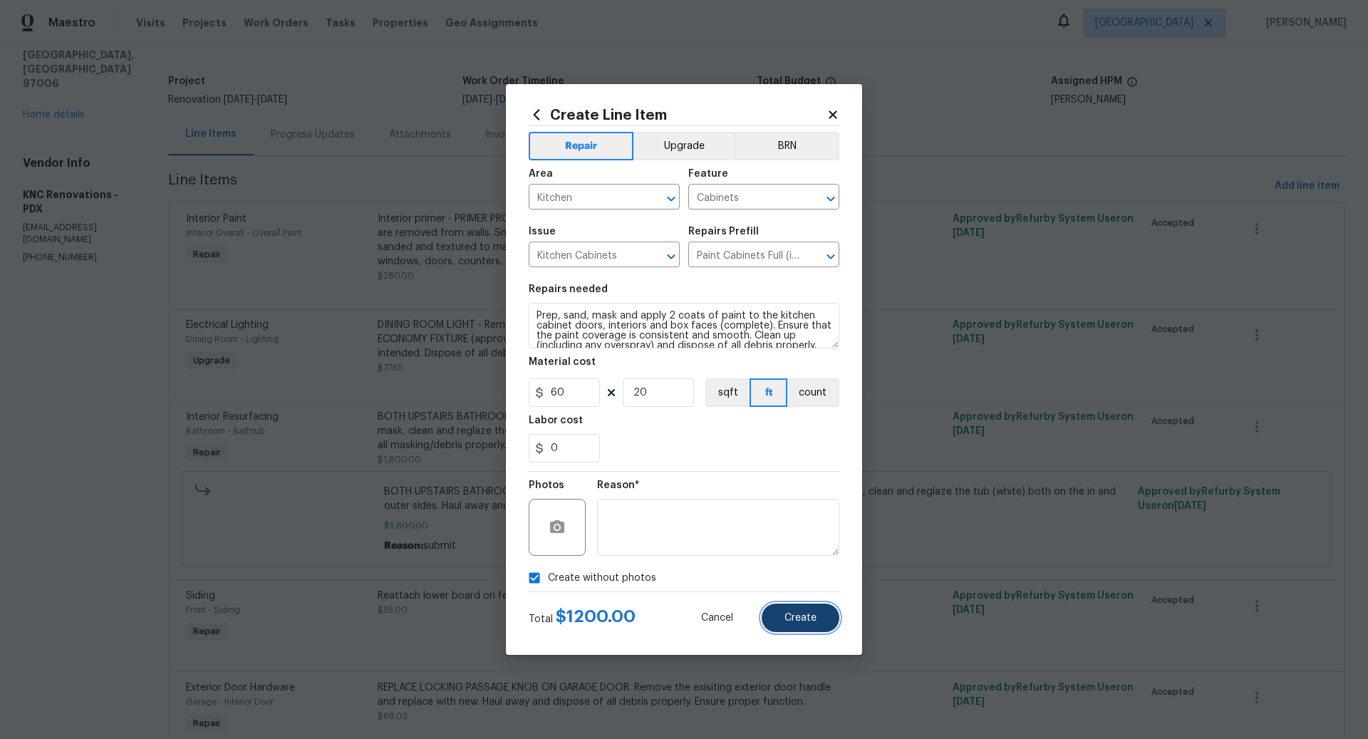
click at [799, 613] on span "Create" at bounding box center [801, 618] width 32 height 11
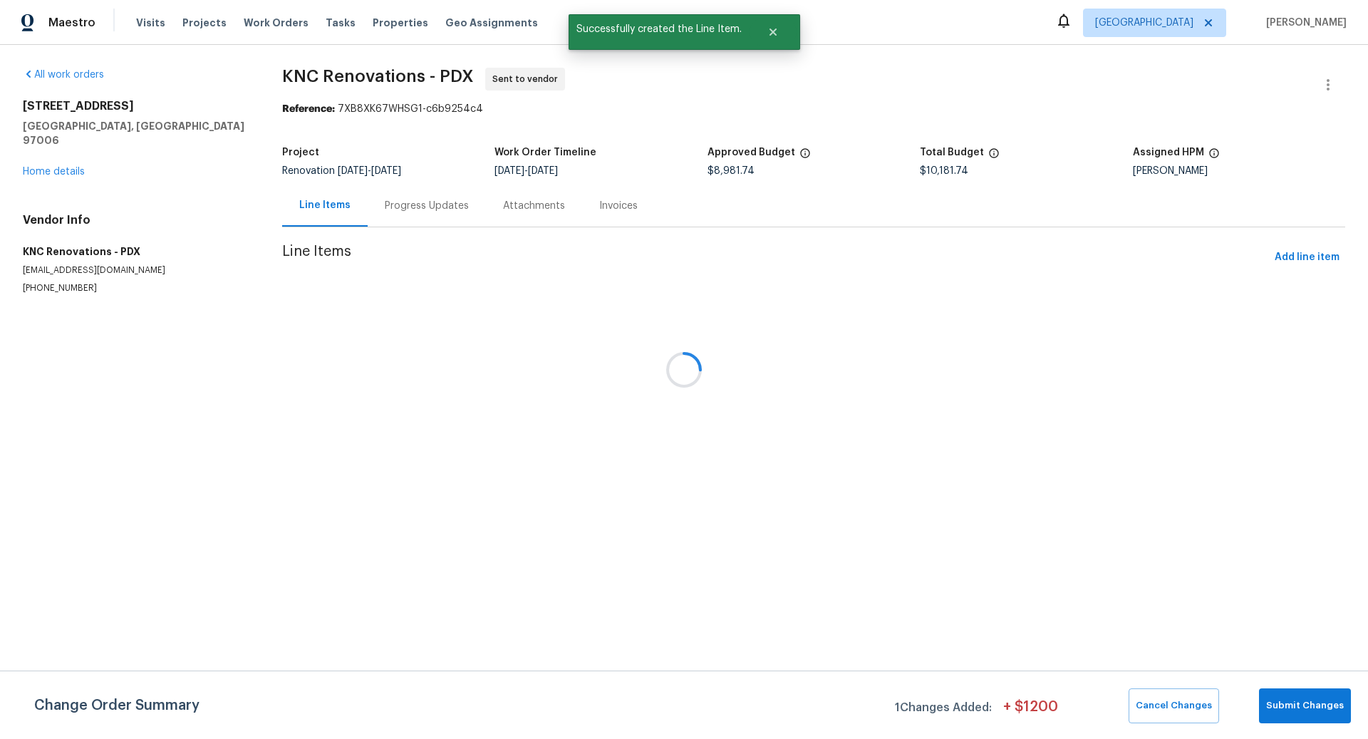
scroll to position [0, 0]
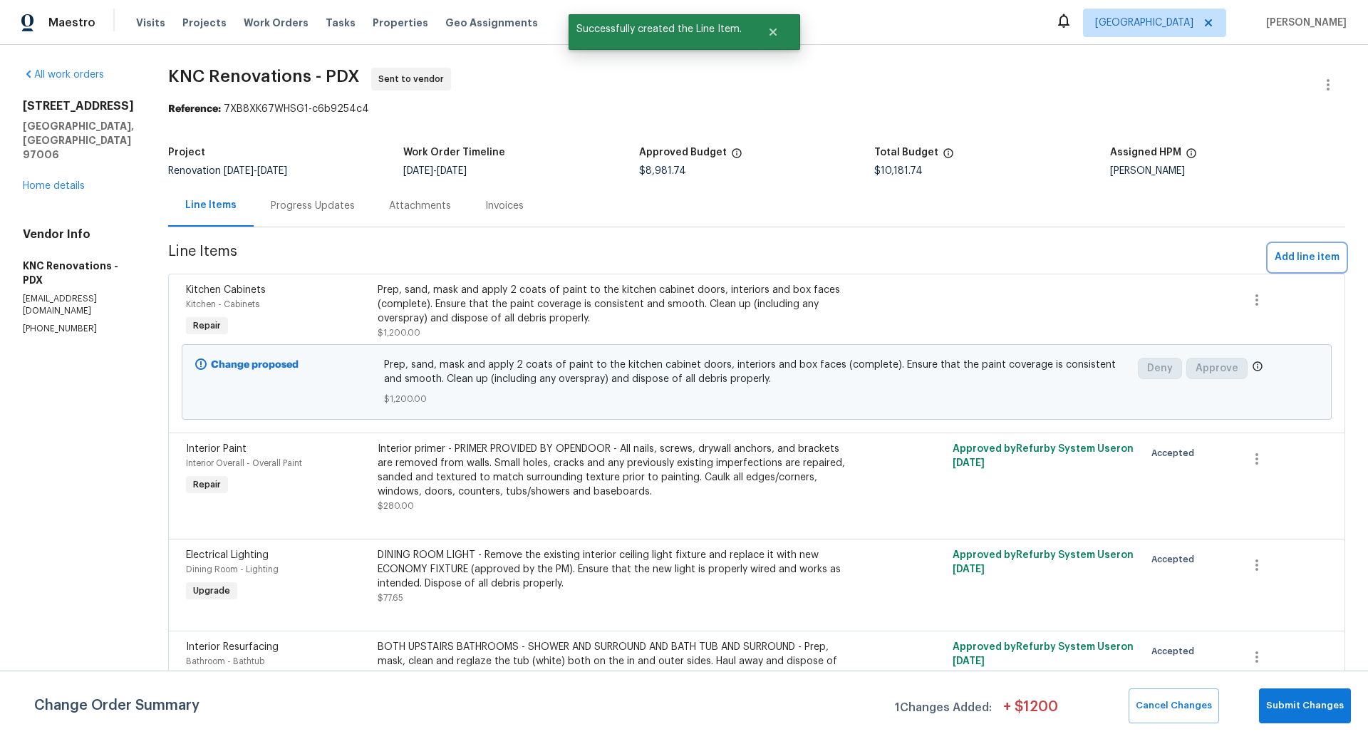
click at [1305, 258] on span "Add line item" at bounding box center [1307, 258] width 65 height 18
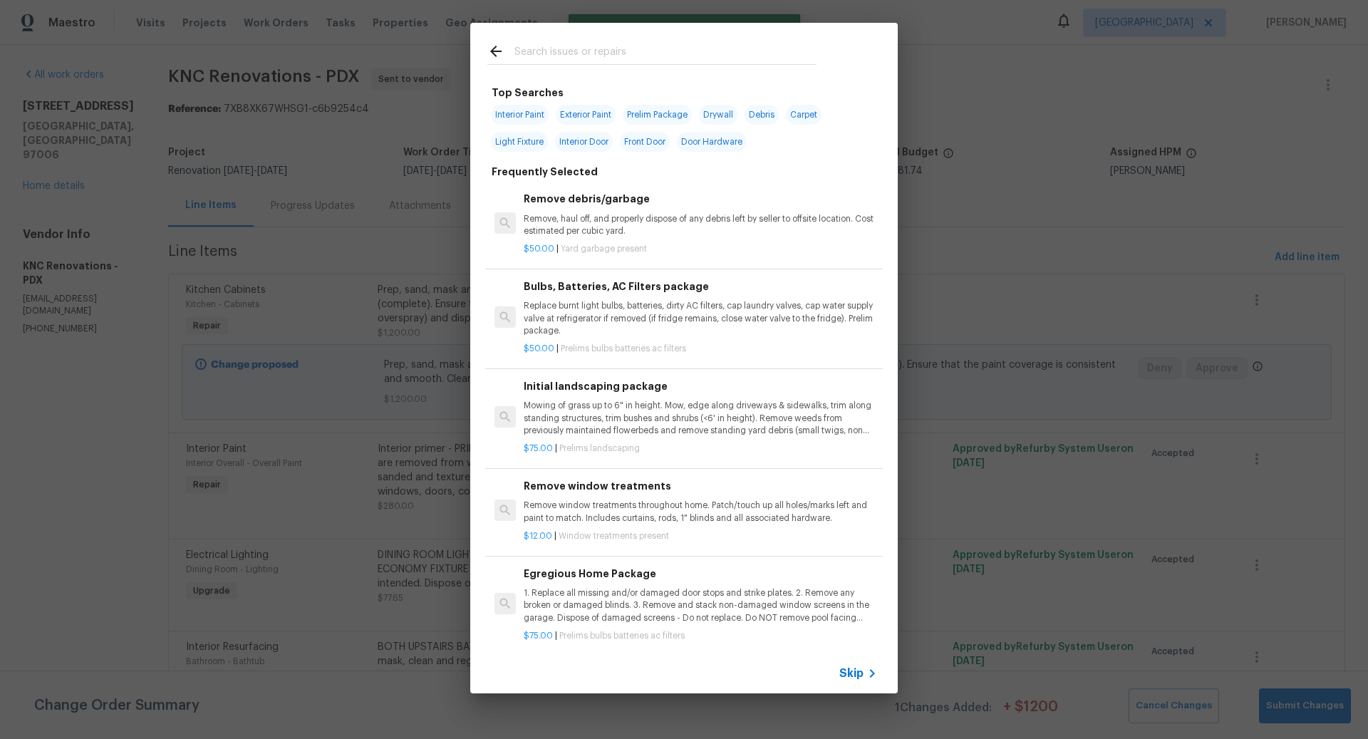
click at [853, 670] on span "Skip" at bounding box center [852, 673] width 24 height 14
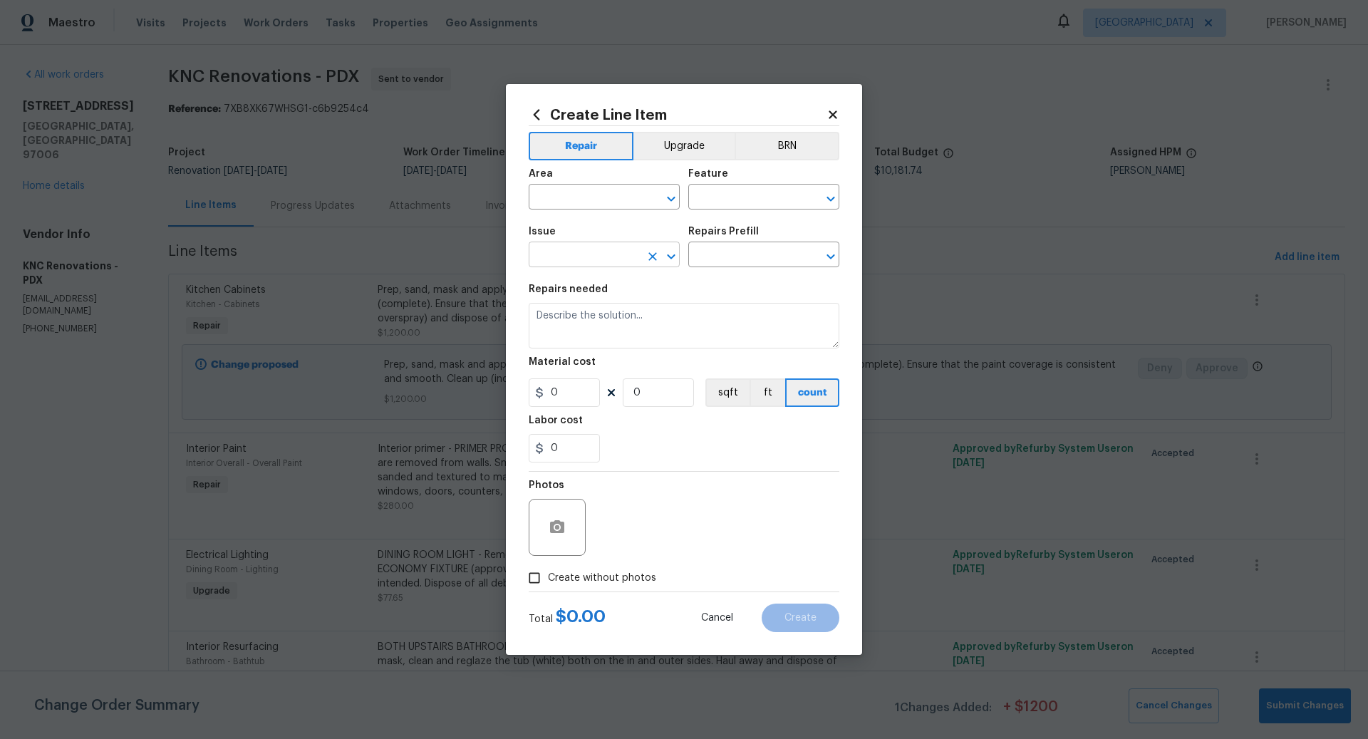
click at [577, 257] on input "text" at bounding box center [584, 256] width 111 height 22
click at [604, 322] on li "Cabinet Hardware" at bounding box center [604, 323] width 151 height 24
type input "Cabinet Hardware"
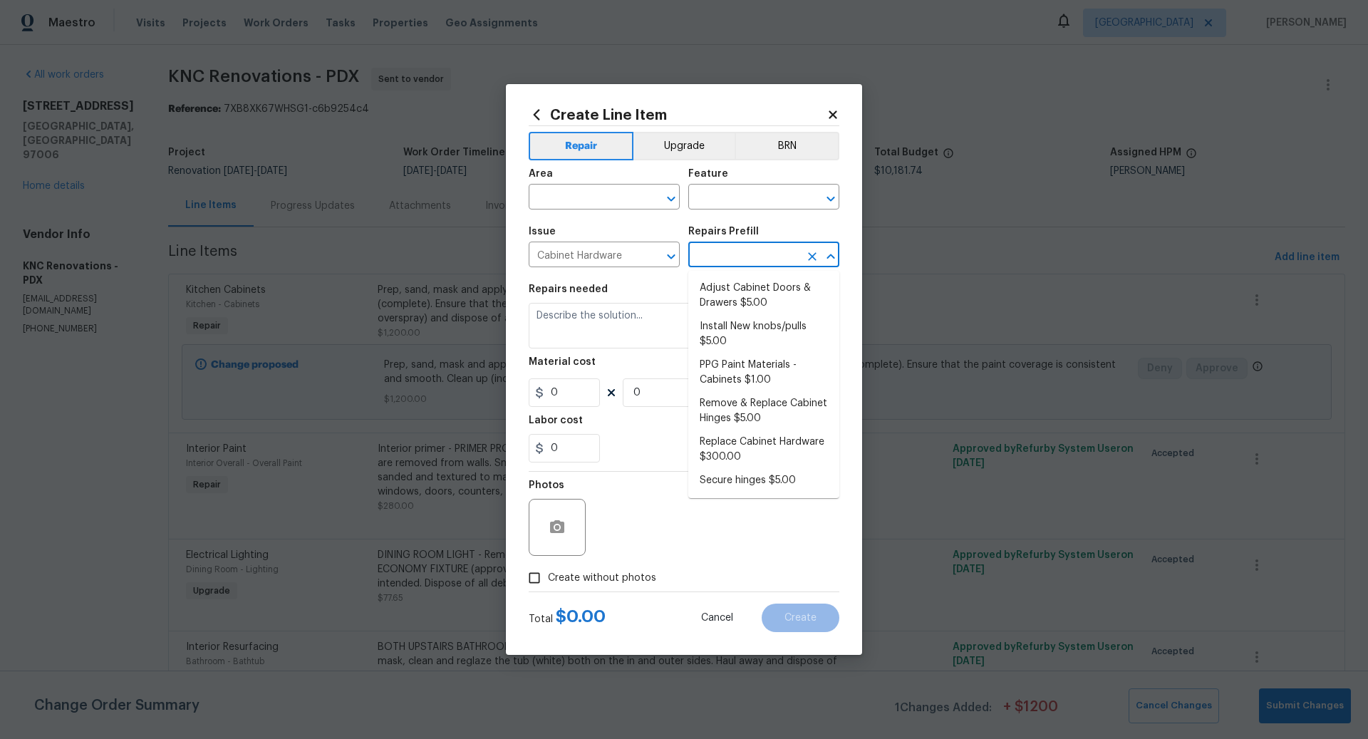
click at [738, 254] on input "text" at bounding box center [743, 256] width 111 height 22
click at [737, 409] on li "Remove & Replace Cabinet Hinges $5.00" at bounding box center [763, 411] width 151 height 38
type input "Cabinets"
type input "Remove & Replace Cabinet Hinges $5.00"
type textarea "Remove the existing cabinet hinges and replace with new (PM to confirm style/fi…"
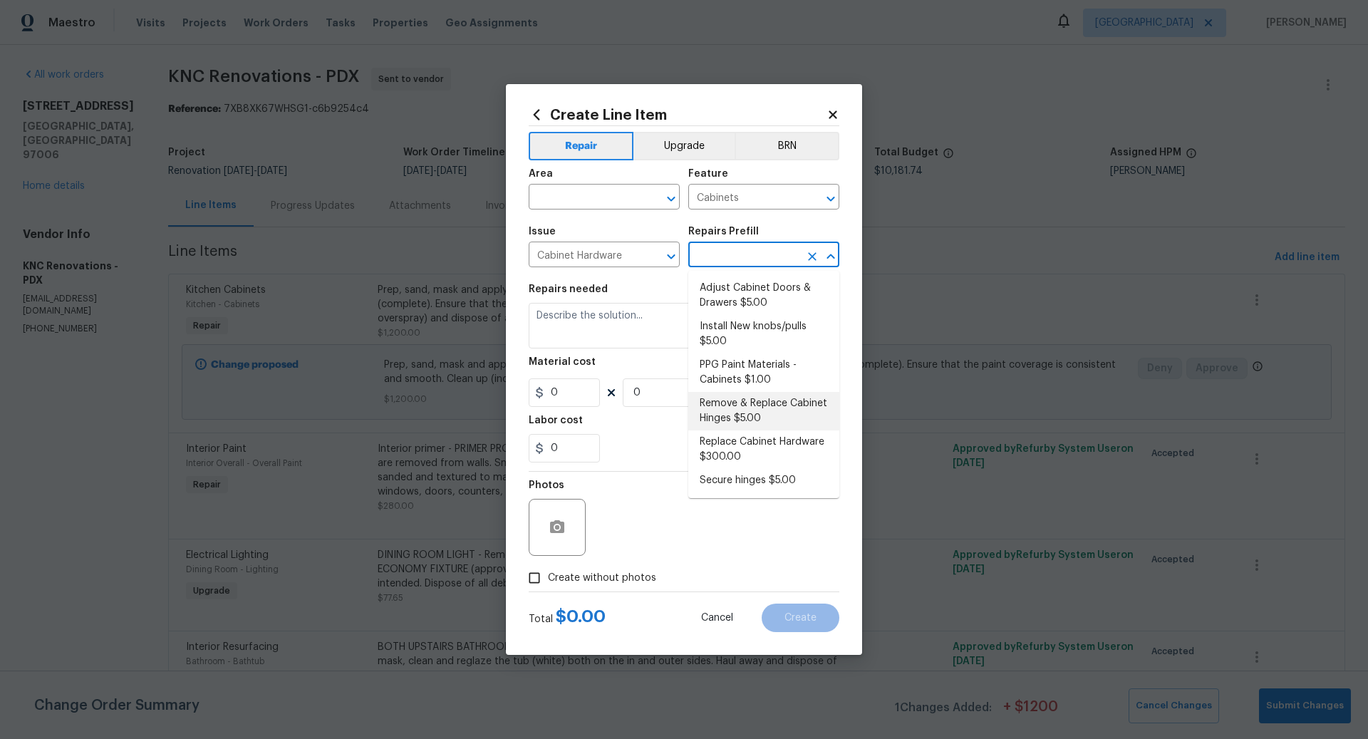
type input "5"
type input "1"
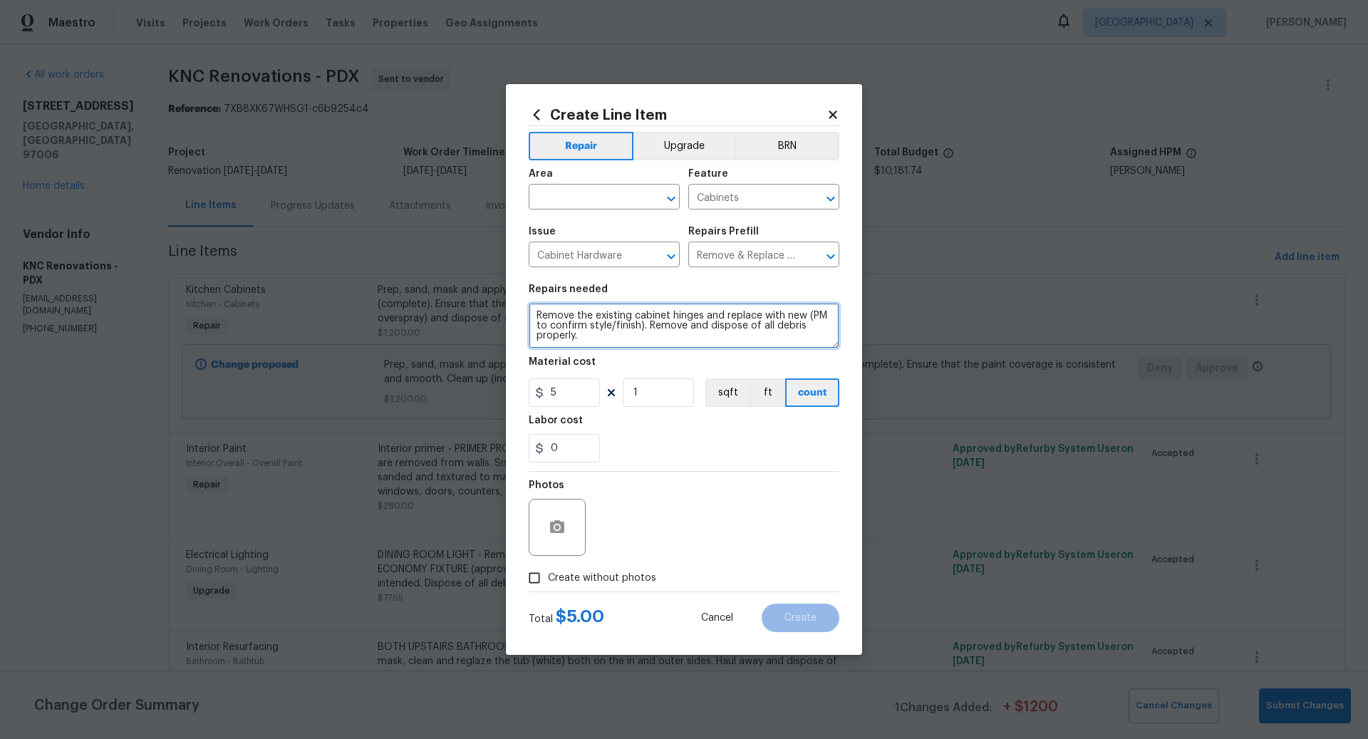
click at [532, 316] on textarea "Remove the existing cabinet hinges and replace with new (PM to confirm style/fi…" at bounding box center [684, 326] width 311 height 46
click at [603, 325] on textarea "REPACE KNOBS/PULLS AND HINGES ON KITCHEN CABINETS AND VANITIES - Remove the exi…" at bounding box center [684, 326] width 311 height 46
type textarea "REPACE KNOBS/PULLS AND HINGES ON KITCHEN CABINETS AND VANITIES WITH BN - Remove…"
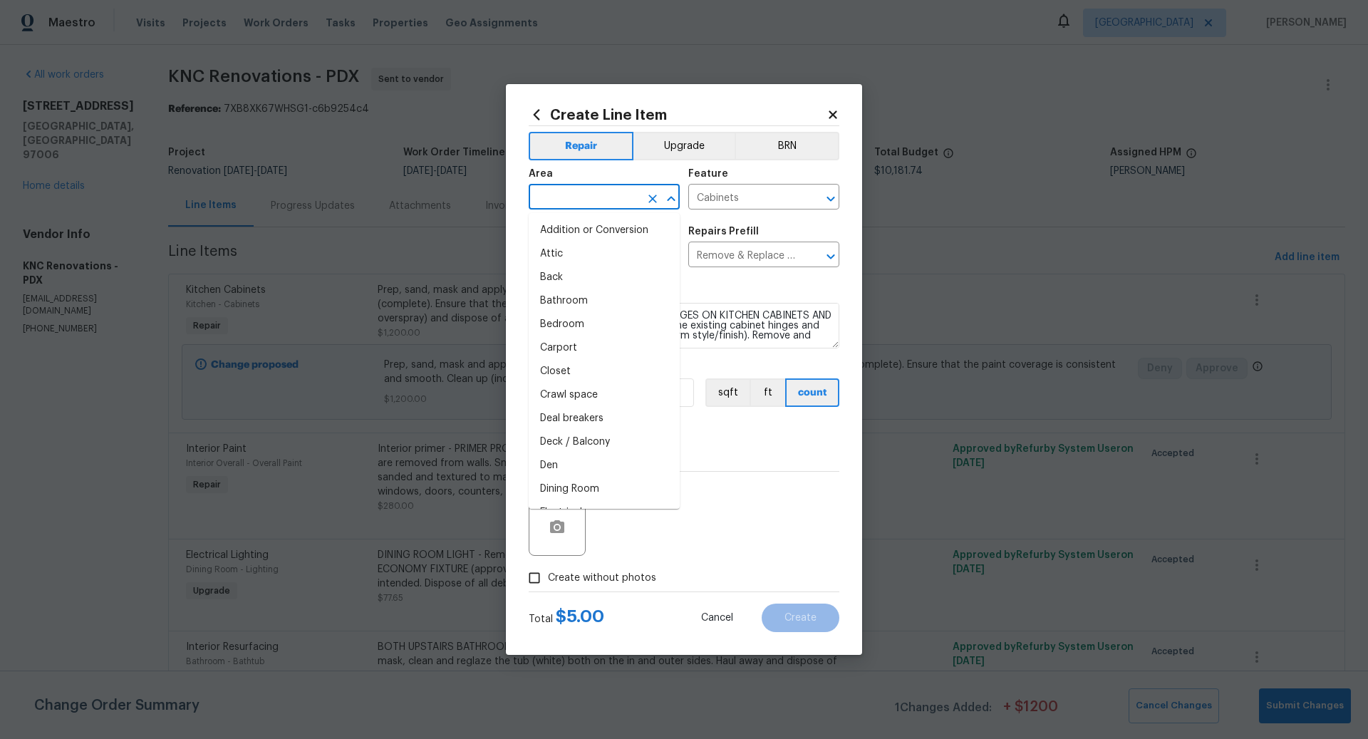
click at [575, 190] on input "text" at bounding box center [584, 198] width 111 height 22
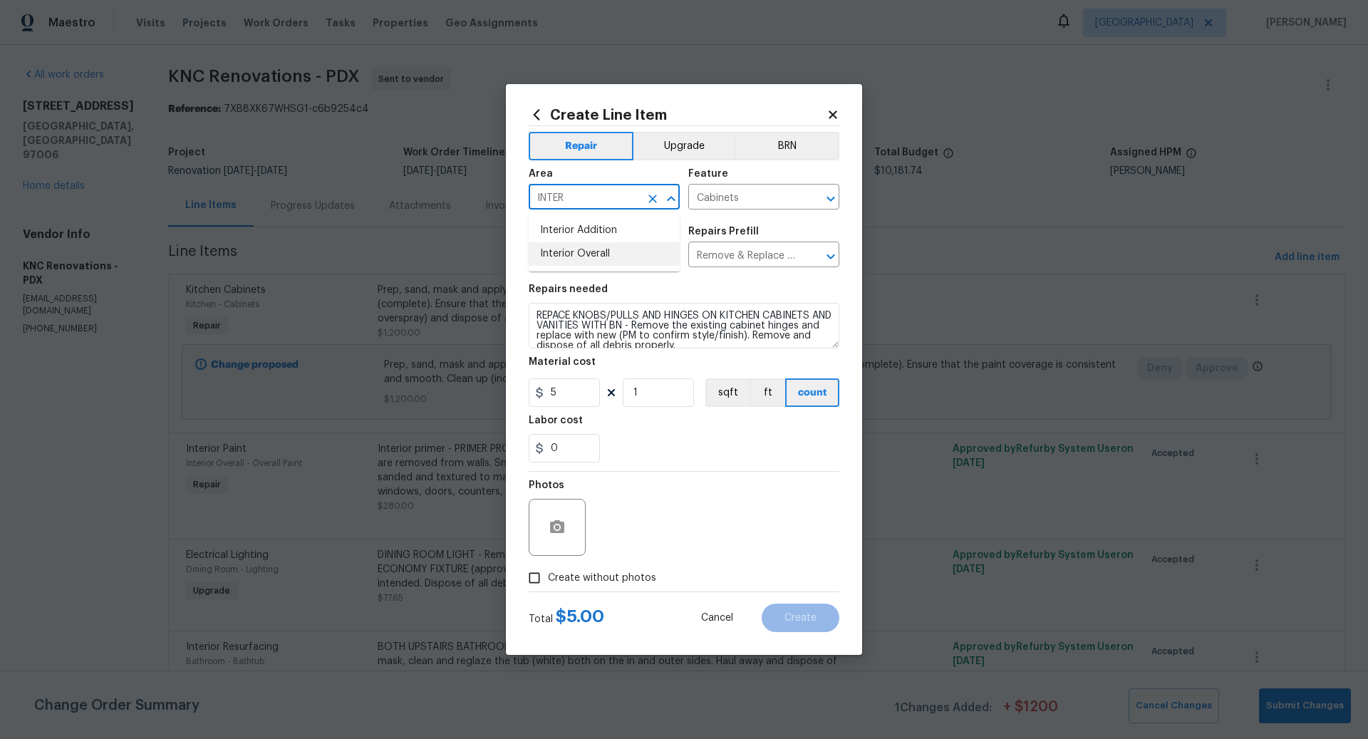
click at [586, 253] on li "Interior Overall" at bounding box center [604, 254] width 151 height 24
type input "Interior Overall"
click at [571, 397] on input "5" at bounding box center [564, 392] width 71 height 29
type input "15"
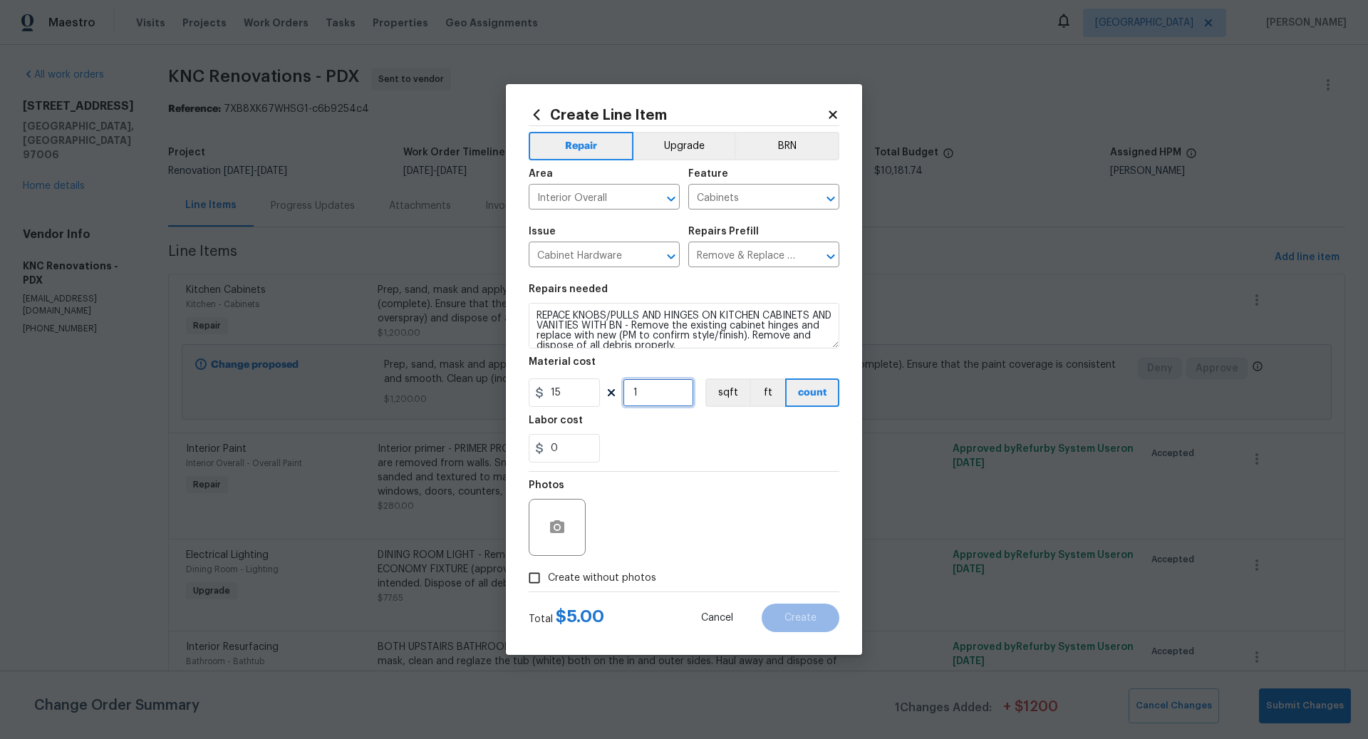
click at [655, 393] on input "1" at bounding box center [658, 392] width 71 height 29
type input "30"
click at [682, 146] on button "Upgrade" at bounding box center [685, 146] width 102 height 29
click at [537, 581] on input "Create without photos" at bounding box center [534, 577] width 27 height 27
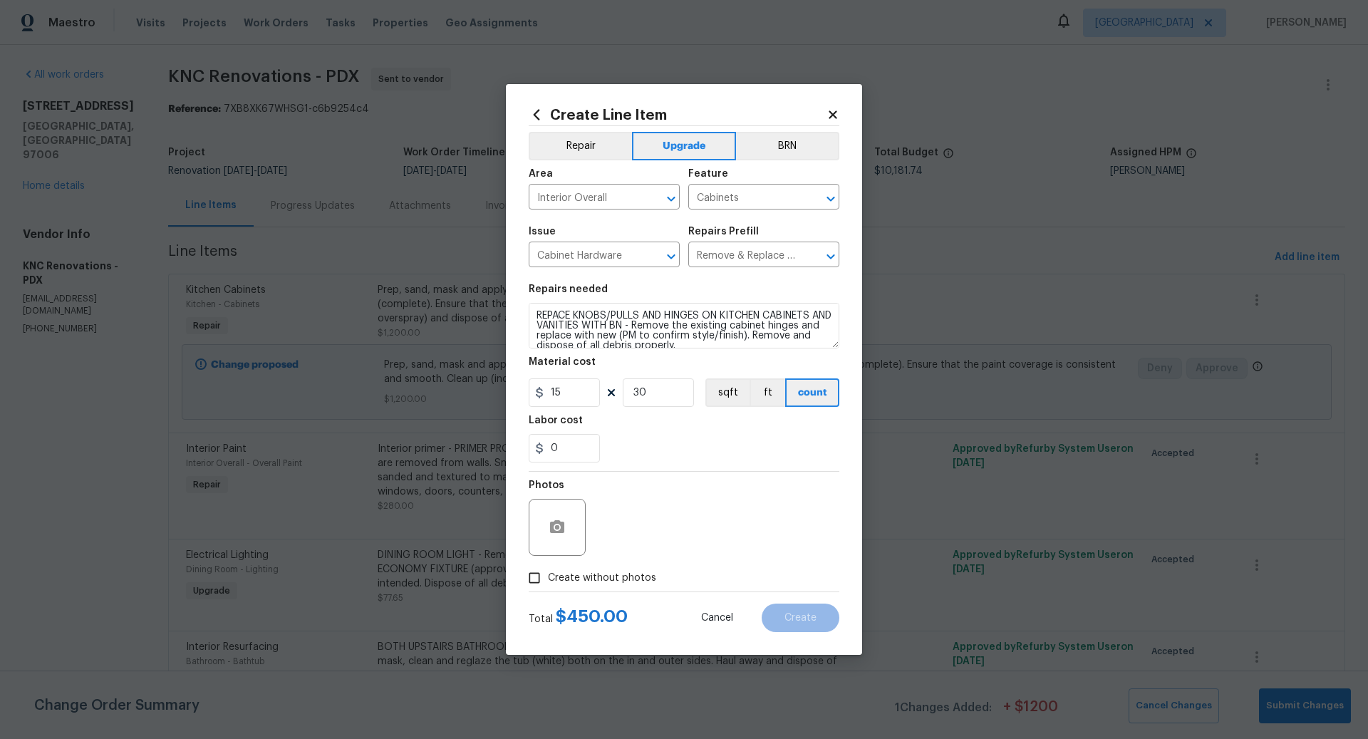
checkbox input "true"
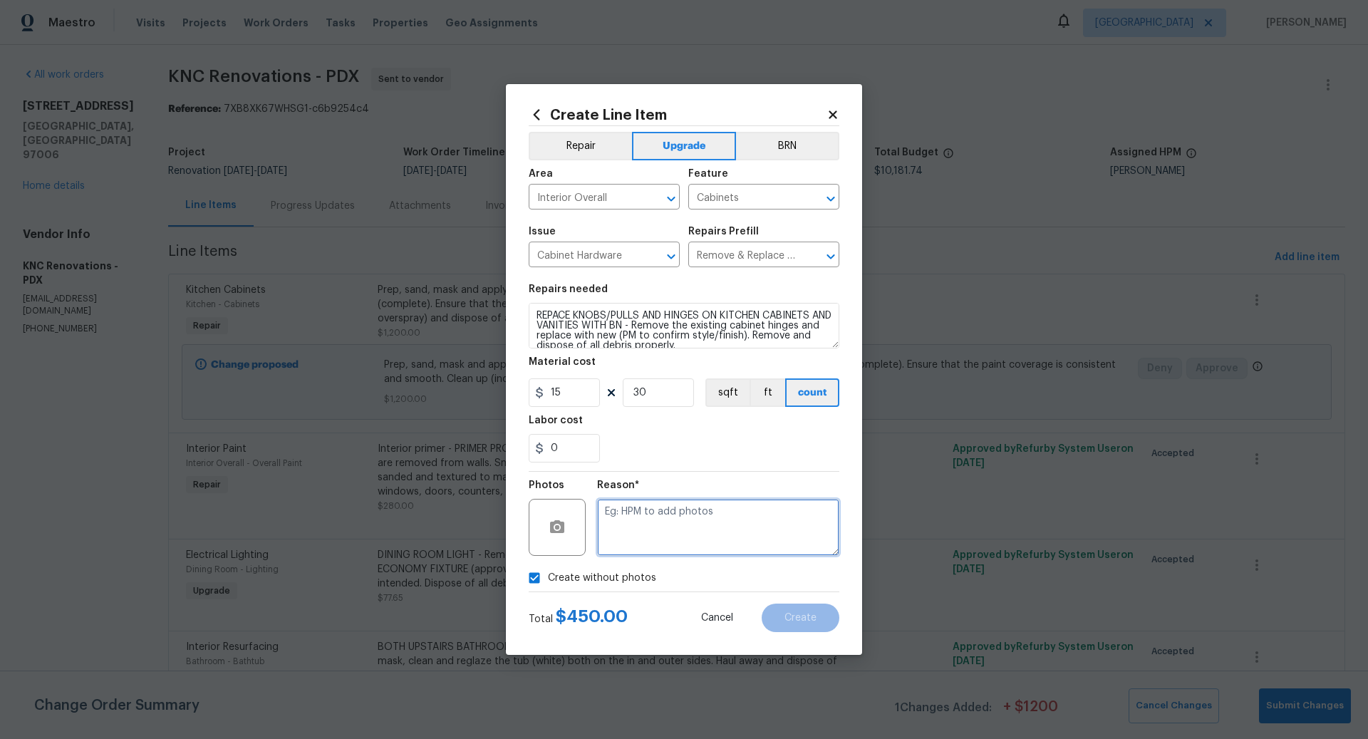
click at [666, 520] on textarea at bounding box center [718, 527] width 242 height 57
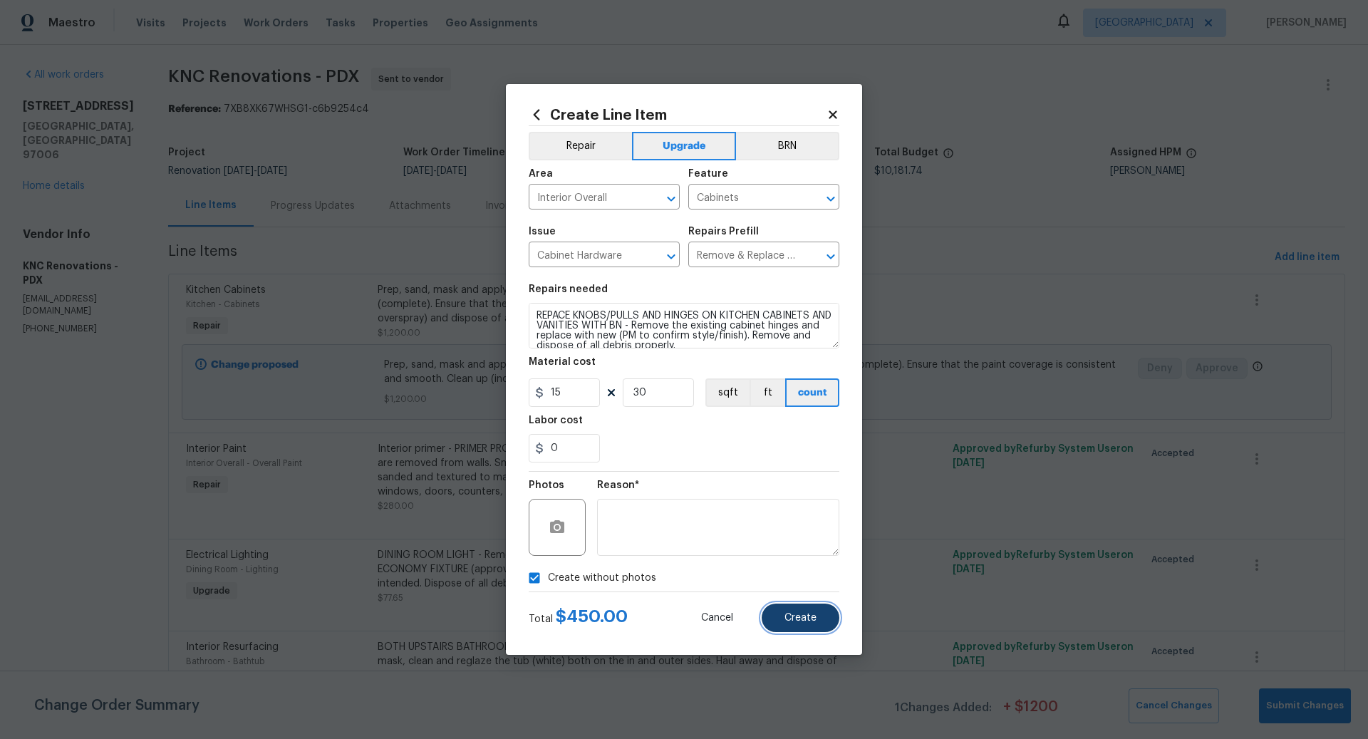
click at [803, 616] on span "Create" at bounding box center [801, 618] width 32 height 11
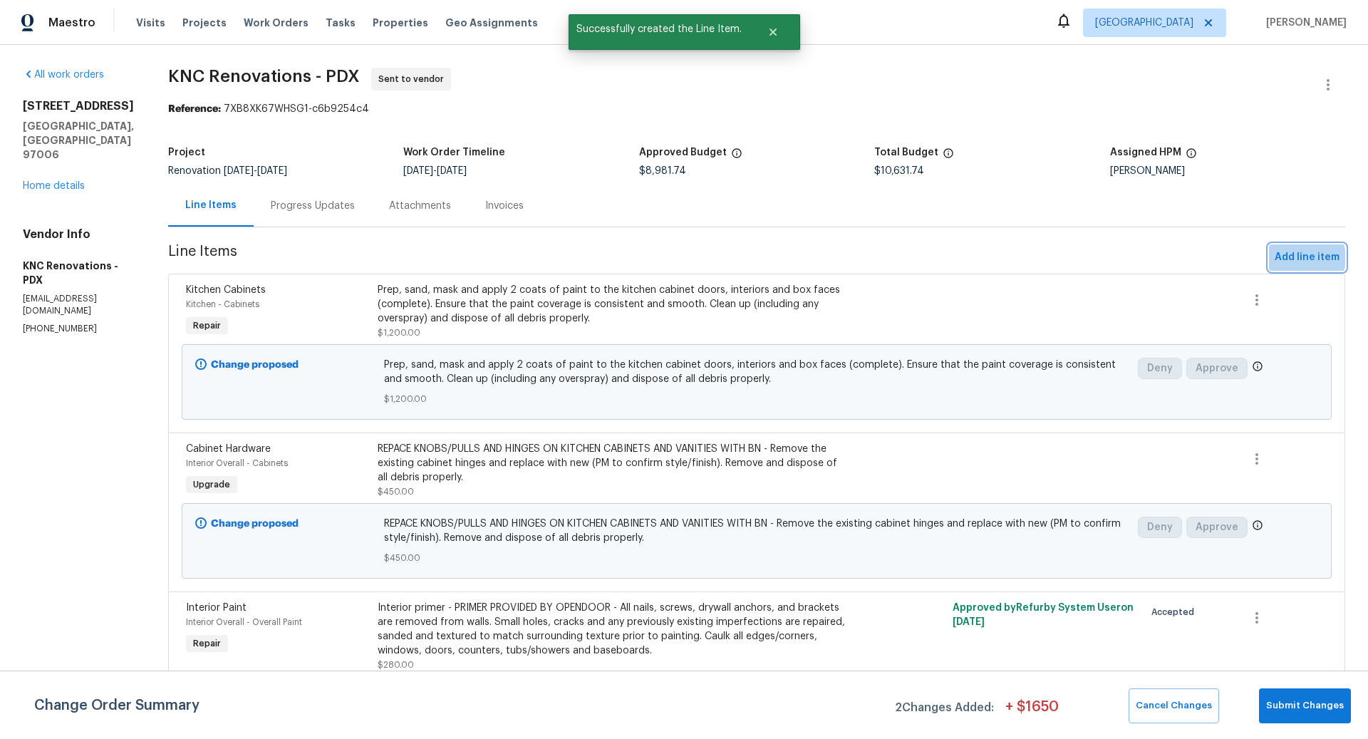
click at [1303, 258] on span "Add line item" at bounding box center [1307, 258] width 65 height 18
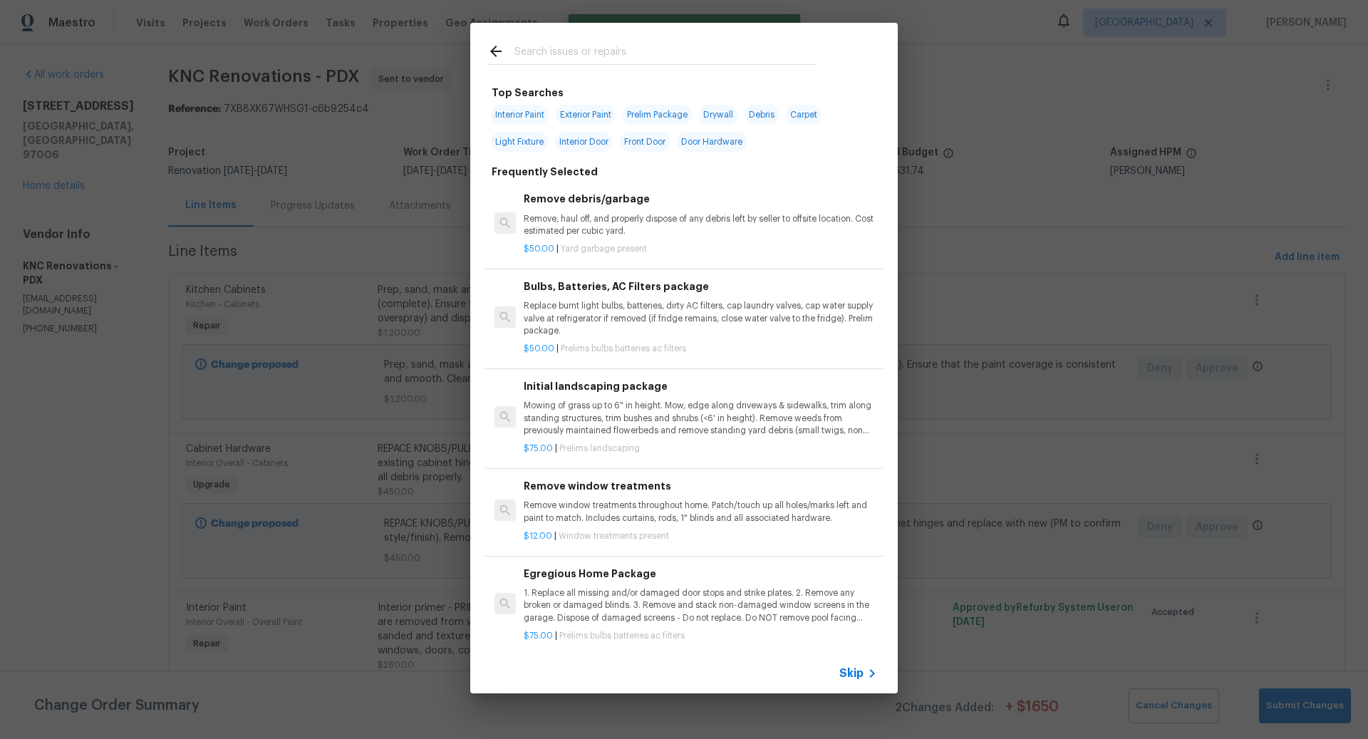
click at [856, 673] on span "Skip" at bounding box center [852, 673] width 24 height 14
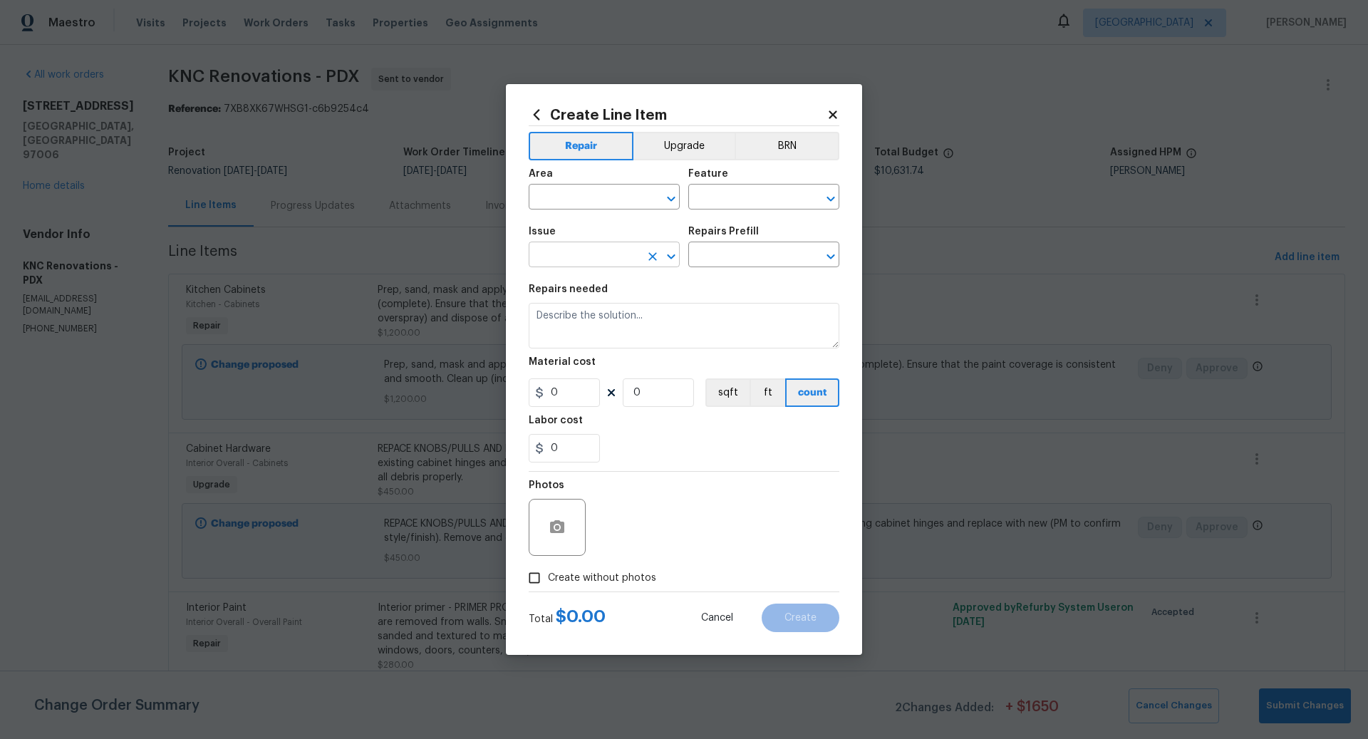
click at [567, 258] on input "text" at bounding box center [584, 256] width 111 height 22
click at [589, 320] on li "Bathroom Cabinets" at bounding box center [604, 323] width 151 height 24
type input "Bathroom Cabinets"
click at [723, 254] on input "text" at bounding box center [743, 256] width 111 height 22
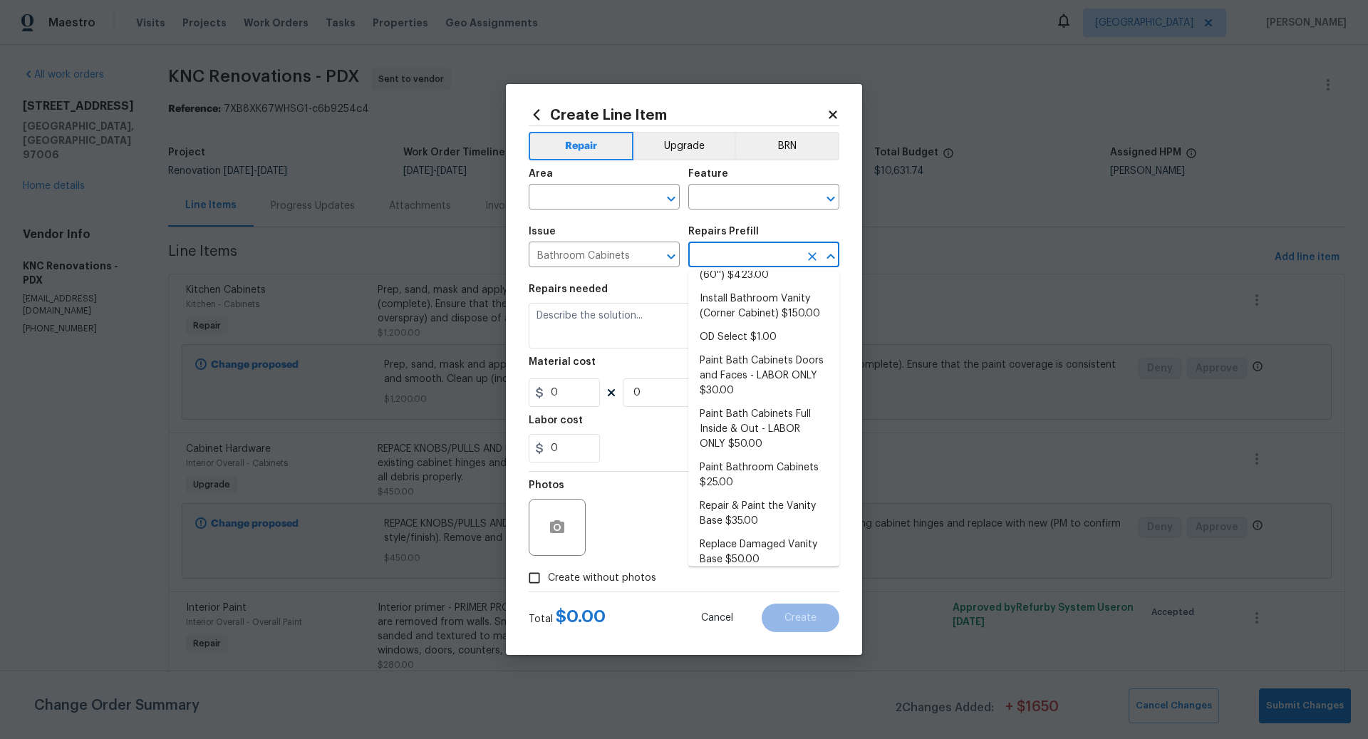
scroll to position [231, 0]
click at [744, 427] on li "Paint Bath Cabinets Full Inside & Out - LABOR ONLY $50.00" at bounding box center [763, 427] width 151 height 53
type input "Cabinets"
type input "Paint Bath Cabinets Full Inside & Out - LABOR ONLY $50.00"
type textarea "Prep, sand, mask and apply 2 coats of paint to the bathroom cabinet doors, inte…"
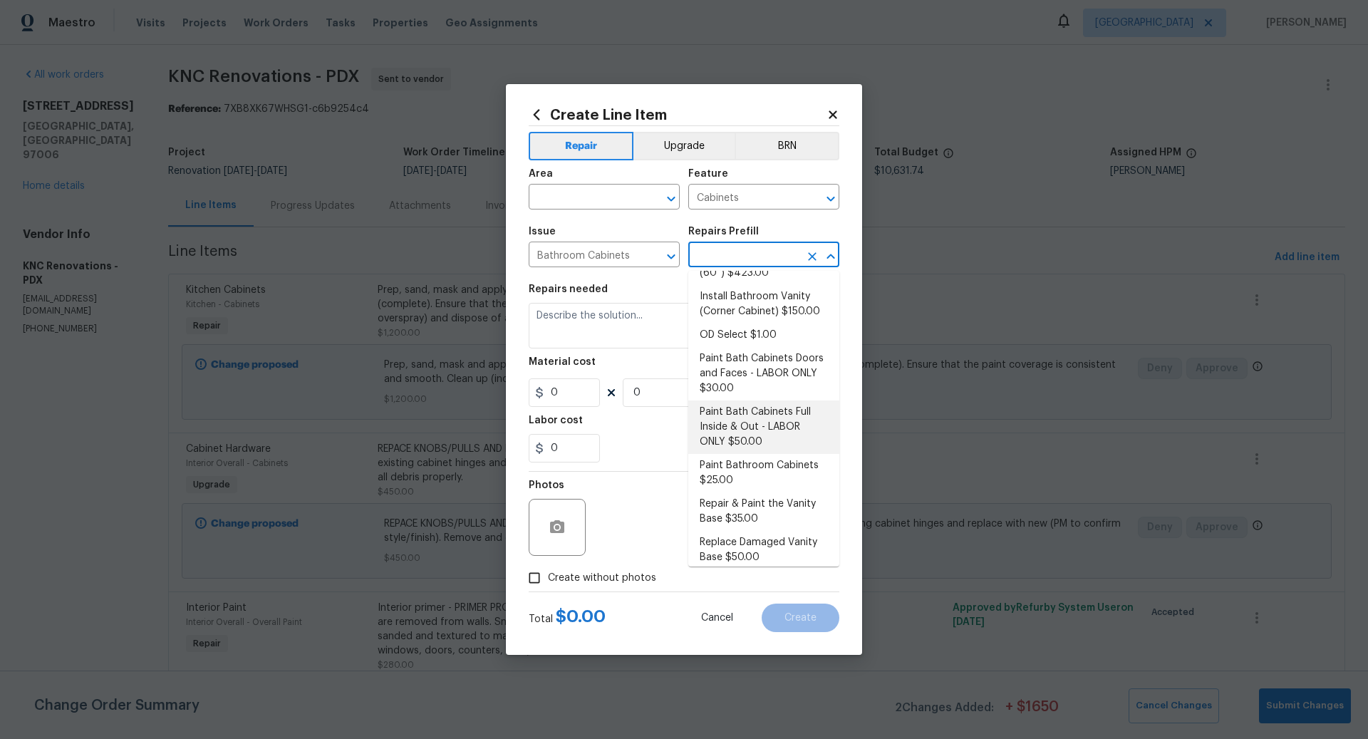
type input "50"
type input "1"
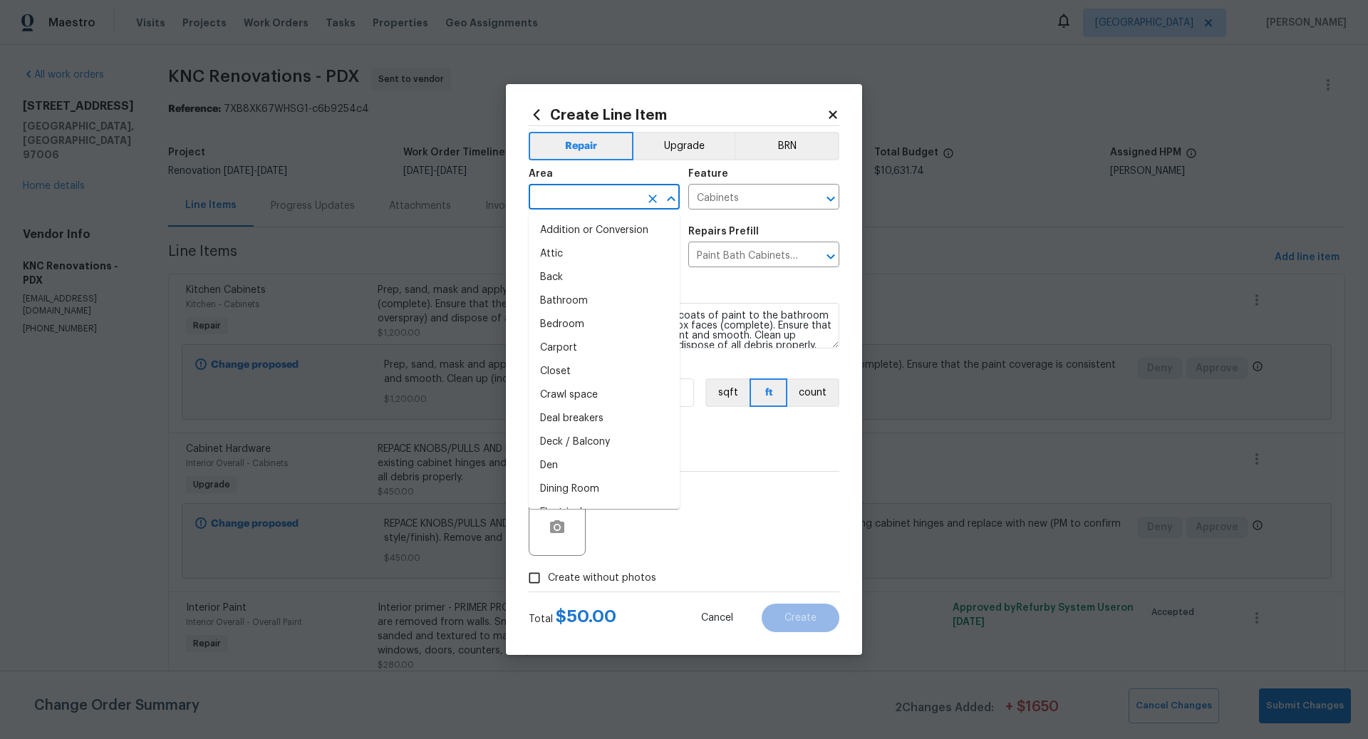
click at [579, 192] on input "text" at bounding box center [584, 198] width 111 height 22
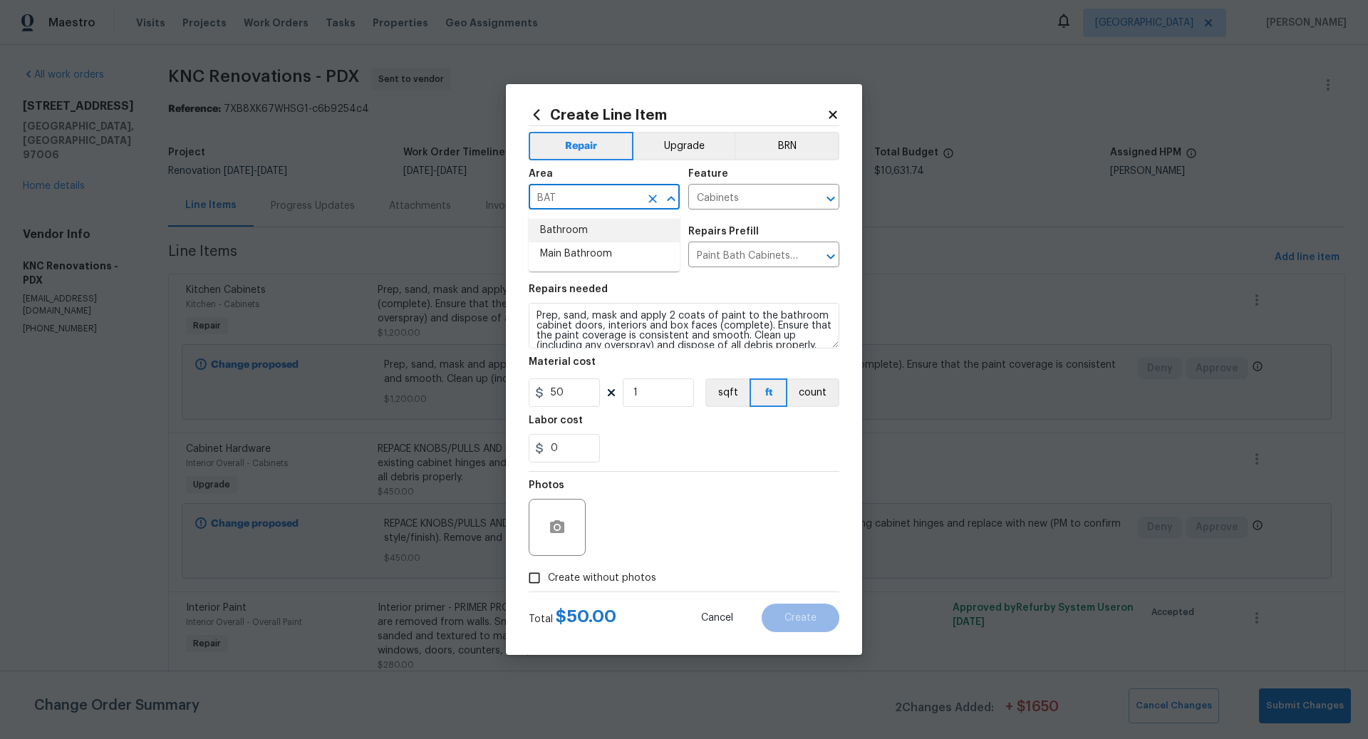
click at [573, 227] on li "Bathroom" at bounding box center [604, 231] width 151 height 24
type input "Bathroom"
click at [533, 314] on textarea "Prep, sand, mask and apply 2 coats of paint to the bathroom cabinet doors, inte…" at bounding box center [684, 326] width 311 height 46
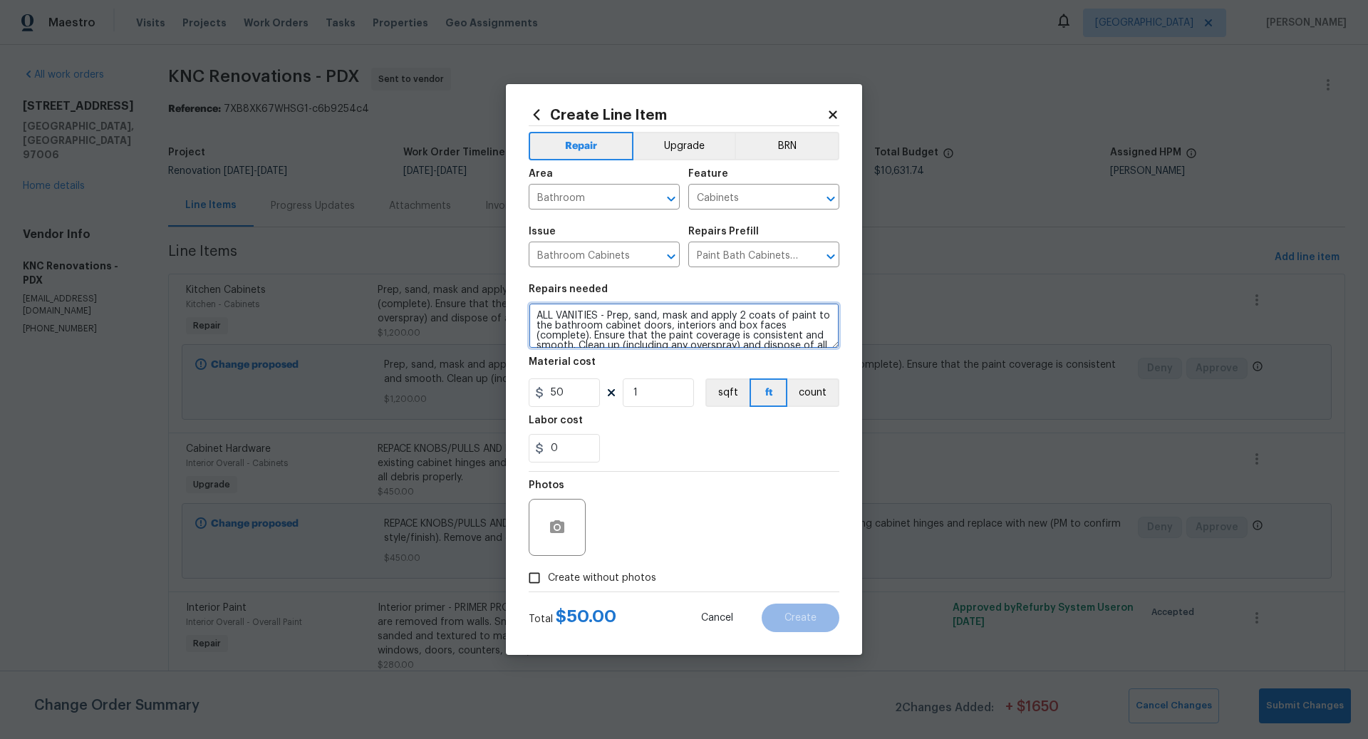
type textarea "ALL VANITIES - Prep, sand, mask and apply 2 coats of paint to the bathroom cabi…"
click at [642, 393] on input "1" at bounding box center [658, 392] width 71 height 29
type input "12"
click at [537, 574] on input "Create without photos" at bounding box center [534, 577] width 27 height 27
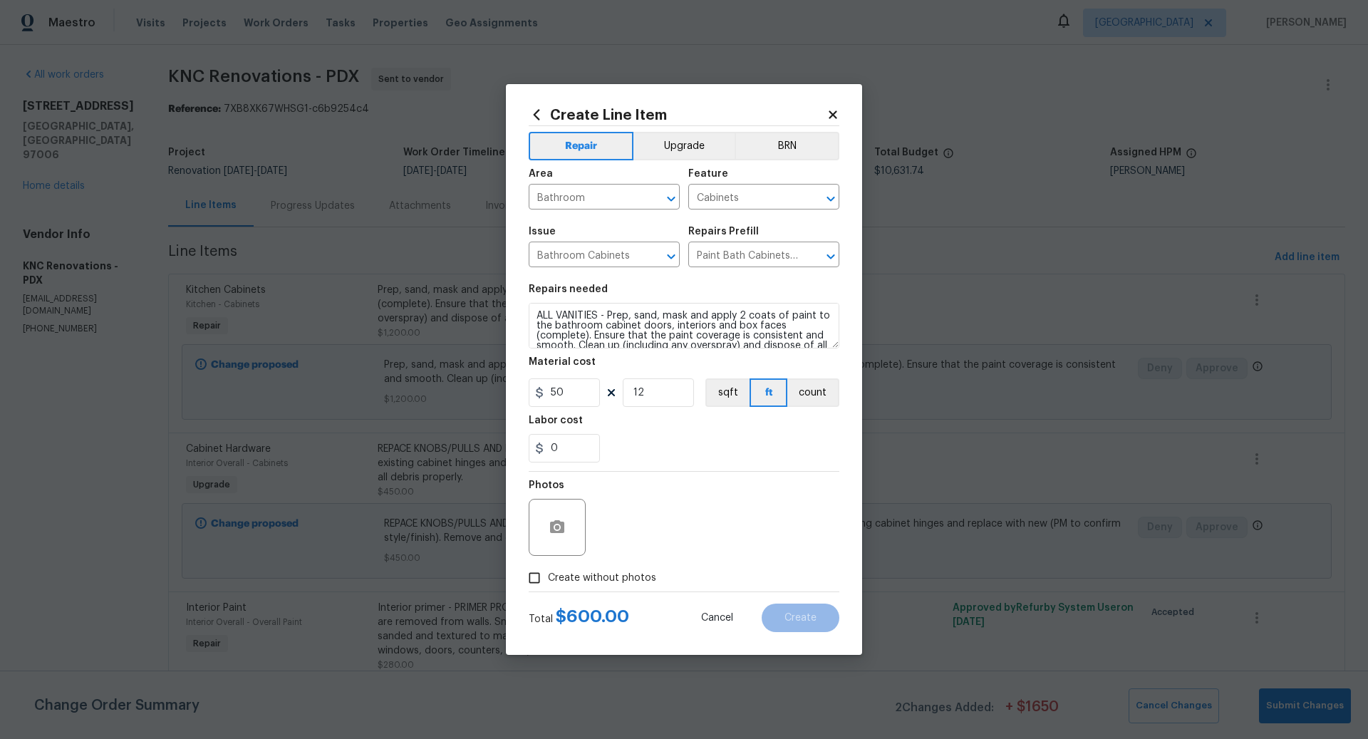
checkbox input "true"
click at [577, 398] on input "50" at bounding box center [564, 392] width 71 height 29
type input "60"
click at [642, 439] on div "0" at bounding box center [684, 448] width 311 height 29
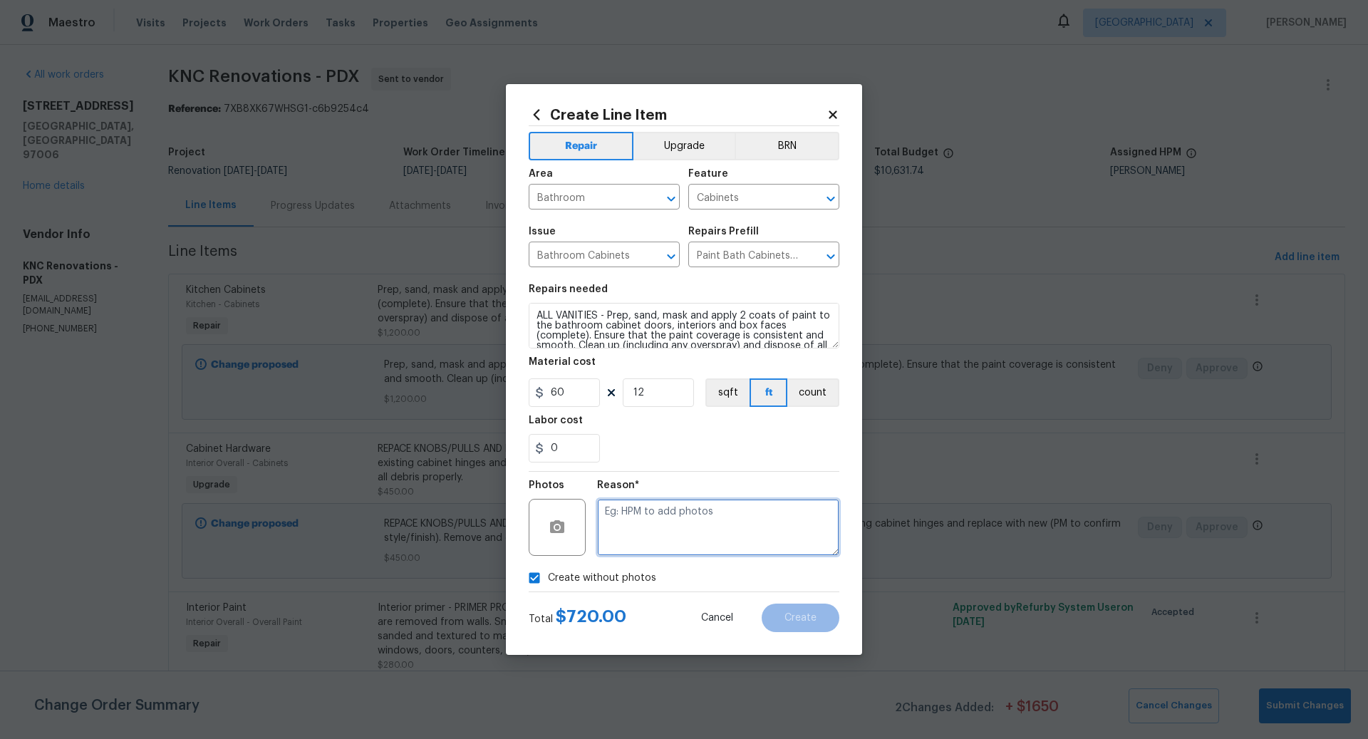
click at [656, 521] on textarea at bounding box center [718, 527] width 242 height 57
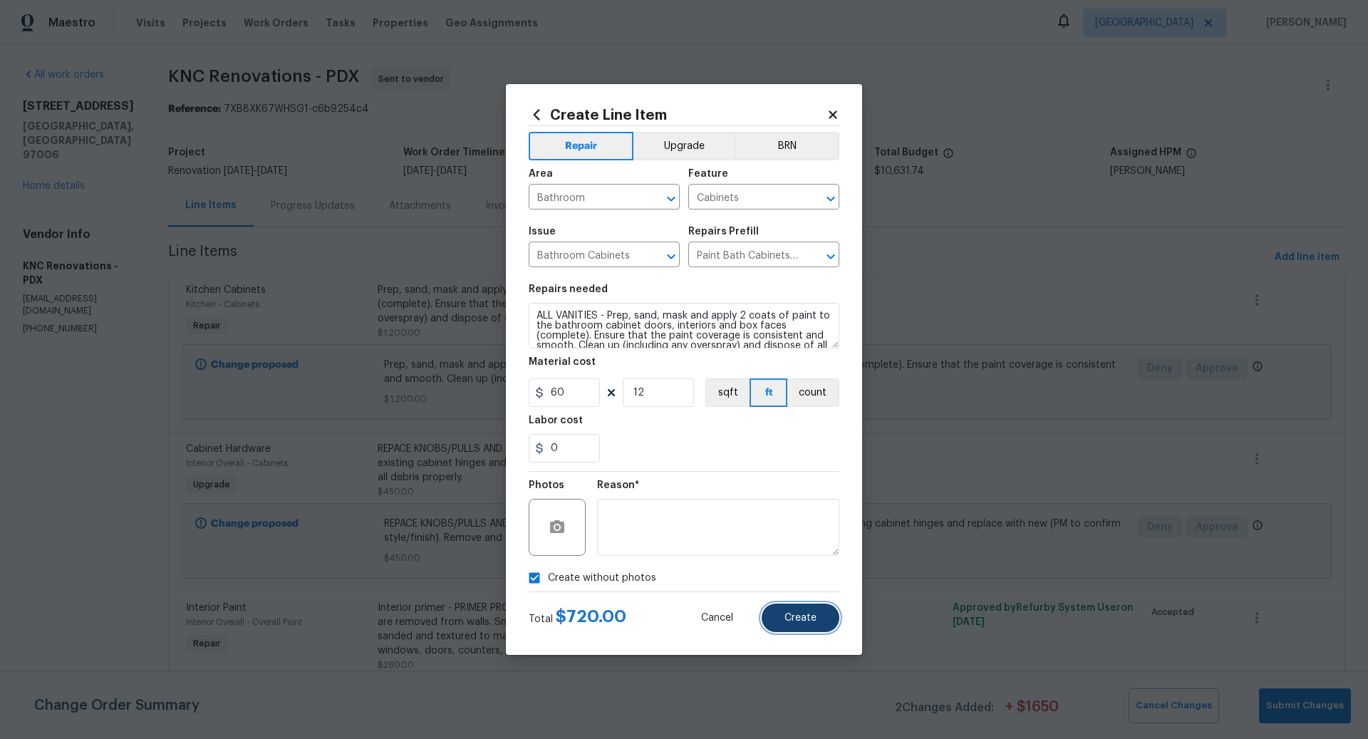
click at [802, 614] on span "Create" at bounding box center [801, 618] width 32 height 11
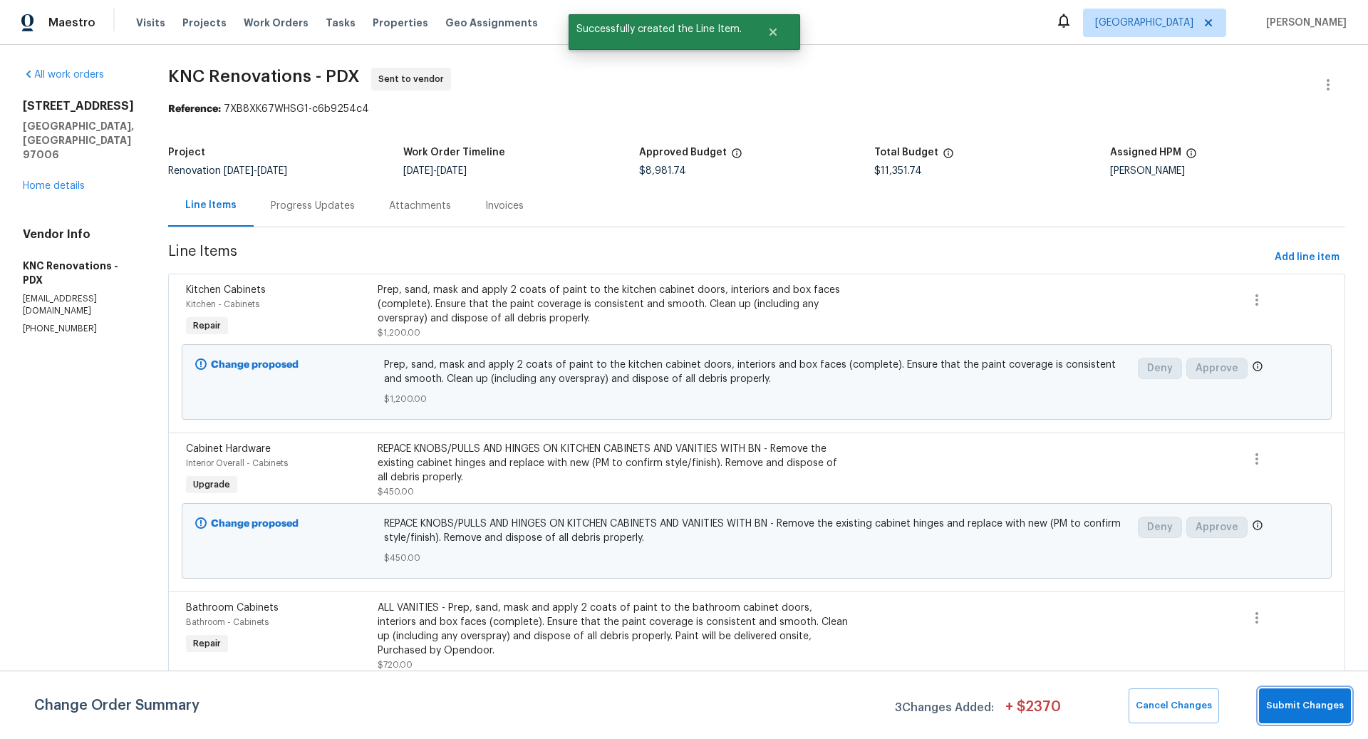
click at [1315, 707] on span "Submit Changes" at bounding box center [1305, 706] width 78 height 16
